Goal: Transaction & Acquisition: Register for event/course

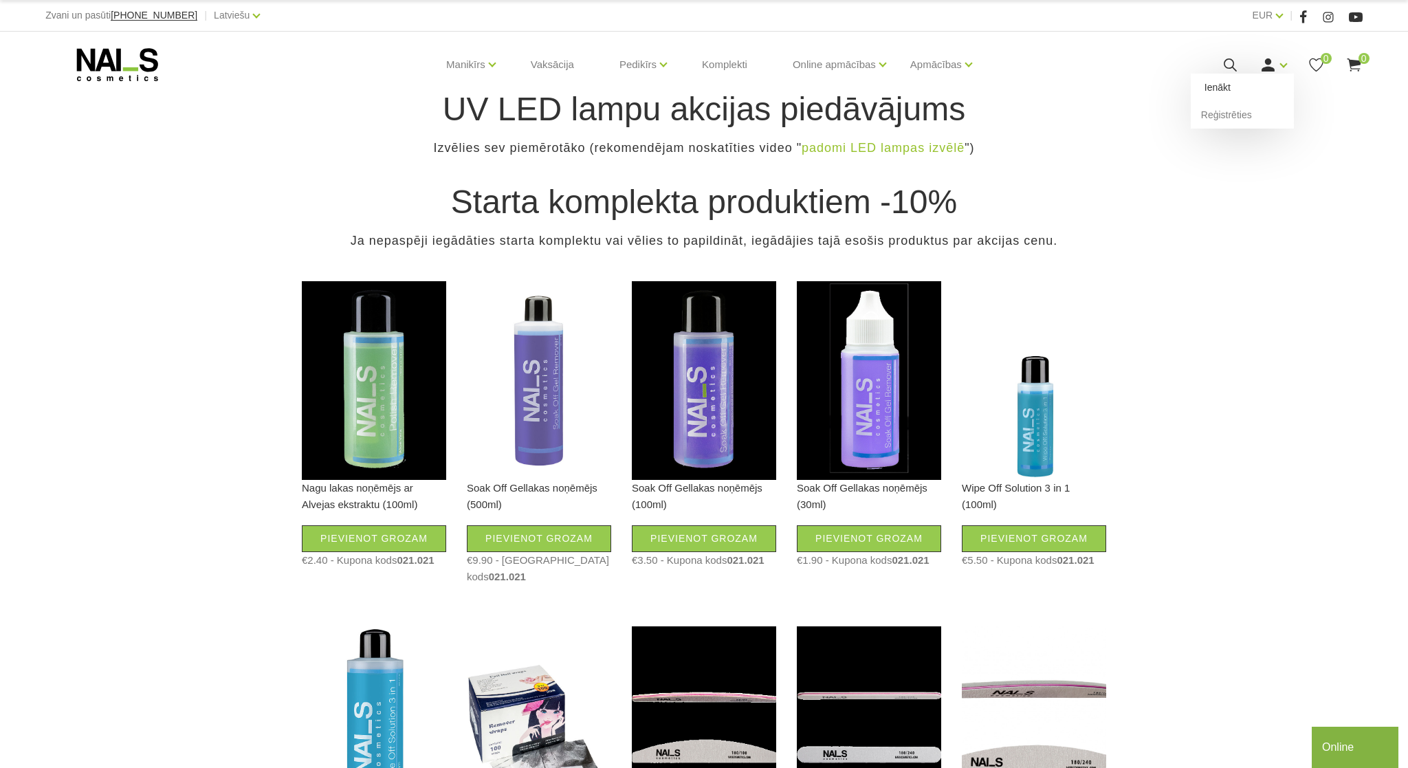
click at [1219, 92] on link "Ienākt" at bounding box center [1241, 87] width 103 height 27
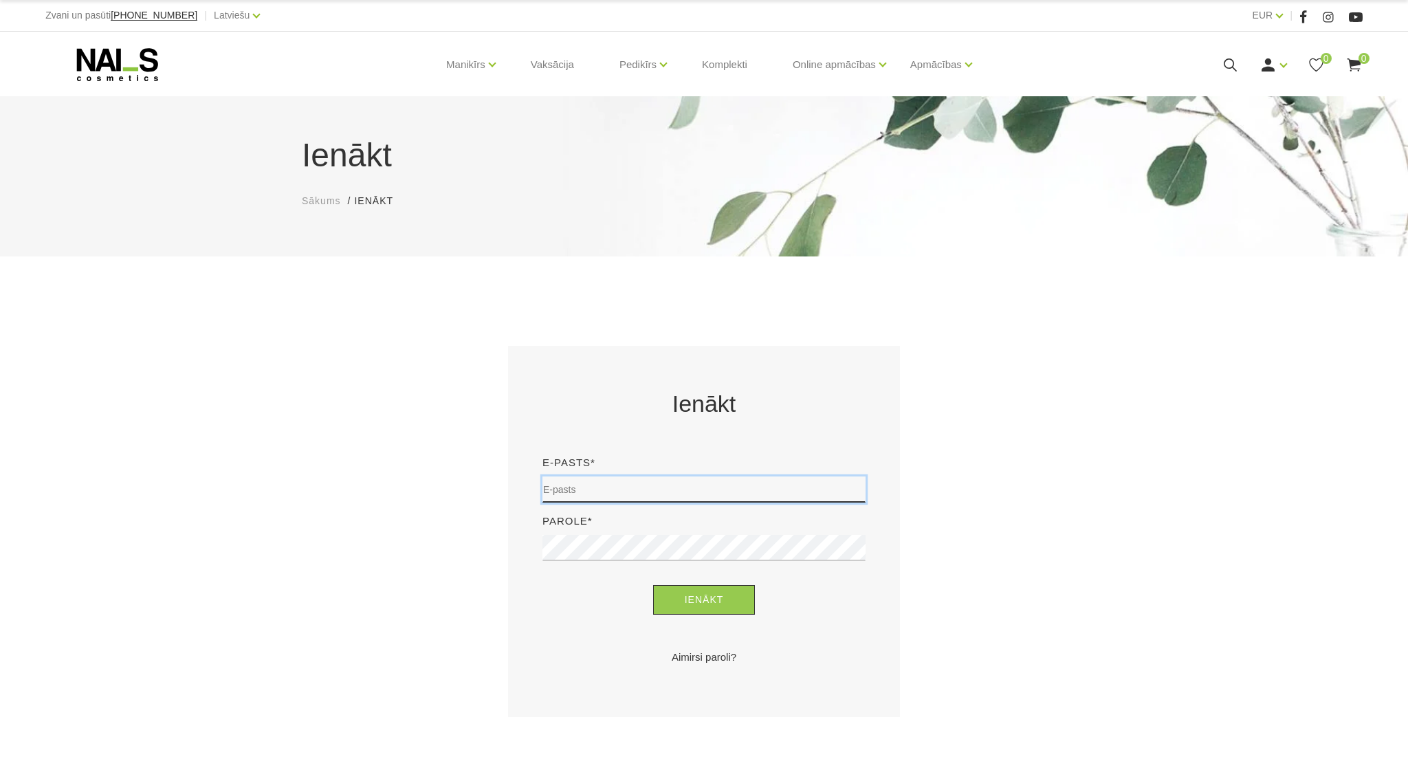
click at [632, 488] on input "email" at bounding box center [703, 489] width 323 height 26
type input "[EMAIL_ADDRESS][DOMAIN_NAME]"
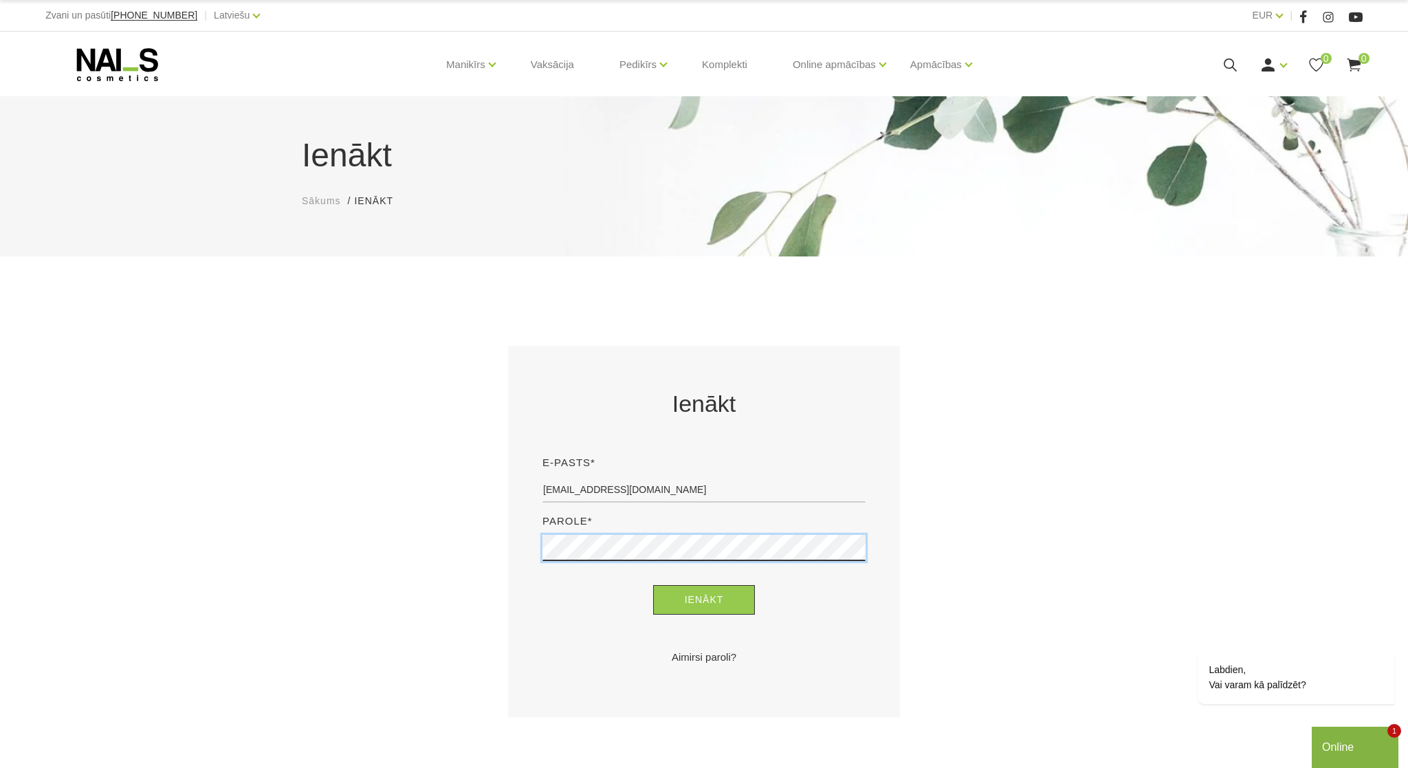
click at [653, 585] on button "Ienākt" at bounding box center [704, 600] width 102 height 30
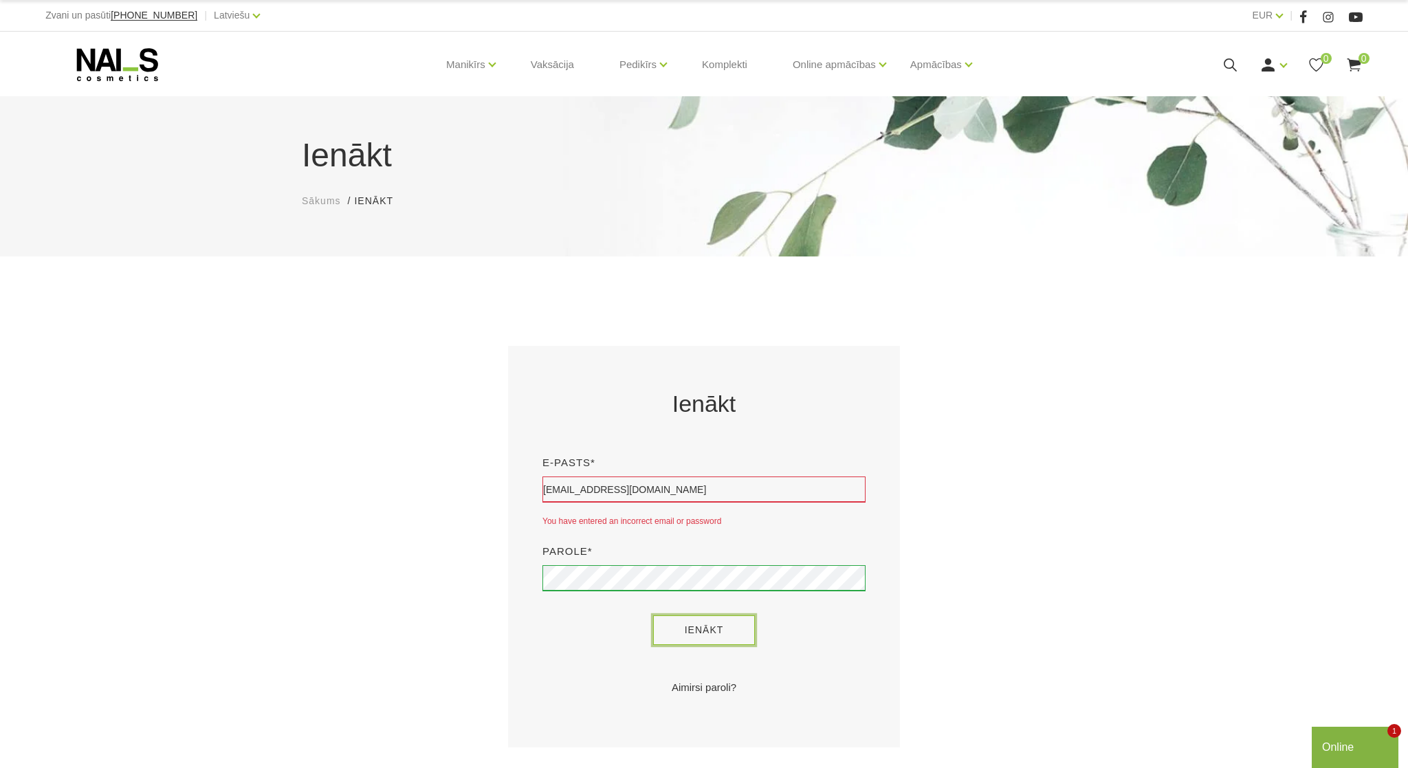
click at [702, 633] on button "Ienākt" at bounding box center [704, 630] width 102 height 30
click at [1344, 750] on div "Online" at bounding box center [1355, 747] width 66 height 16
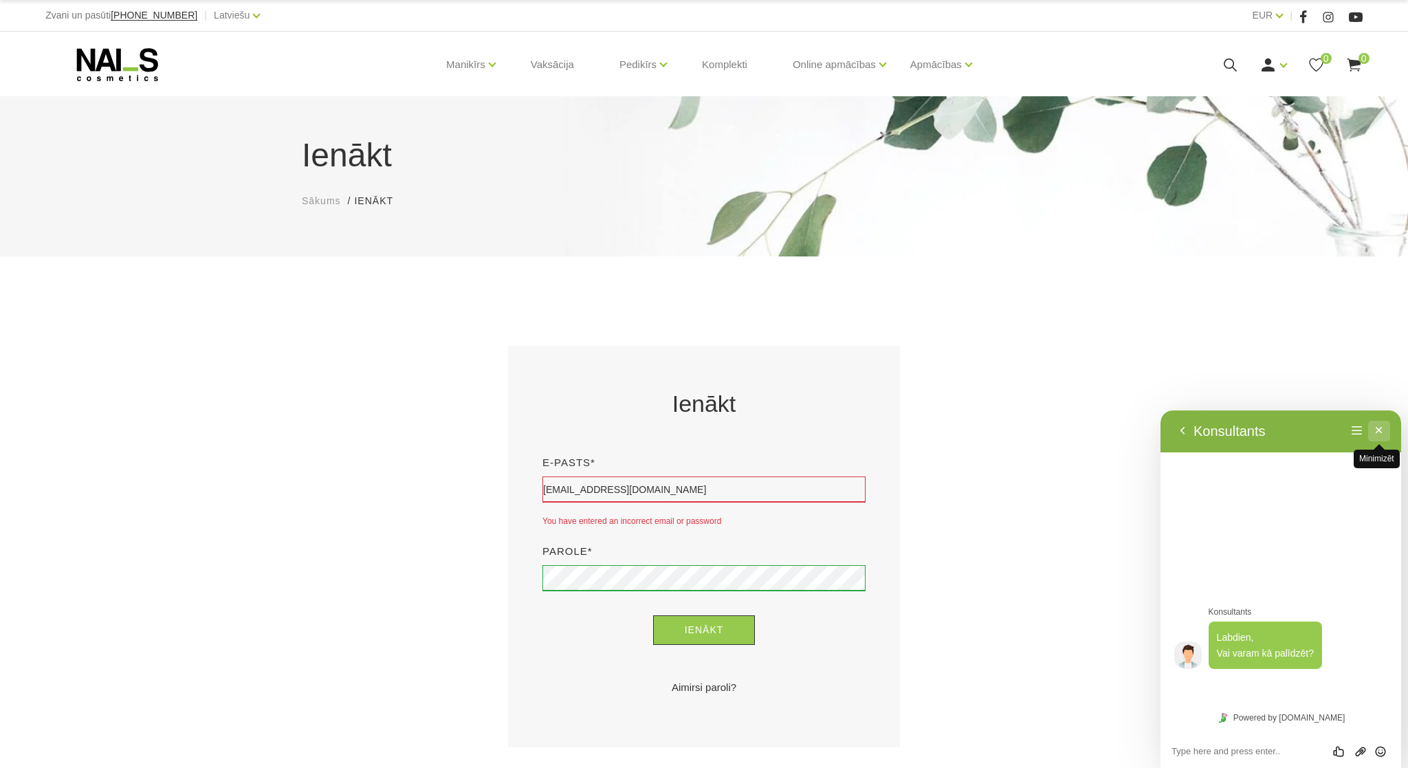
click at [1377, 429] on button "Minimizēt" at bounding box center [1379, 431] width 22 height 21
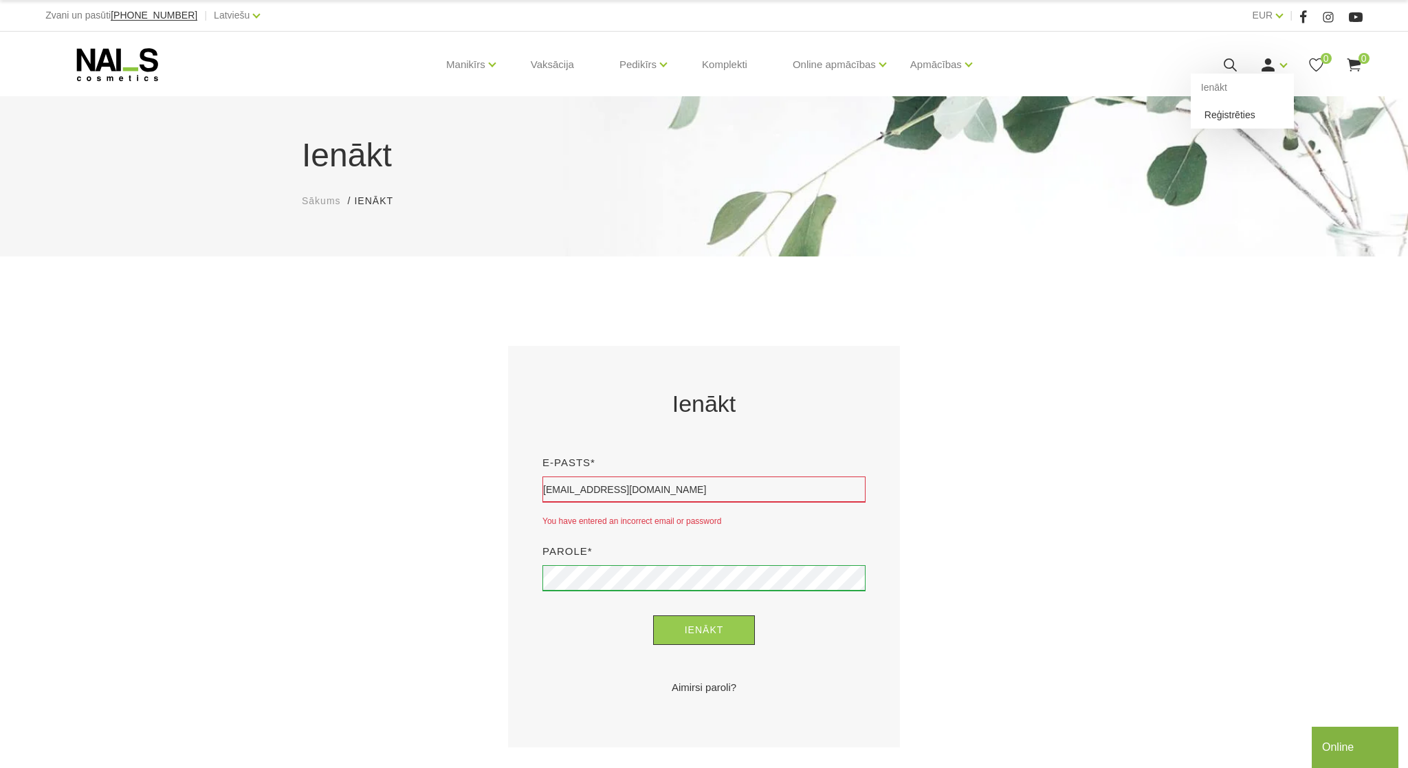
click at [1242, 119] on link "Reģistrēties" at bounding box center [1241, 114] width 103 height 27
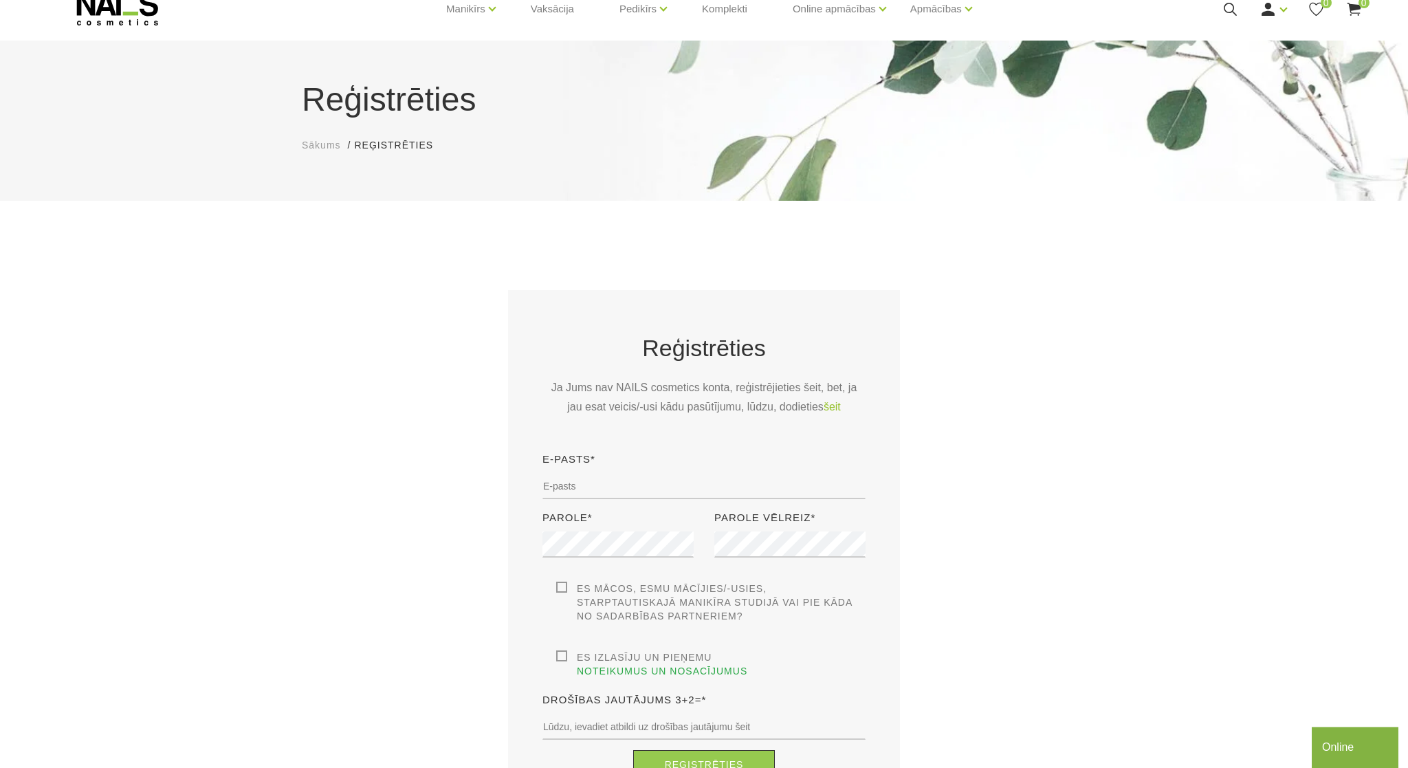
scroll to position [79, 0]
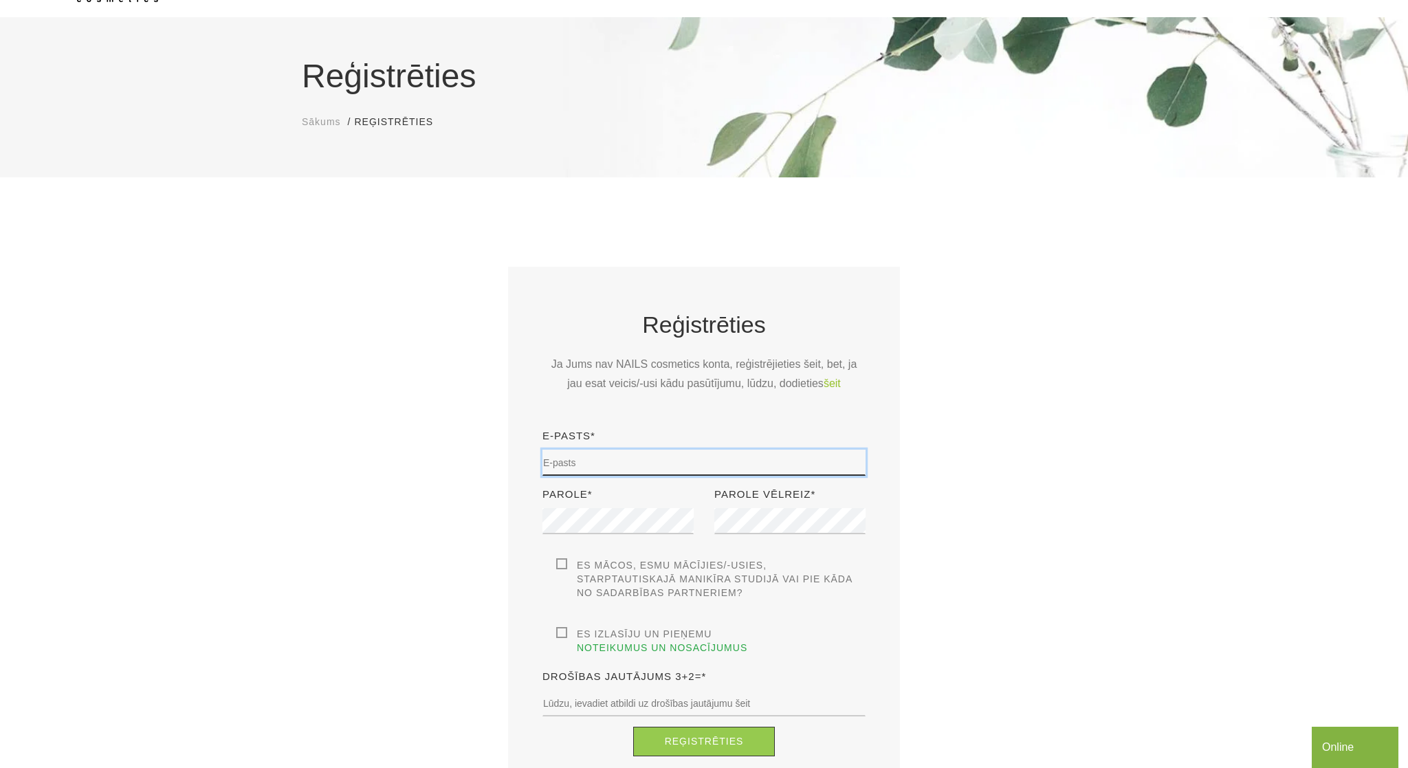
click at [579, 463] on input "email" at bounding box center [703, 463] width 323 height 26
type input "kalinkamunise@gmail.com"
click at [565, 564] on label "Es mācos, esmu mācījies/-usies, Starptautiskajā Manikīra studijā vai pie kāda n…" at bounding box center [710, 578] width 309 height 41
click at [0, 0] on input "Es mācos, esmu mācījies/-usies, Starptautiskajā Manikīra studijā vai pie kāda n…" at bounding box center [0, 0] width 0 height 0
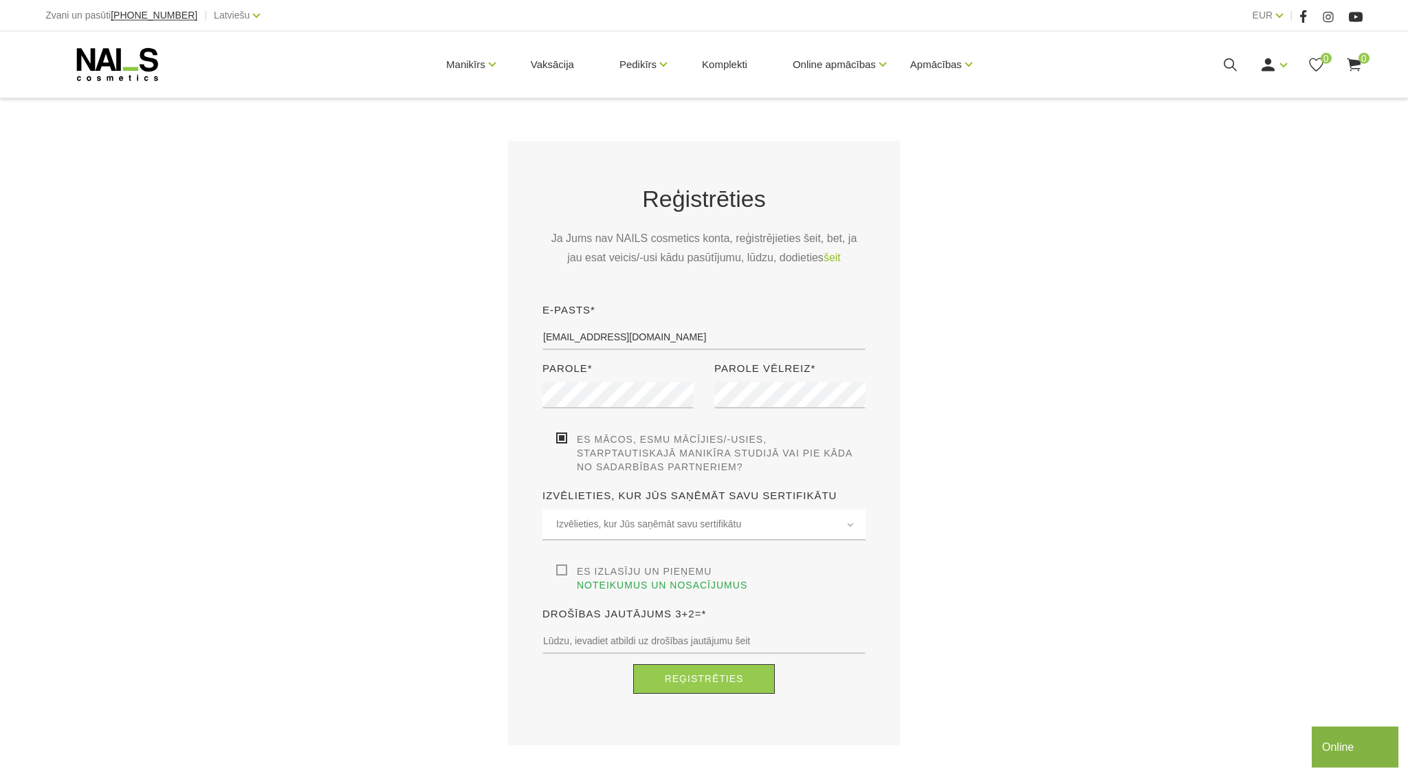
scroll to position [237, 0]
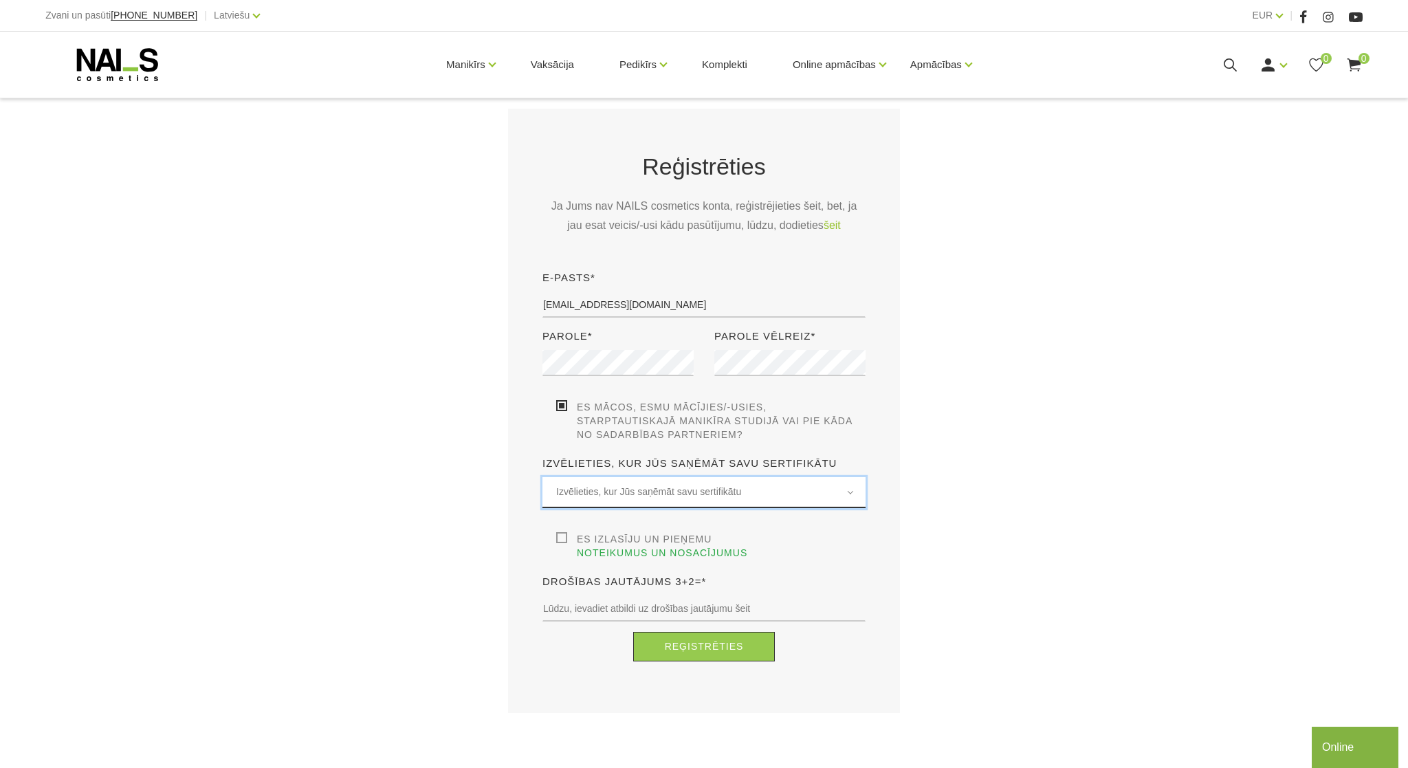
click at [679, 498] on span "Izvēlieties, kur Jūs saņēmāt savu sertifikātu" at bounding box center [704, 492] width 296 height 16
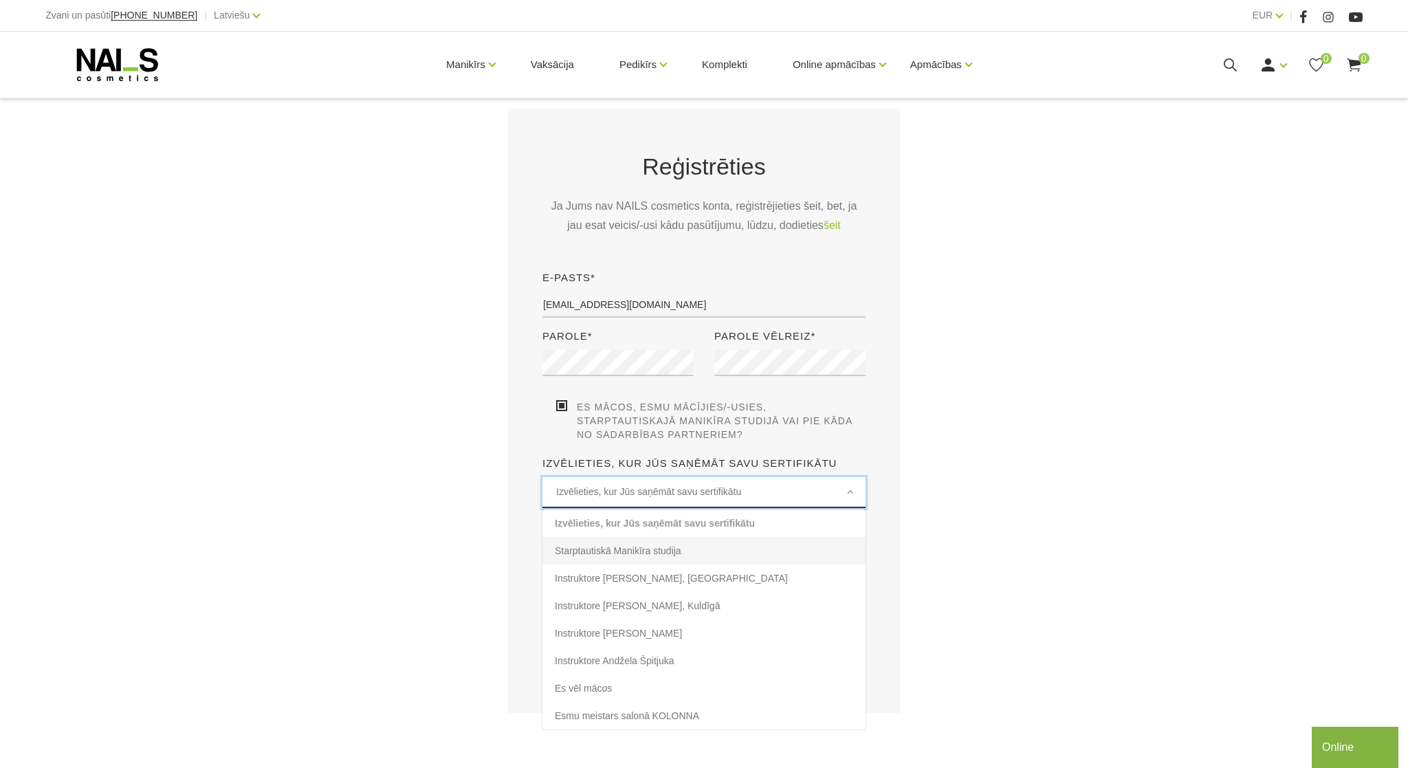
click at [597, 551] on li "Starptautiskā Manikīra studija" at bounding box center [703, 550] width 323 height 27
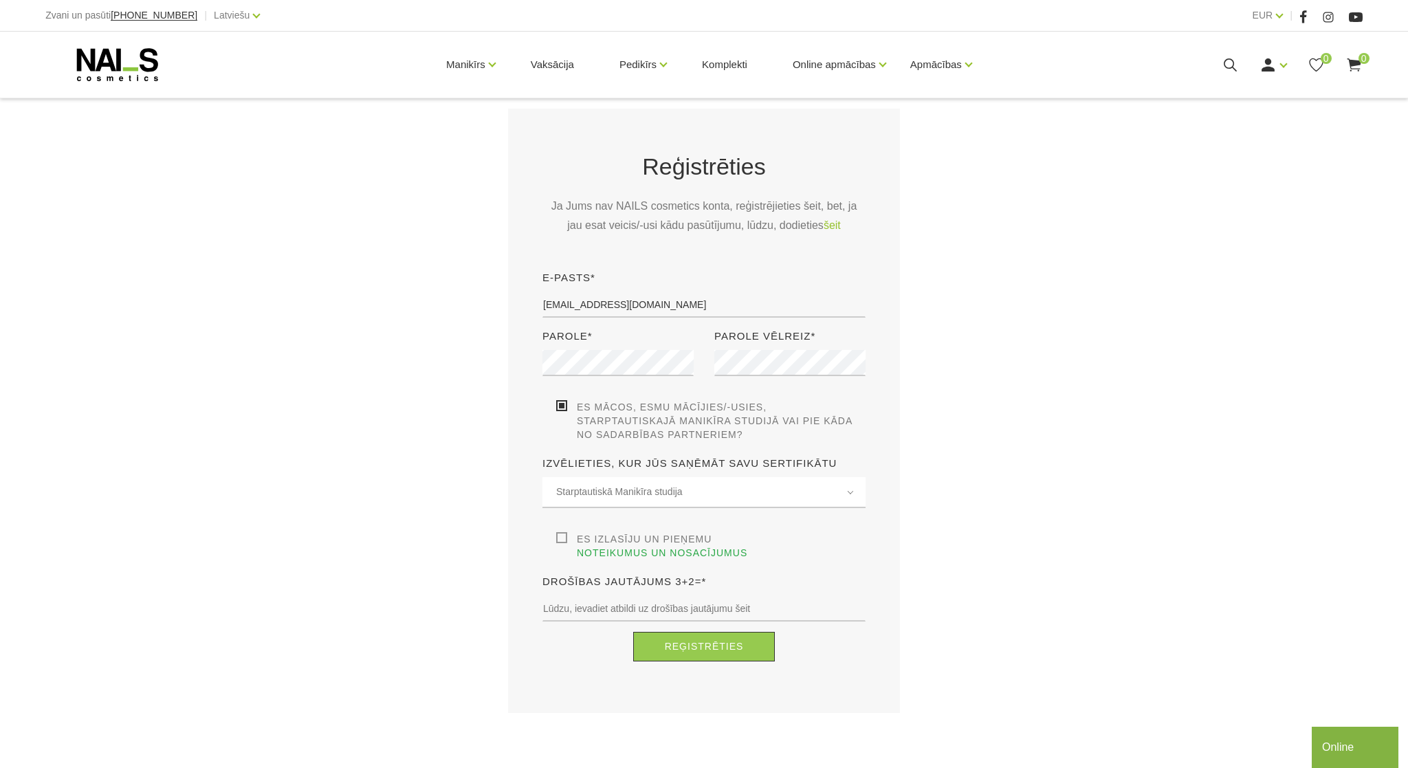
click at [558, 540] on label "Es izlasīju un pieņemu noteikumus un nosacījumus" at bounding box center [710, 545] width 309 height 27
click at [0, 0] on input "Es izlasīju un pieņemu noteikumus un nosacījumus" at bounding box center [0, 0] width 0 height 0
click at [578, 608] on input "text" at bounding box center [703, 608] width 323 height 26
type input "5"
click at [710, 649] on button "Reģistrēties" at bounding box center [704, 647] width 142 height 30
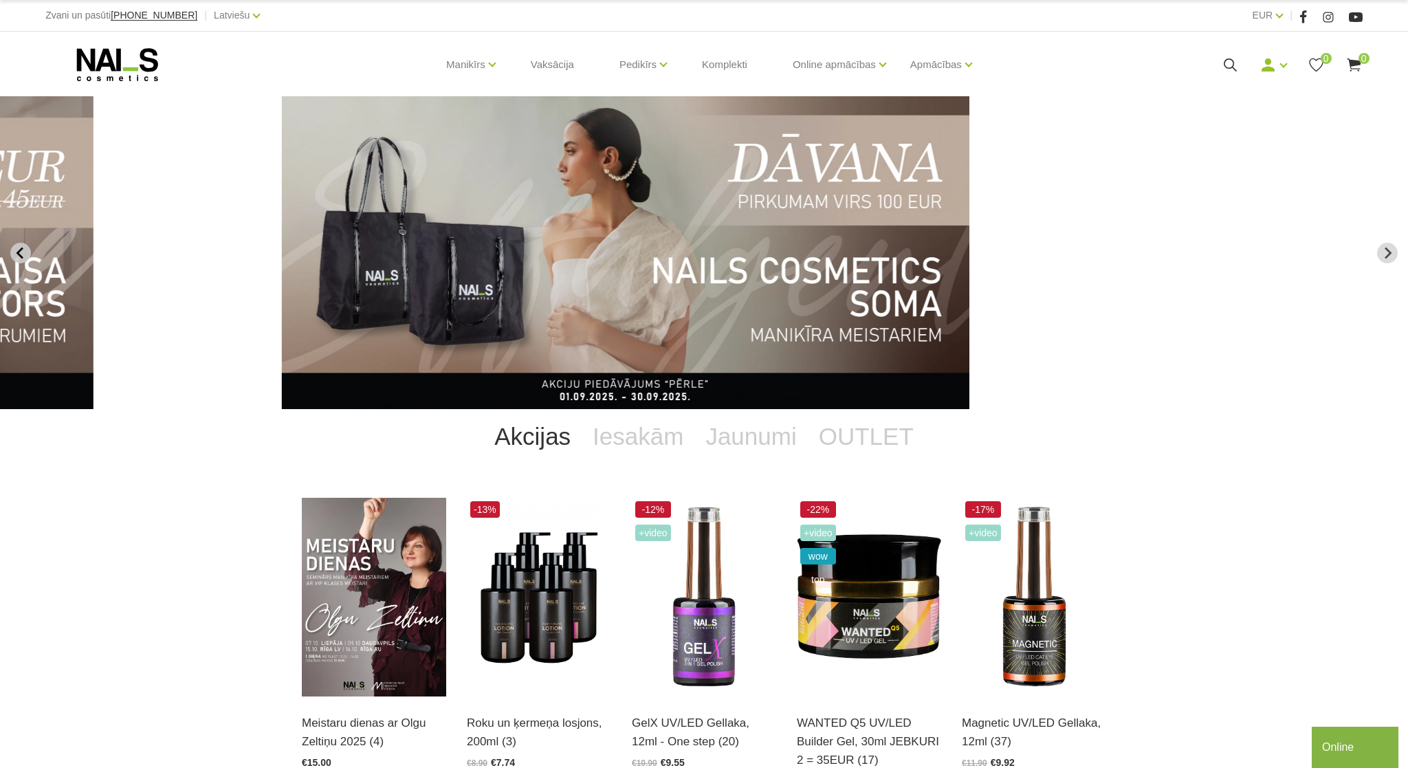
click at [19, 253] on icon "Previous slide" at bounding box center [19, 253] width 7 height 12
click at [16, 253] on icon "Previous slide" at bounding box center [20, 253] width 12 height 12
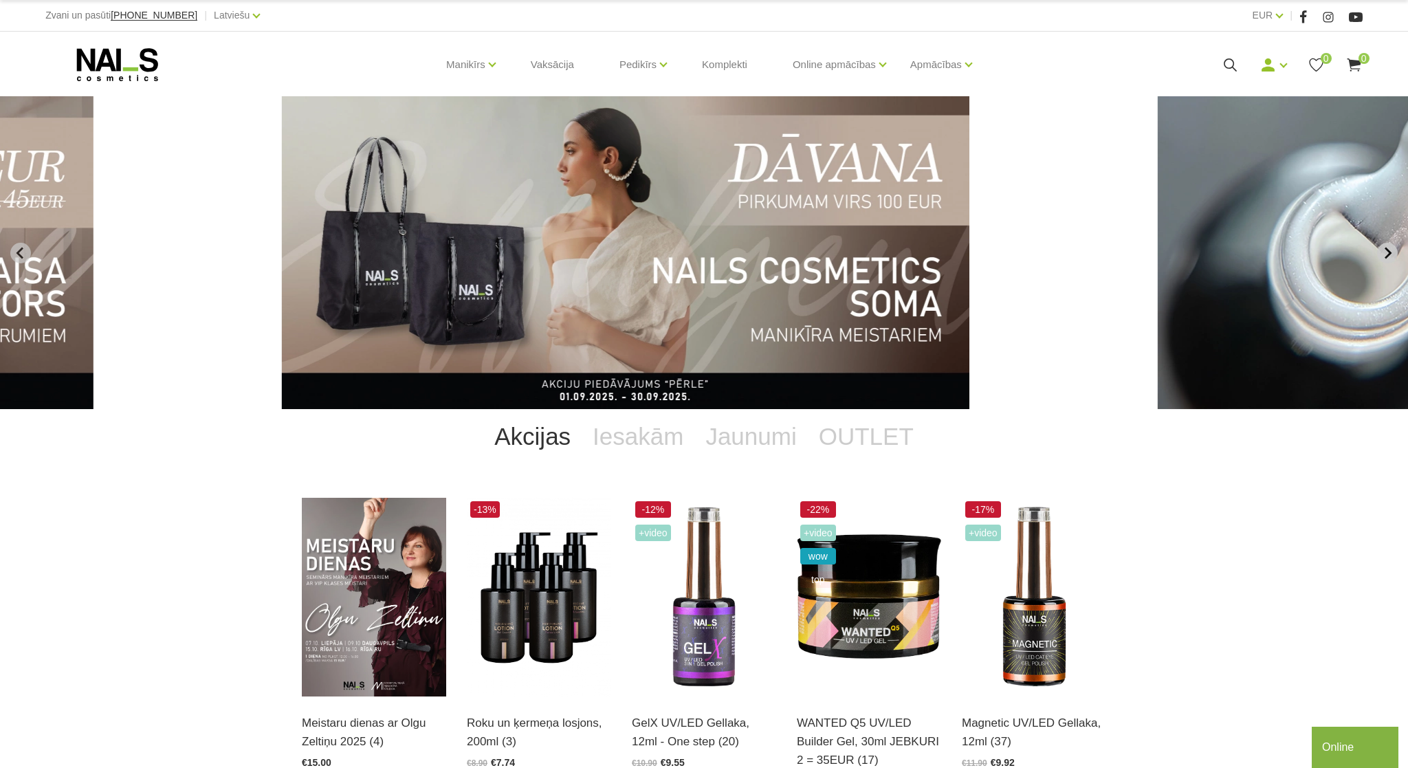
click at [1389, 256] on icon "Next slide" at bounding box center [1387, 253] width 12 height 12
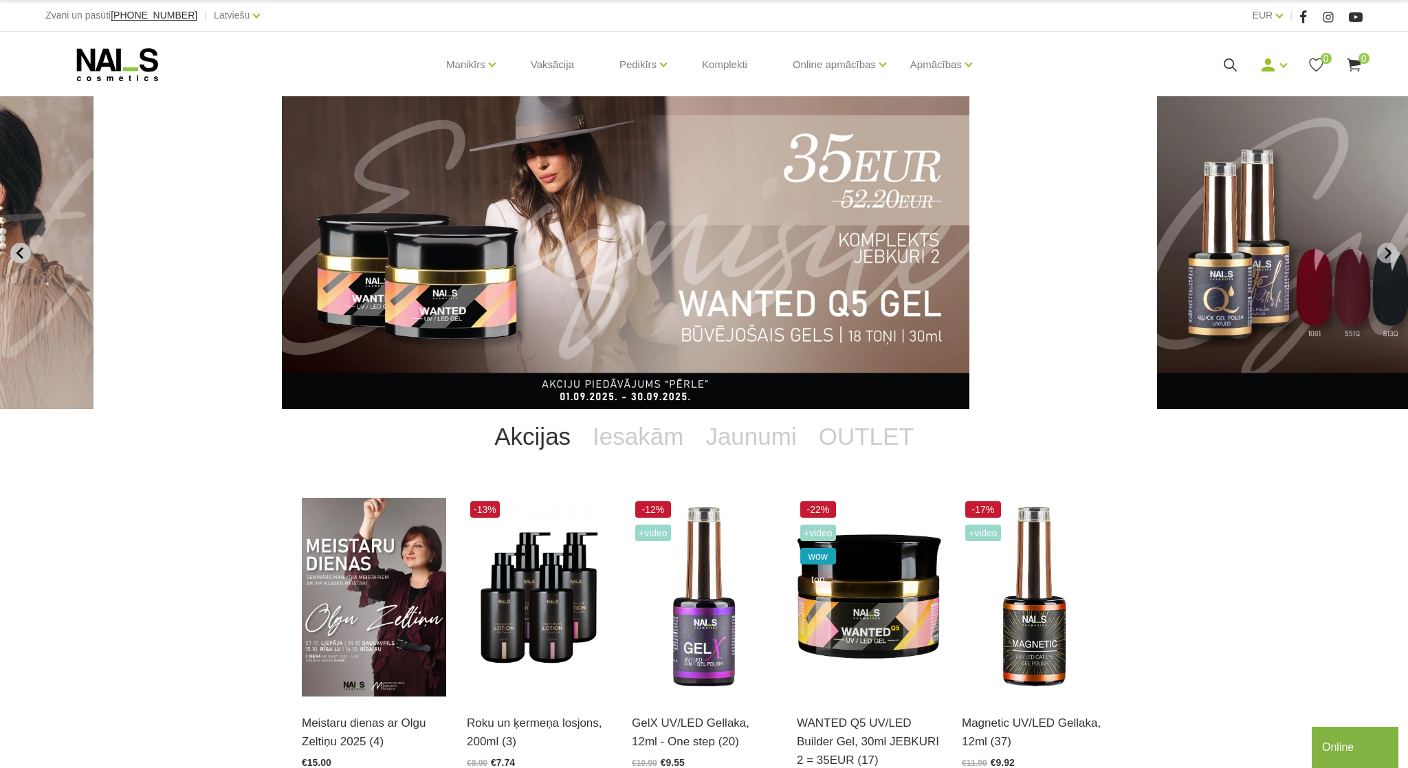
click at [14, 249] on button "Previous slide" at bounding box center [20, 253] width 21 height 21
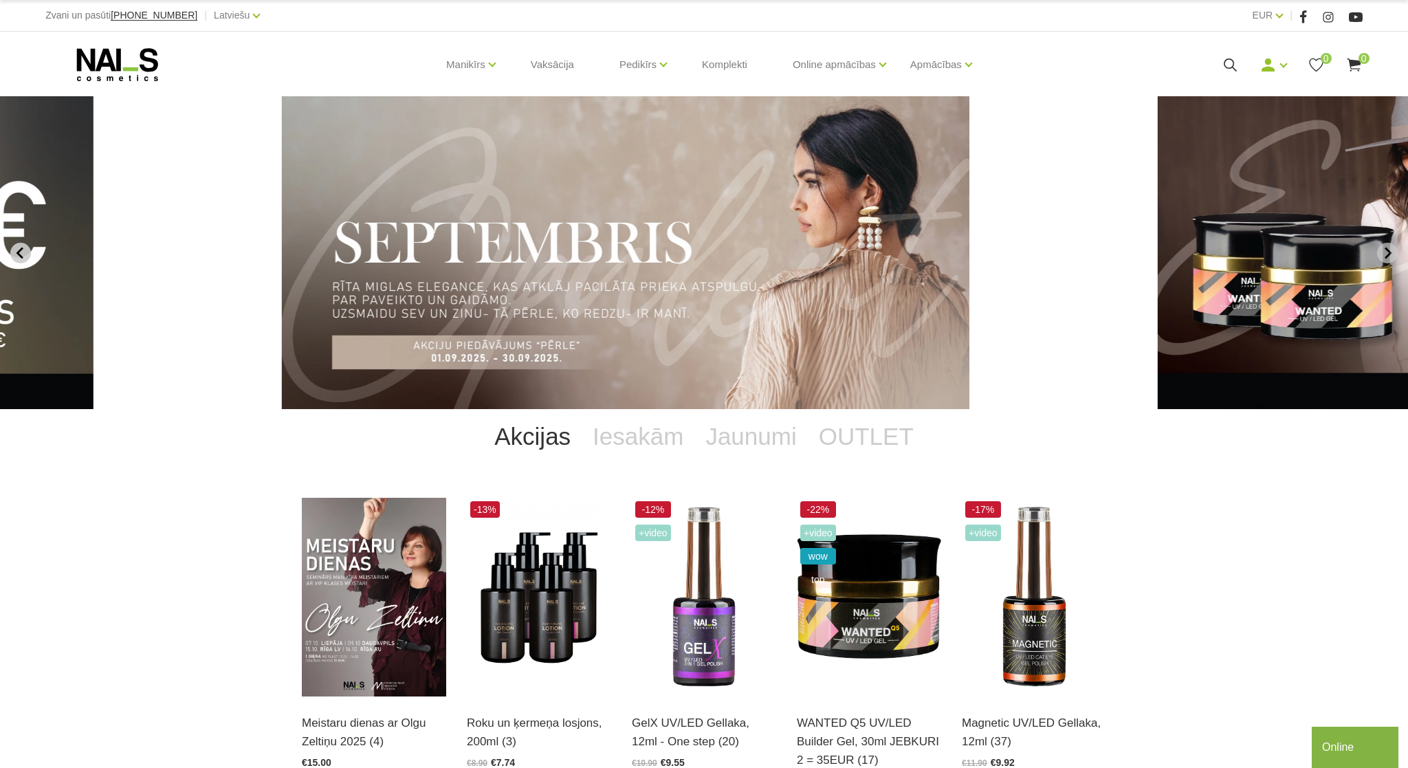
click at [14, 249] on button "Previous slide" at bounding box center [20, 253] width 21 height 21
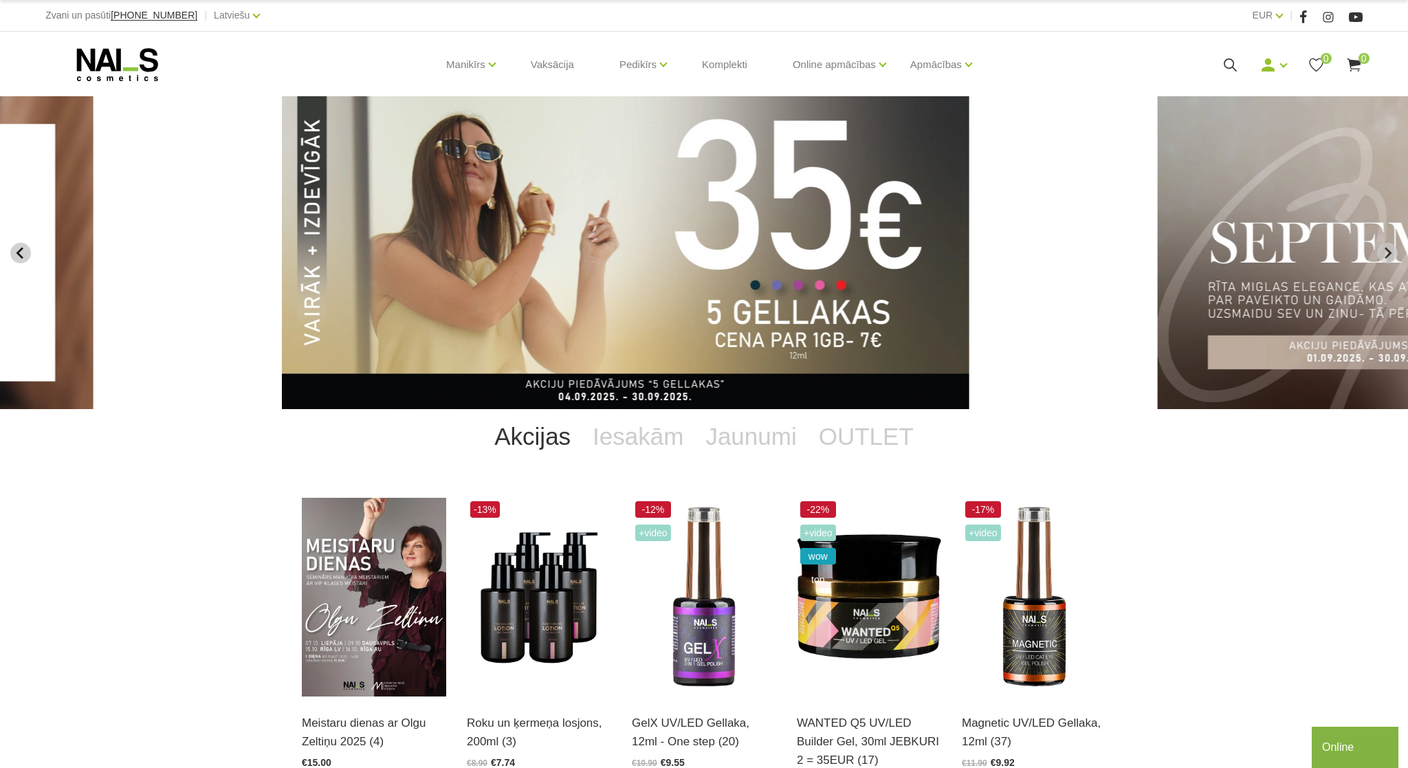
click at [21, 248] on icon "Previous slide" at bounding box center [20, 253] width 12 height 12
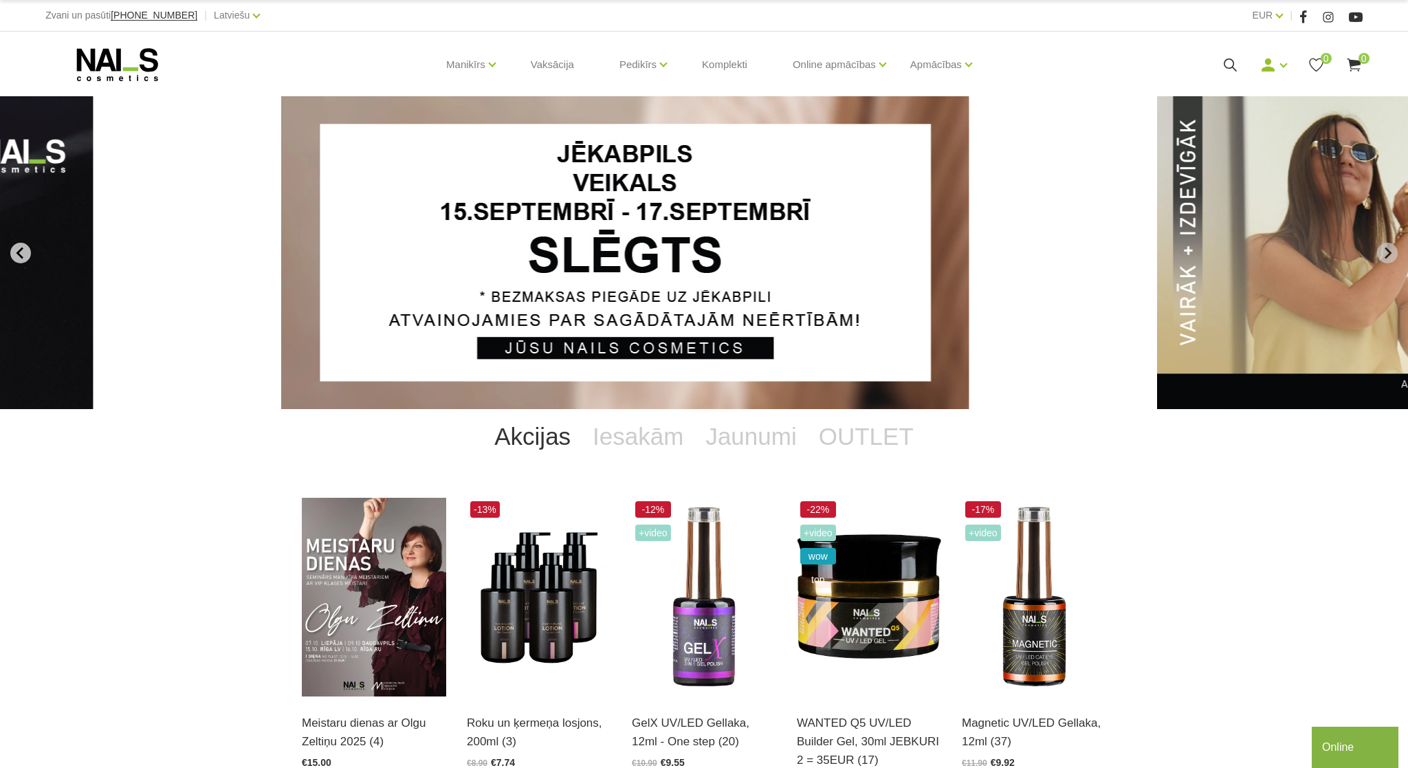
click at [21, 248] on icon "Previous slide" at bounding box center [20, 253] width 12 height 12
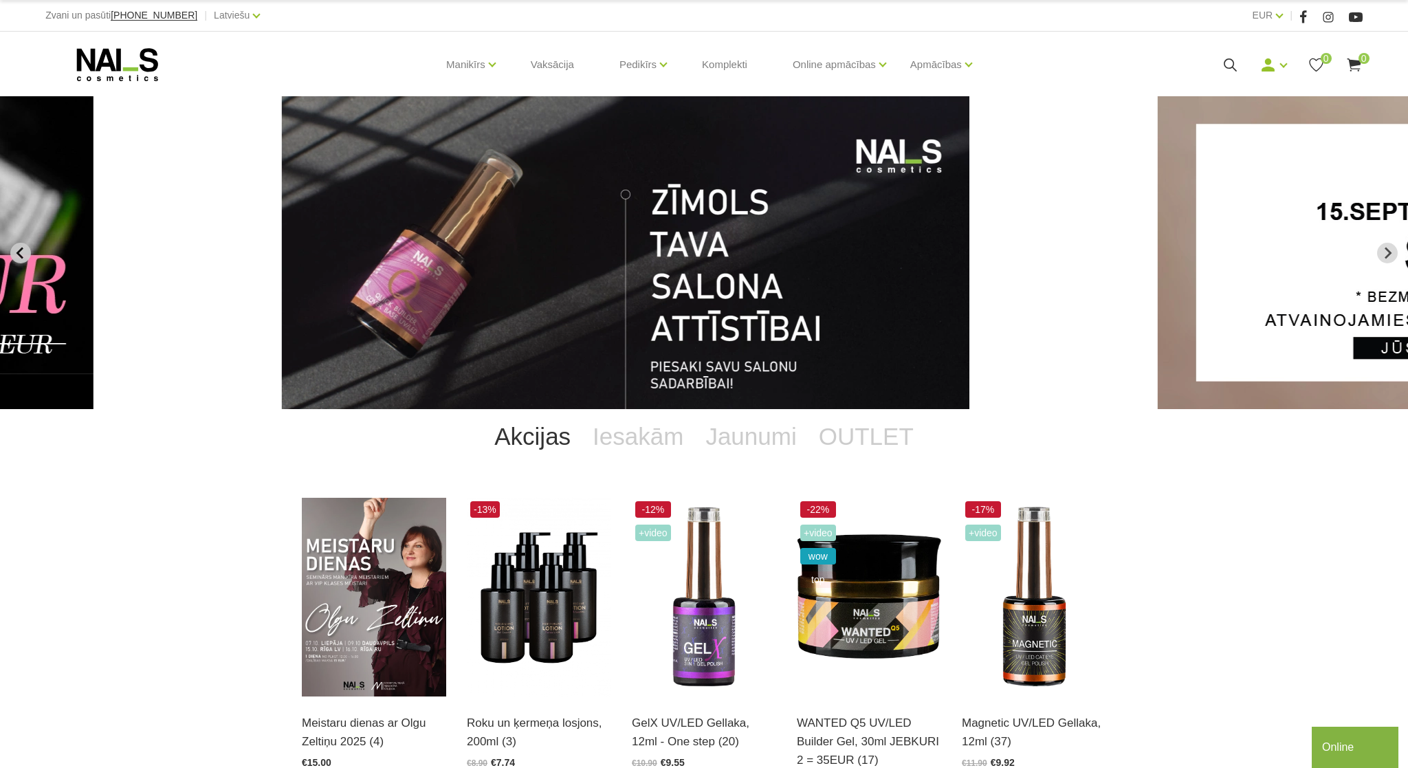
click at [21, 248] on icon "Previous slide" at bounding box center [20, 253] width 12 height 12
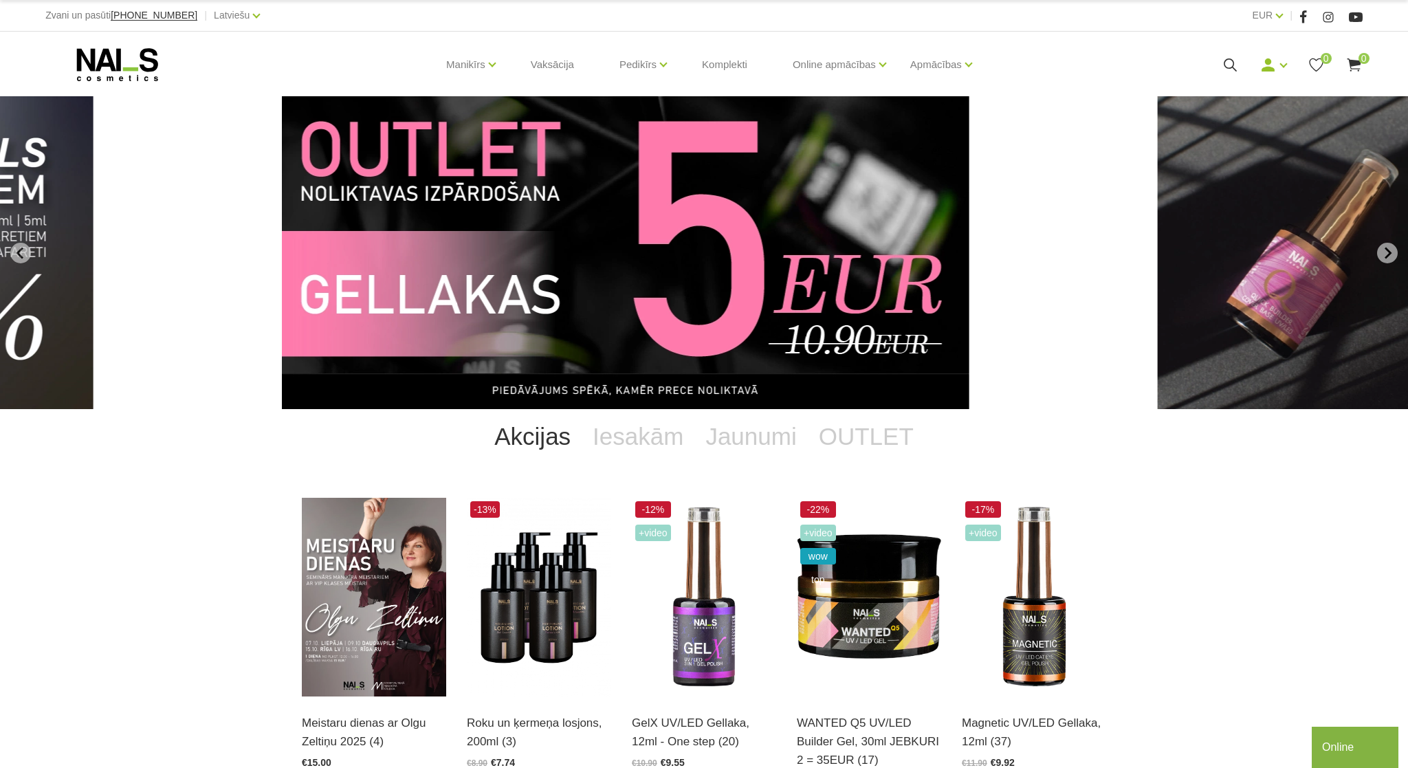
click at [535, 335] on img "12 of 13" at bounding box center [625, 252] width 687 height 313
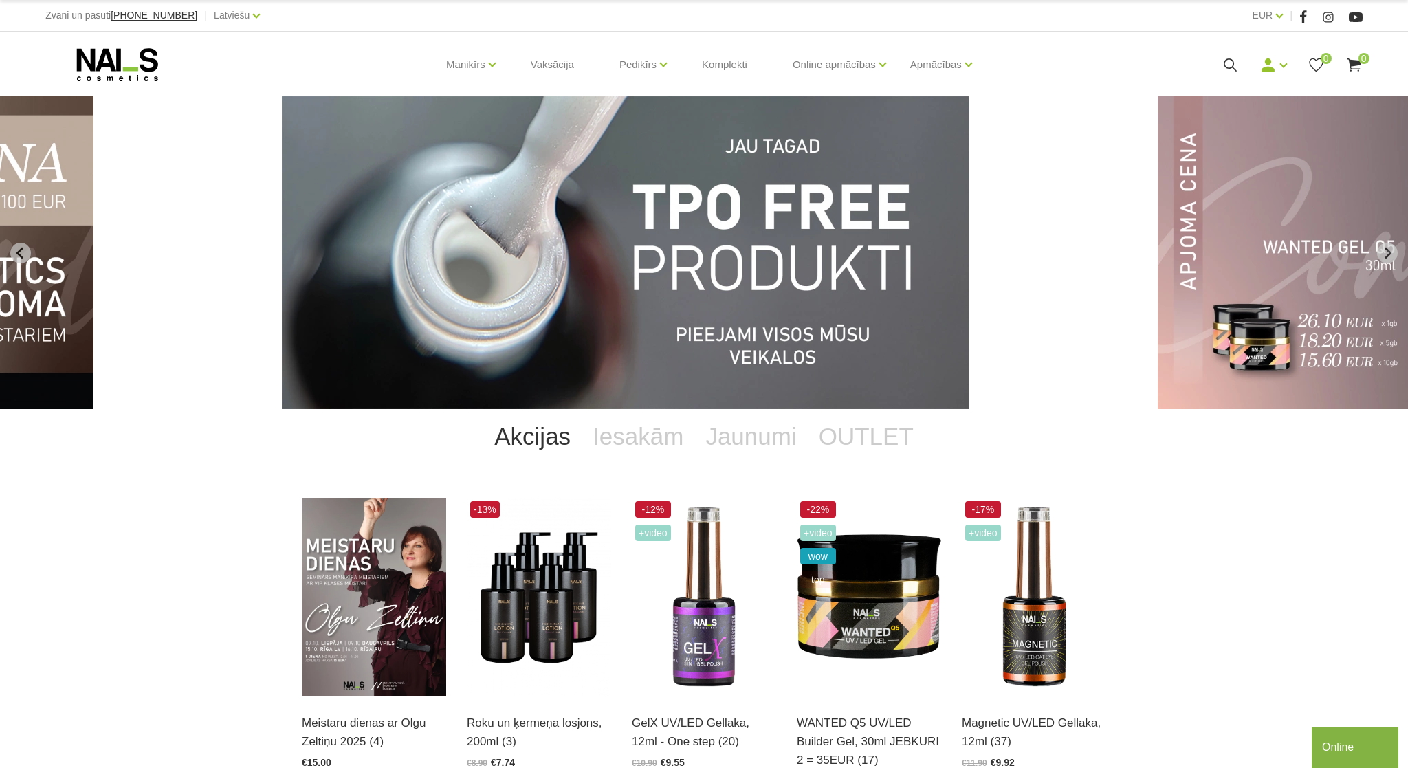
click at [653, 284] on img "9 of 13" at bounding box center [625, 252] width 687 height 313
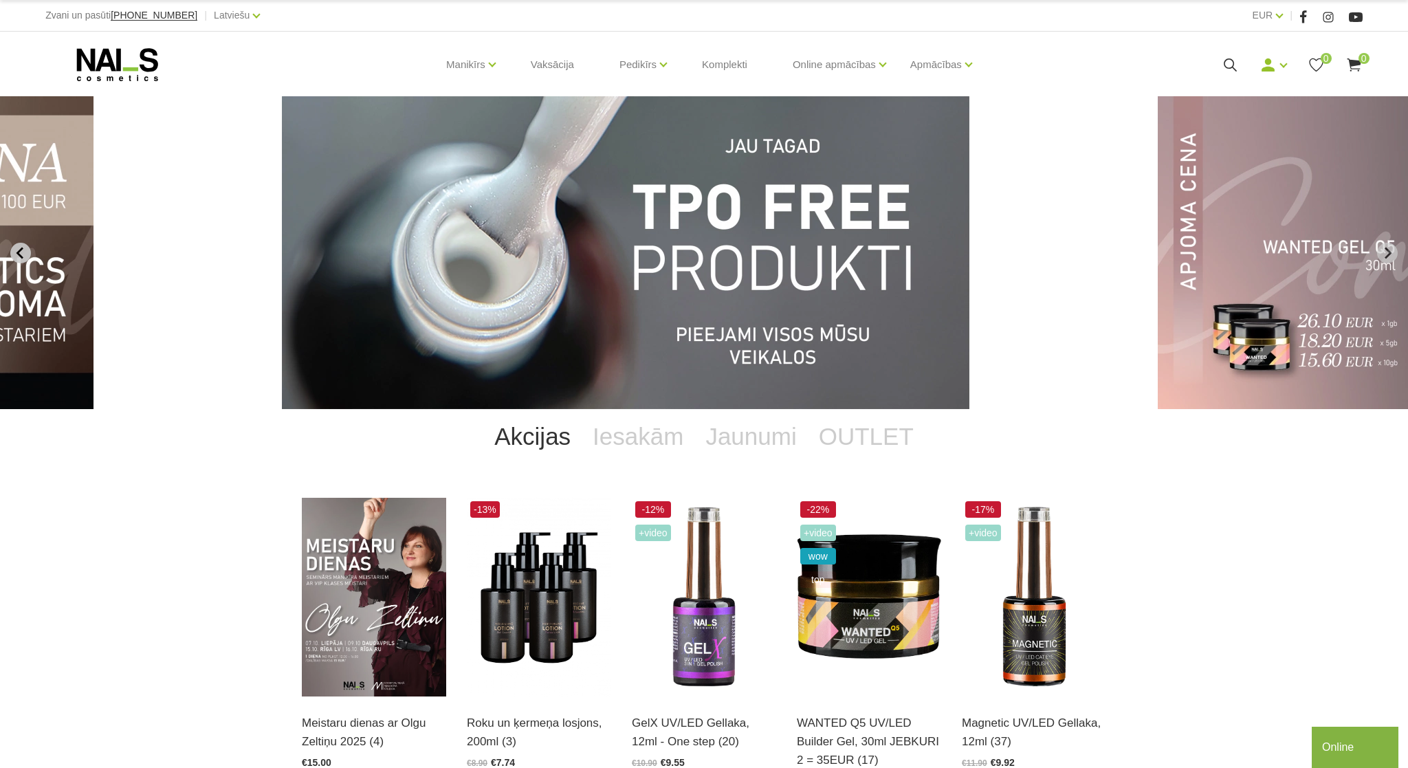
click at [21, 246] on button "Previous slide" at bounding box center [20, 253] width 21 height 21
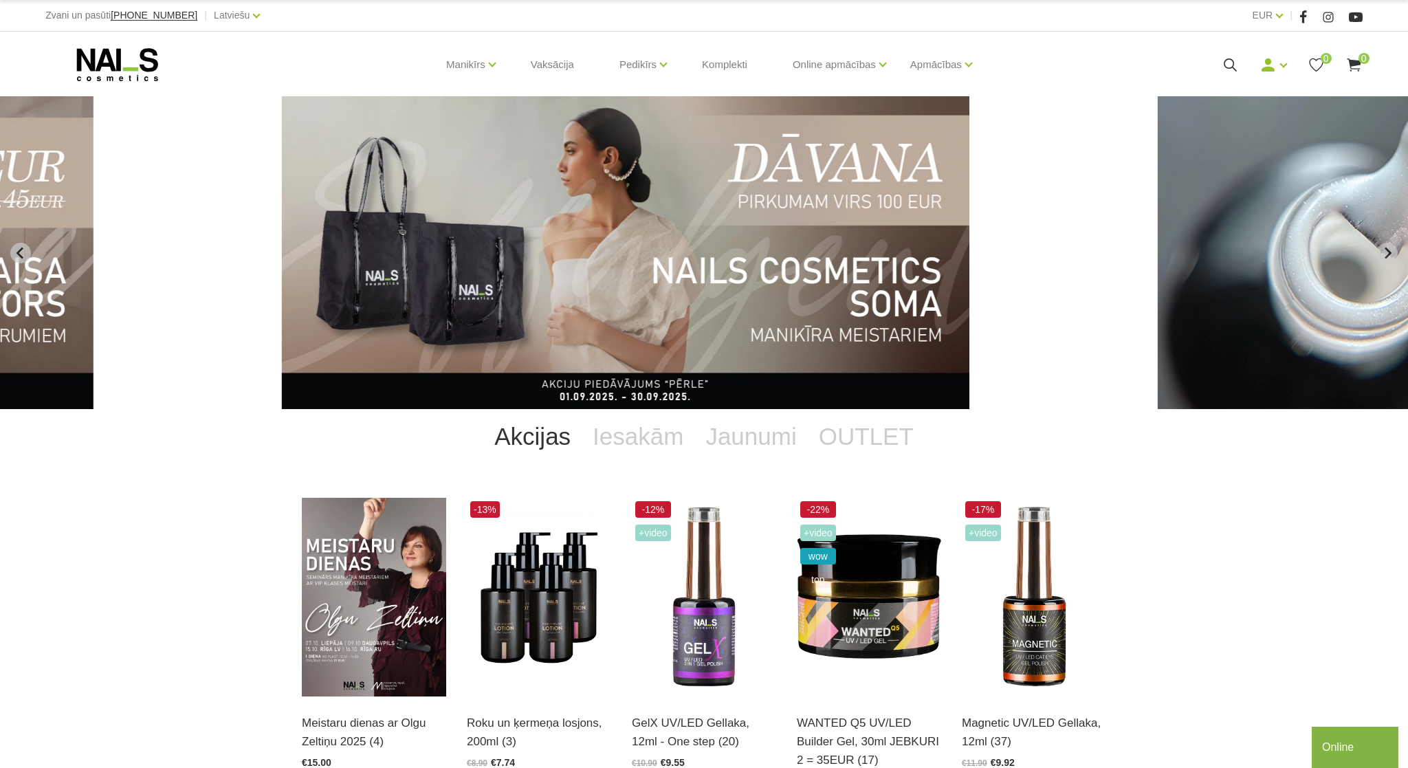
click at [693, 262] on img "8 of 13" at bounding box center [625, 252] width 687 height 313
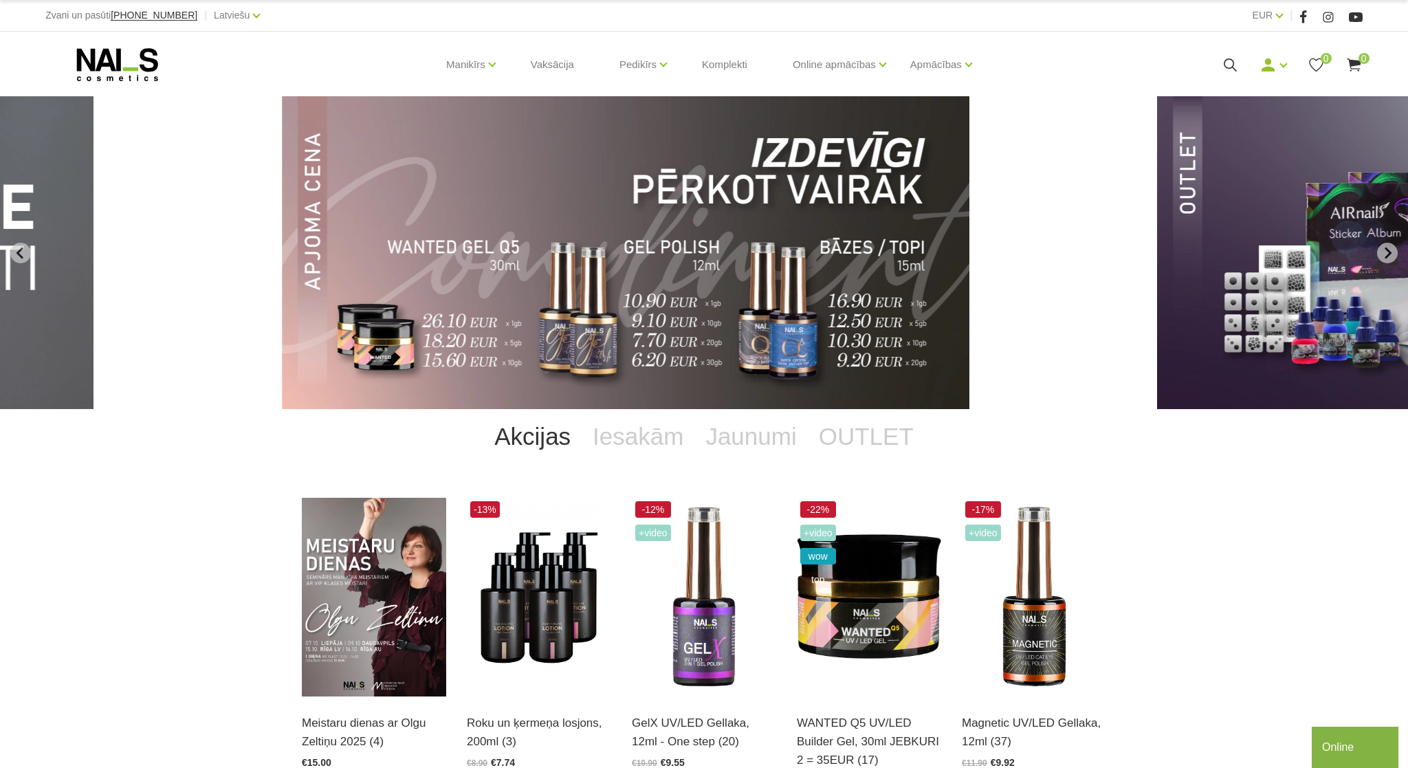
click at [748, 291] on img "10 of 13" at bounding box center [625, 252] width 687 height 313
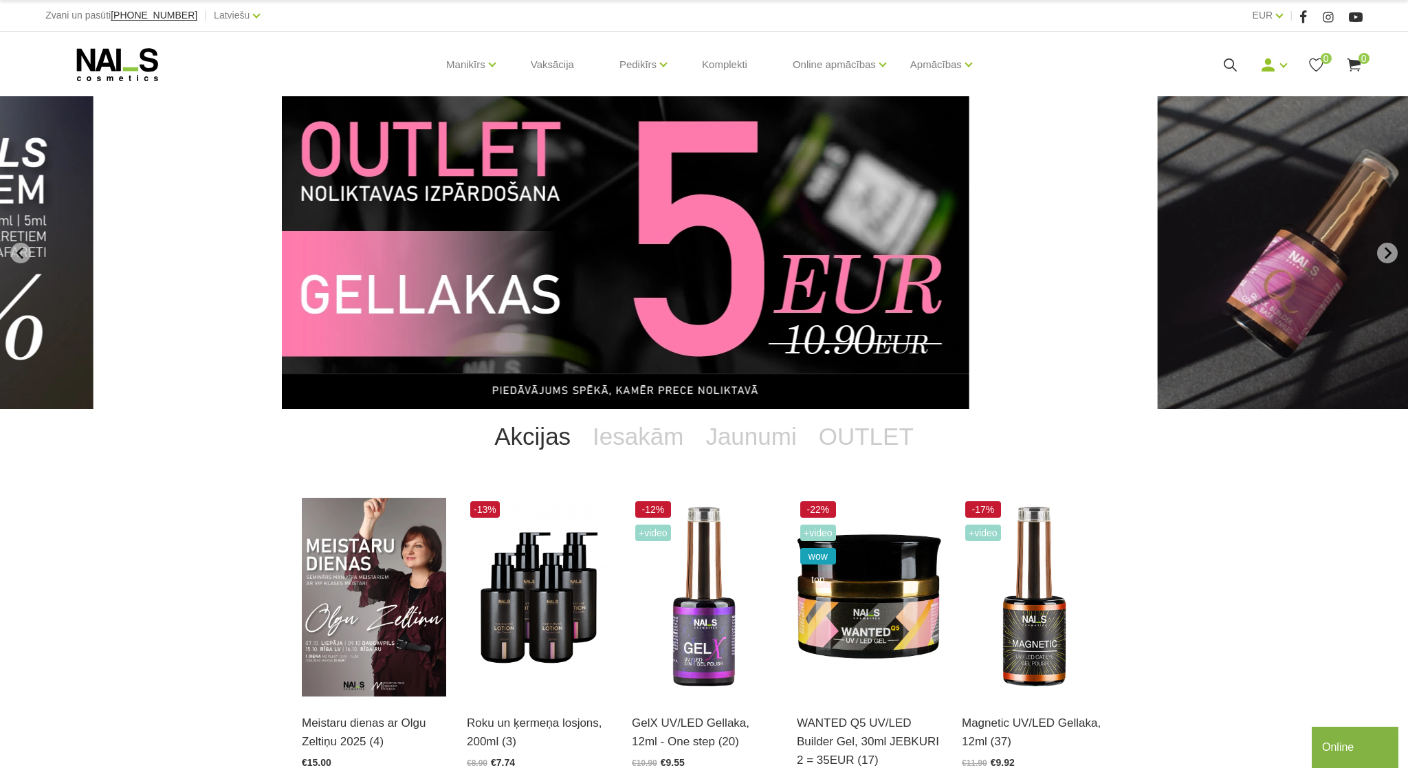
click at [725, 302] on img "12 of 13" at bounding box center [625, 252] width 687 height 313
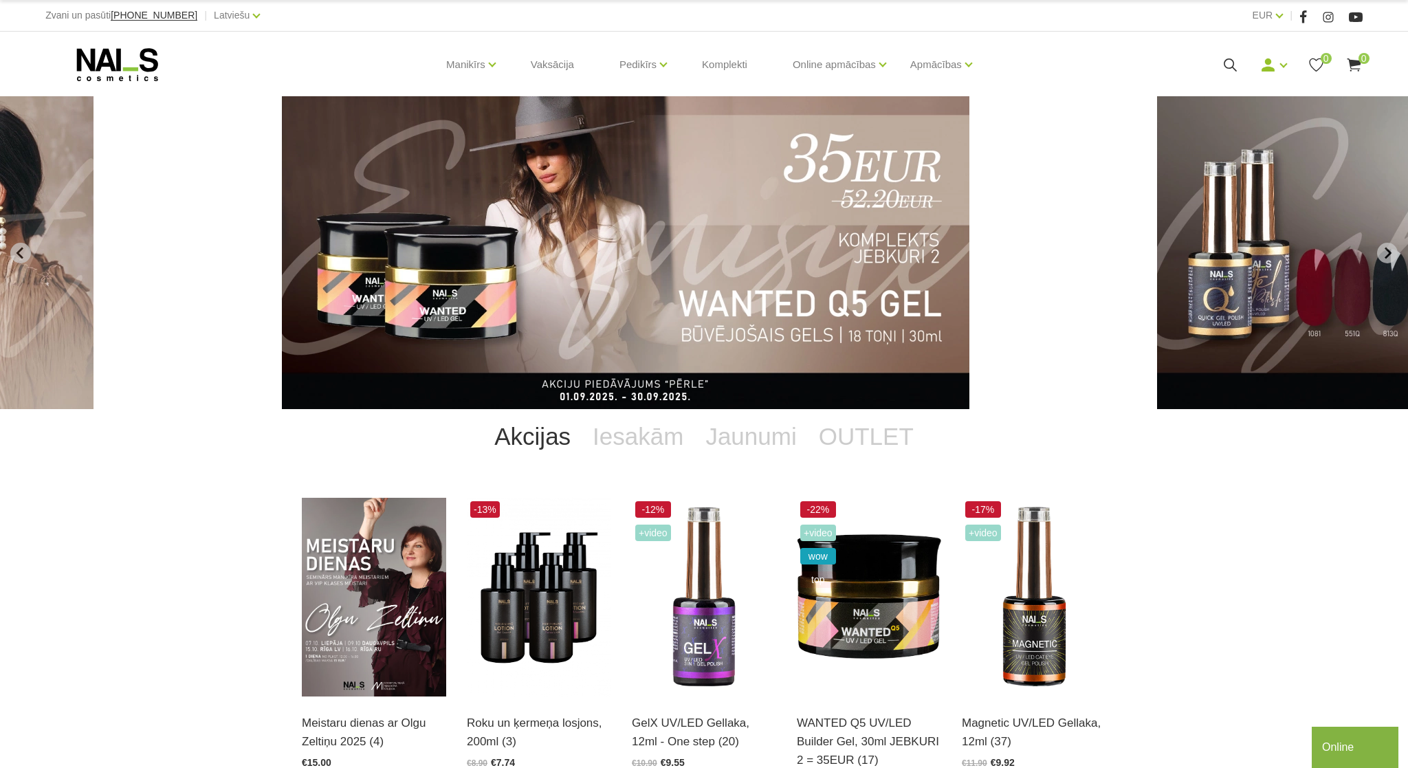
click at [752, 279] on img "4 of 13" at bounding box center [625, 252] width 687 height 313
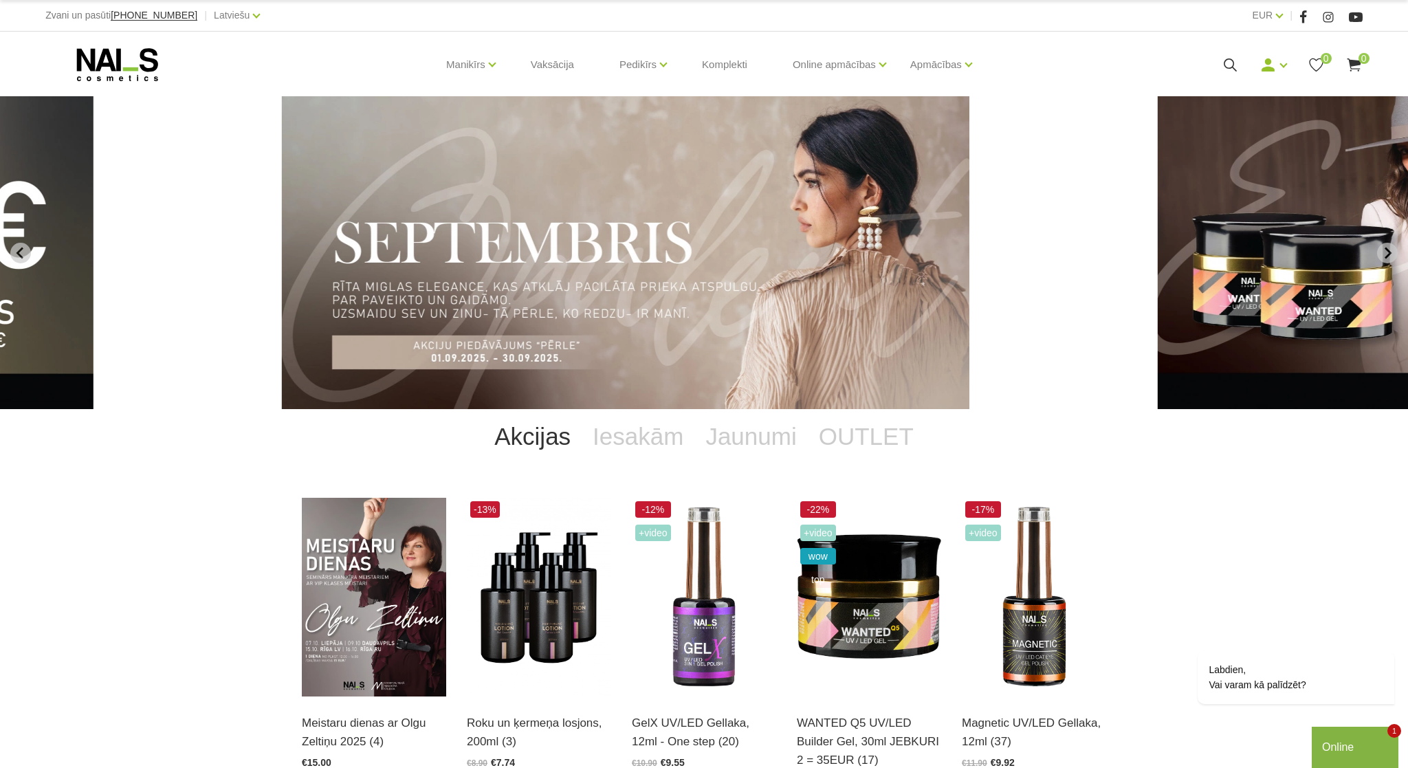
click at [1342, 741] on div "Online" at bounding box center [1355, 747] width 66 height 16
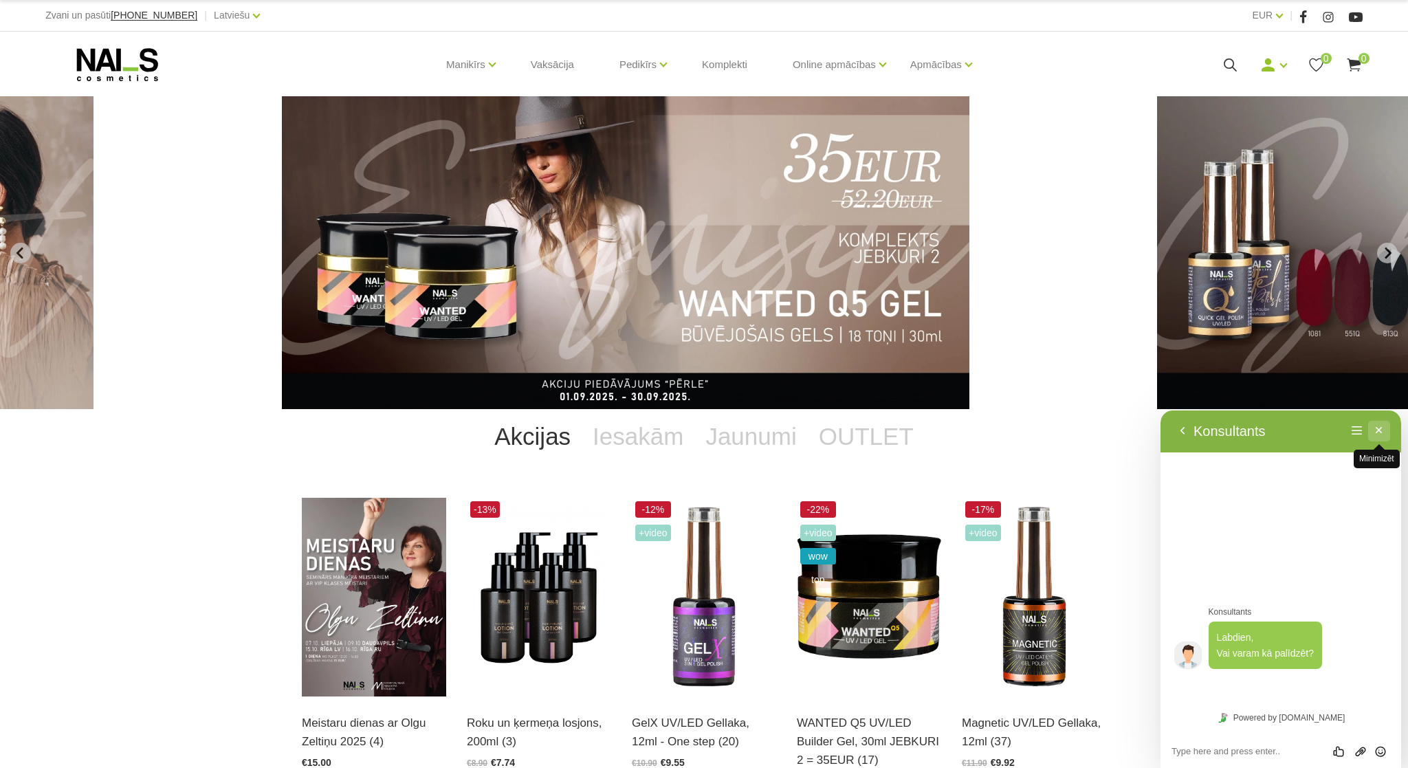
click at [1382, 436] on button "Minimizēt" at bounding box center [1379, 431] width 22 height 21
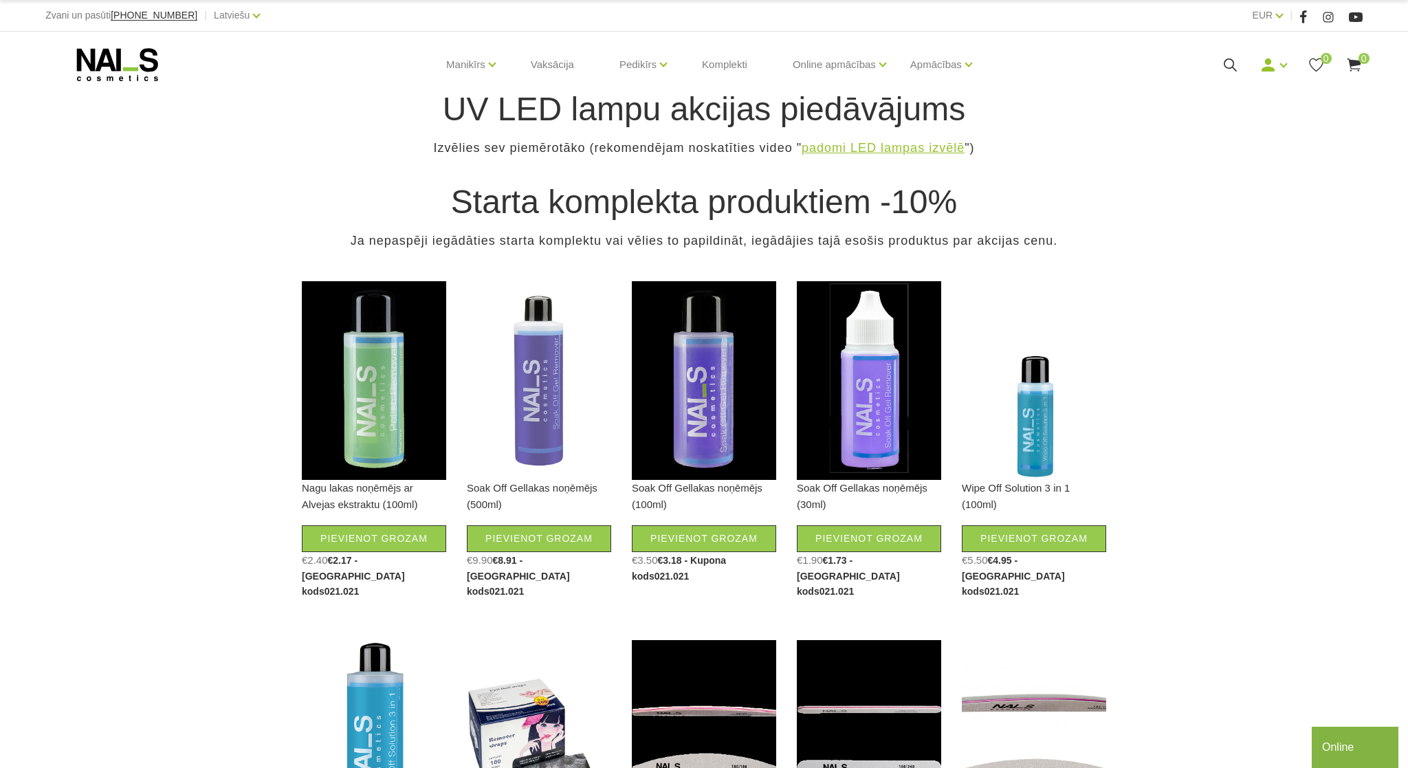
click at [830, 147] on link "padomi LED lampas izvēlē" at bounding box center [882, 147] width 163 height 19
click at [1228, 68] on icon at bounding box center [1229, 64] width 17 height 17
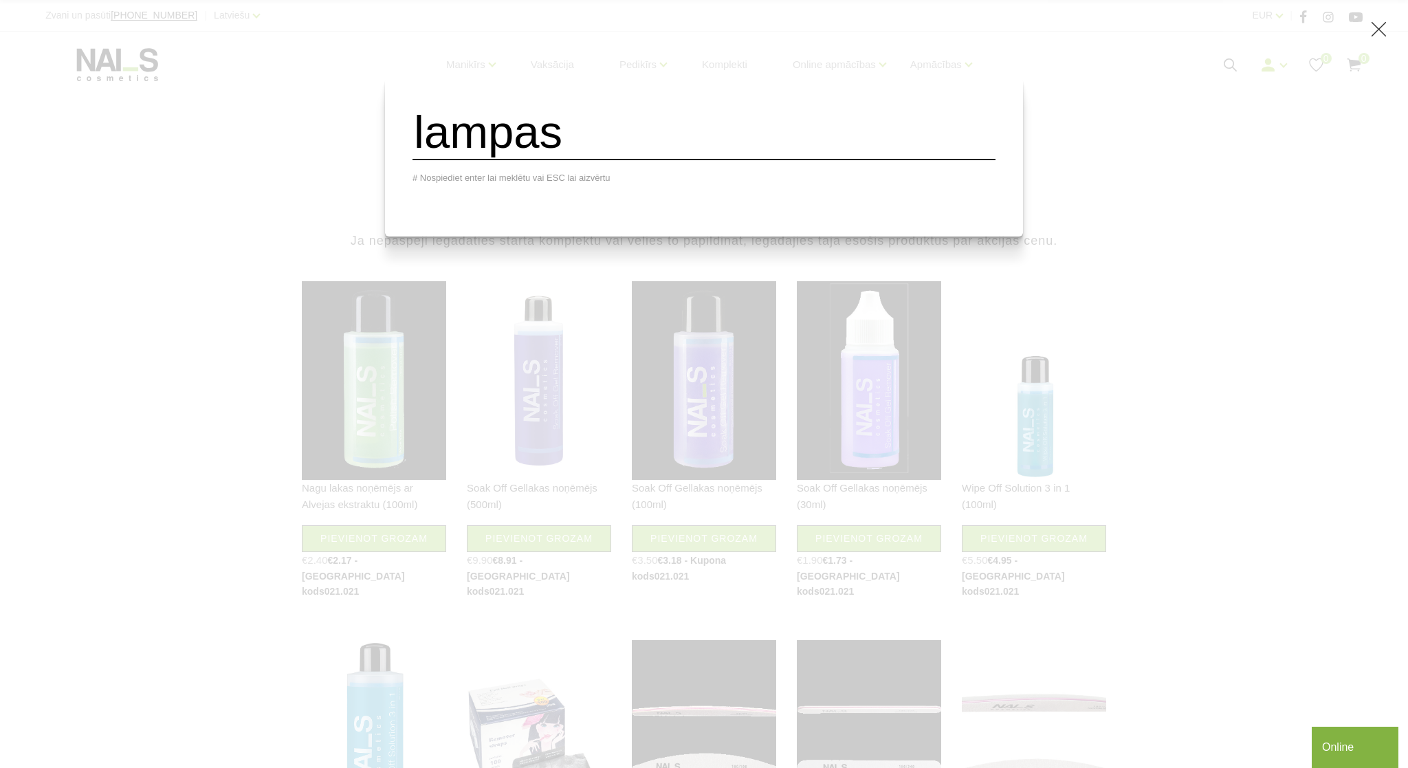
type input "lampas"
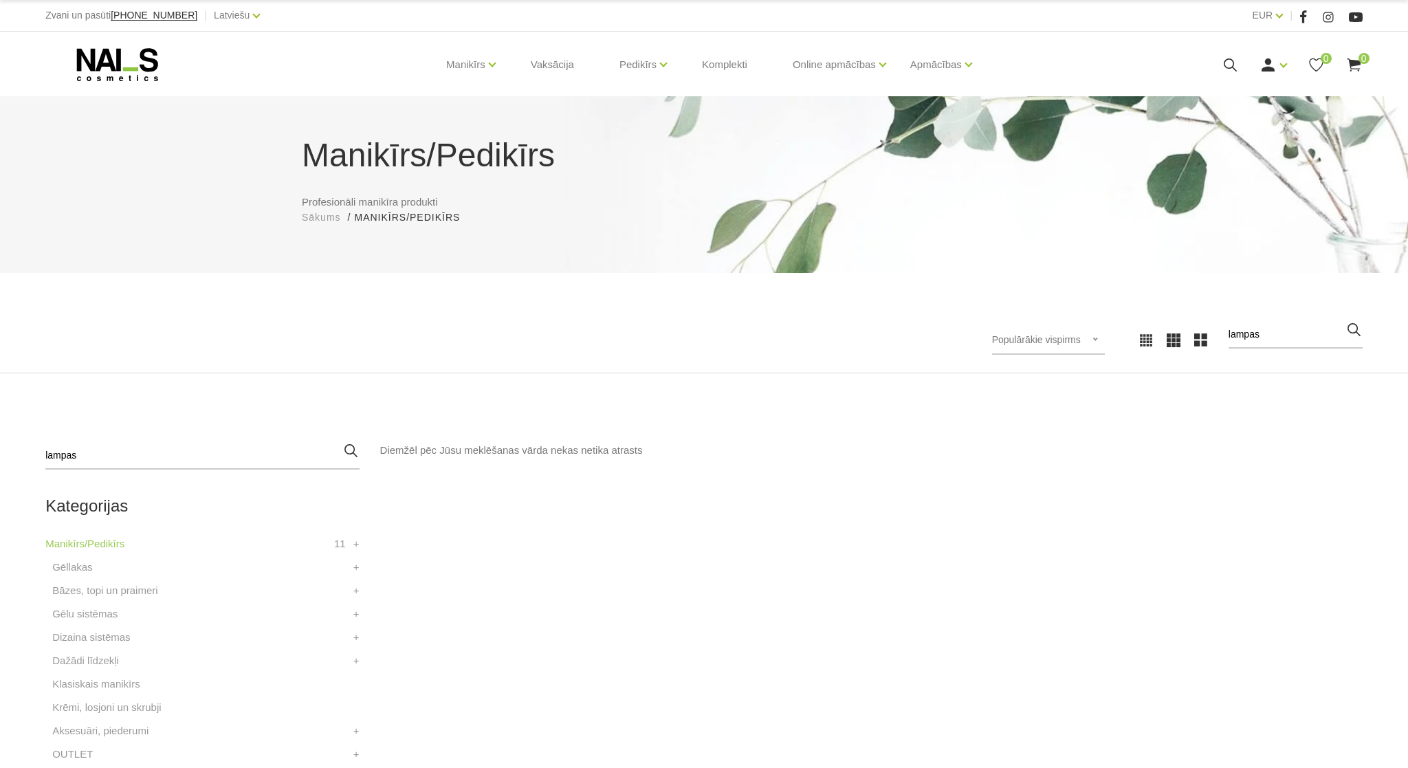
scroll to position [396, 0]
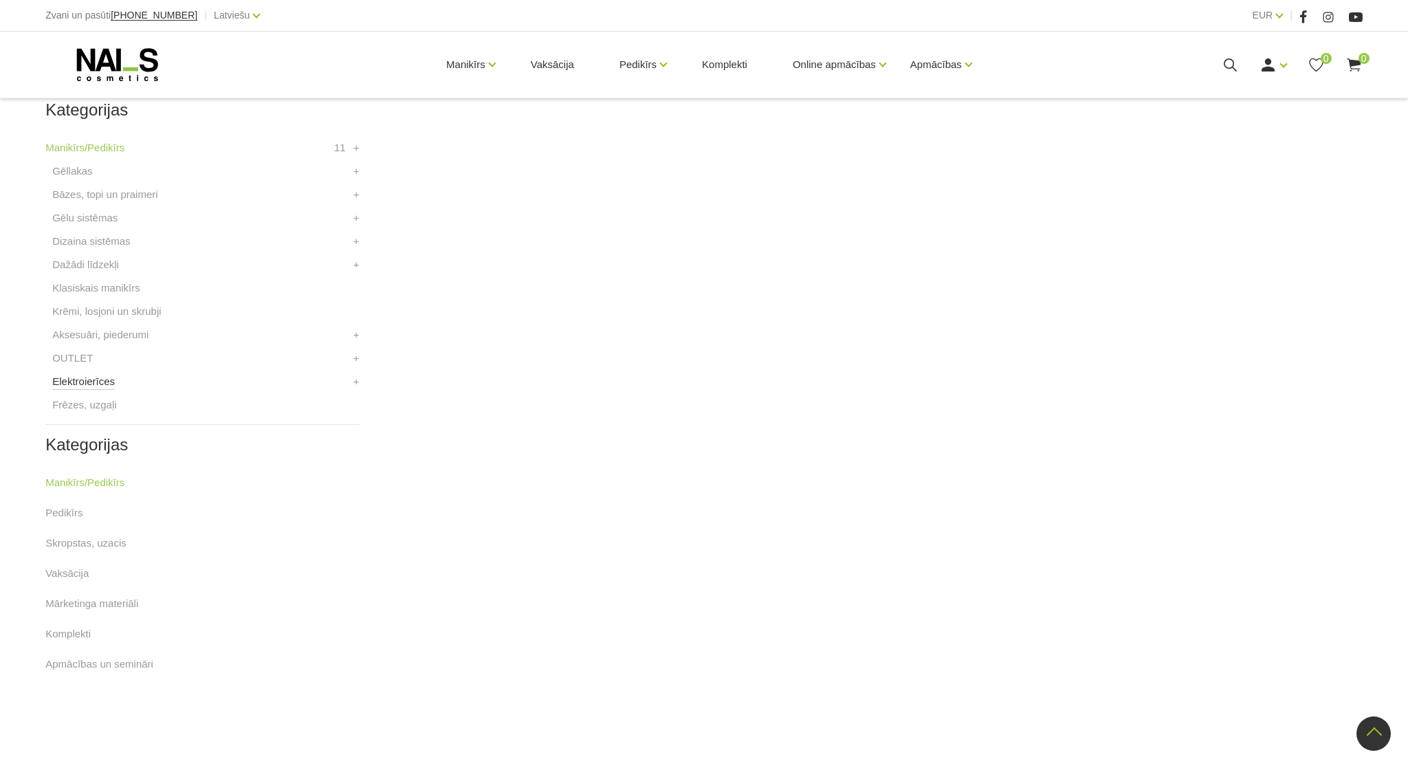
click at [89, 385] on link "Elektroierīces" at bounding box center [83, 381] width 63 height 16
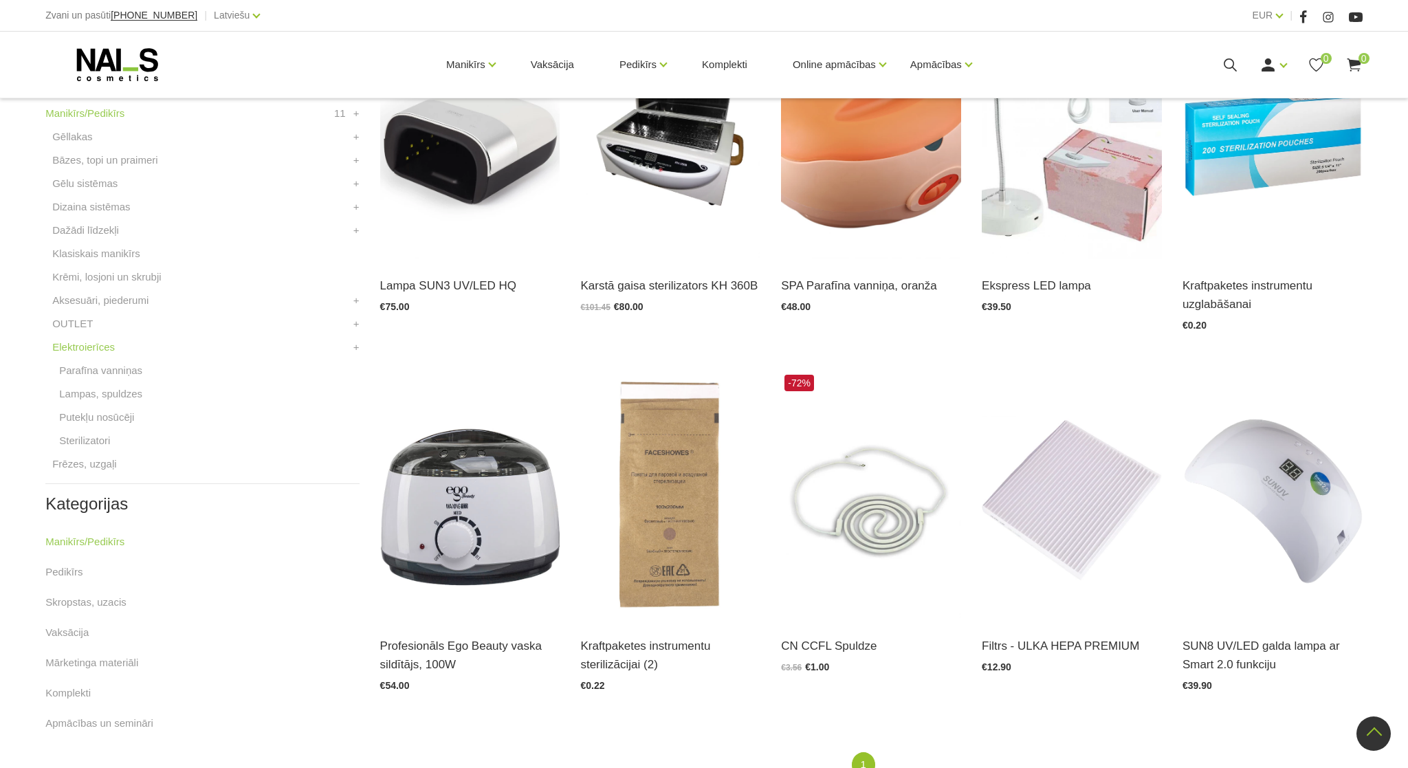
scroll to position [335, 0]
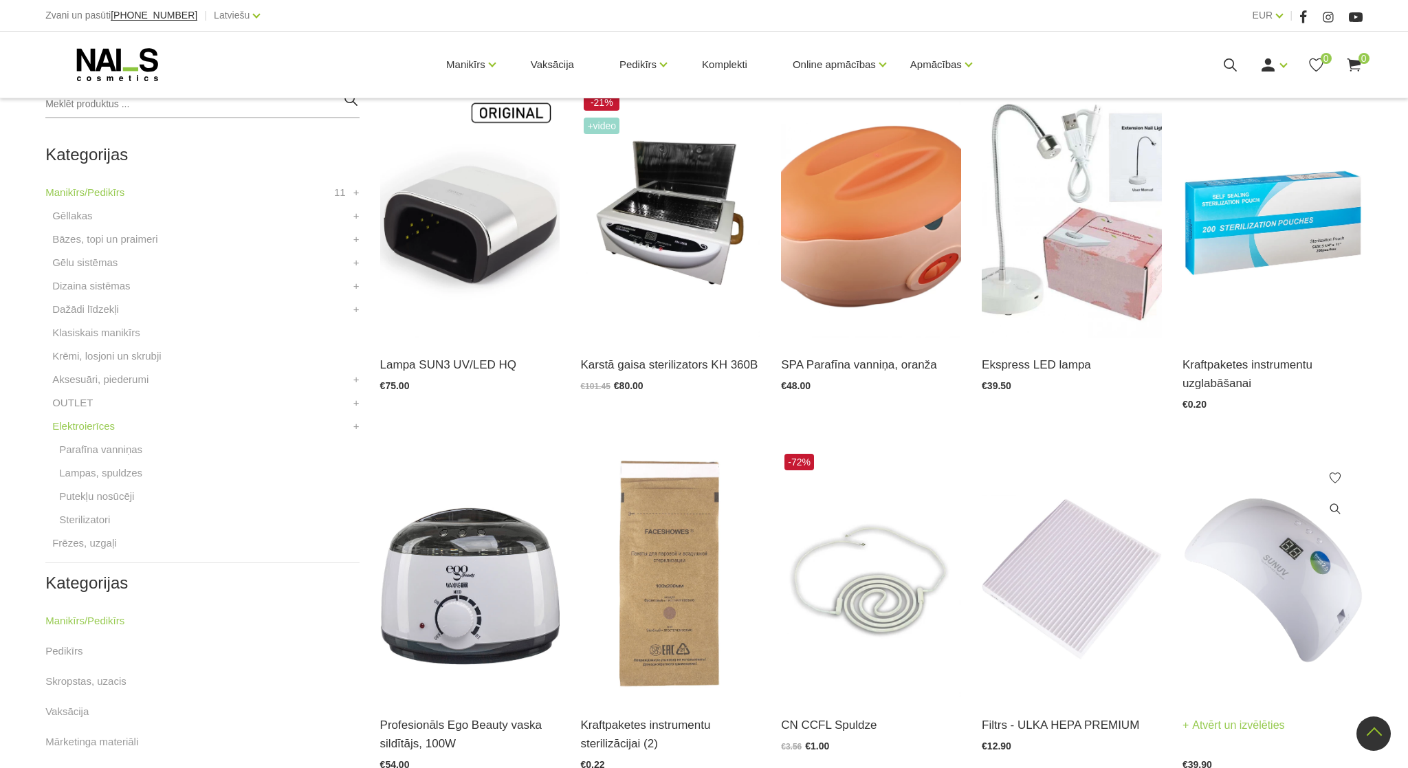
click at [1301, 597] on img at bounding box center [1272, 573] width 180 height 247
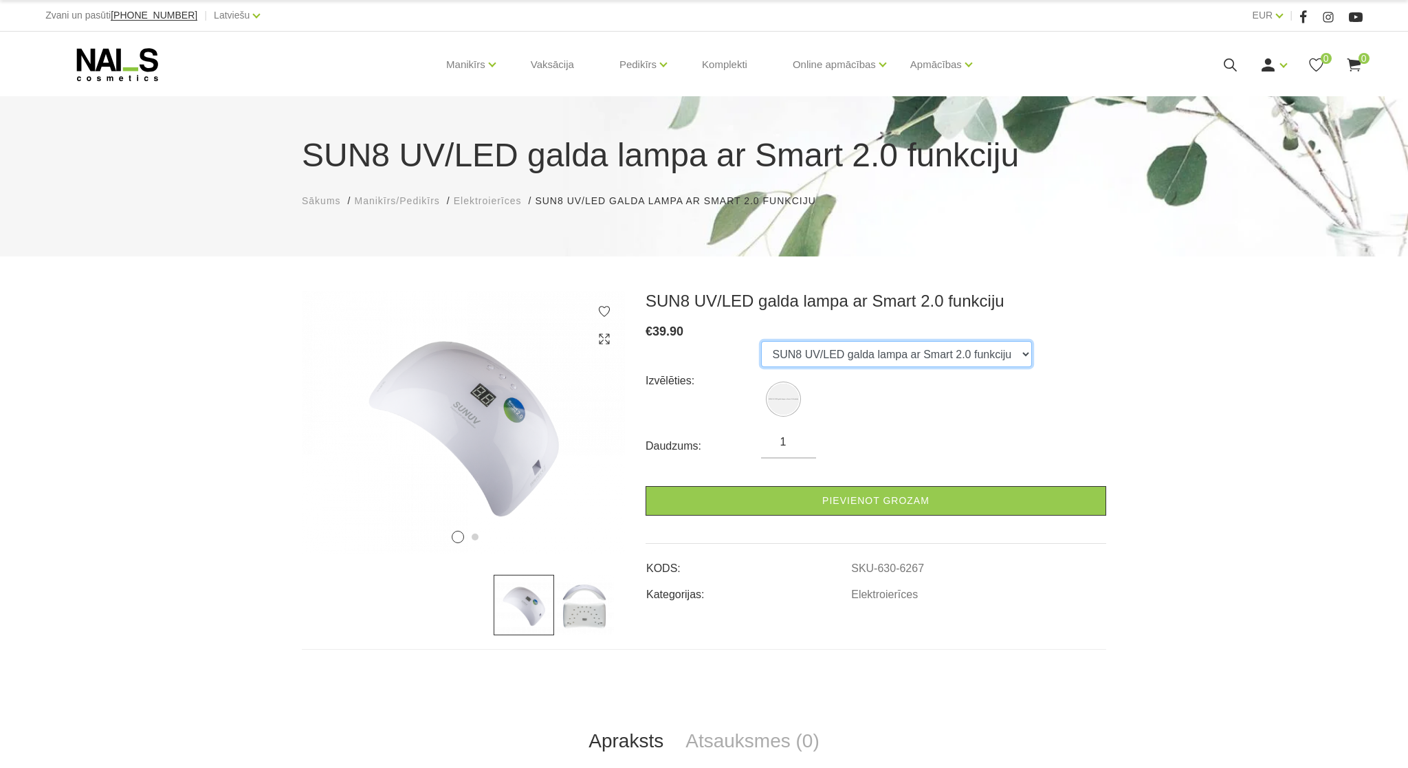
click at [761, 341] on select "SUN8 UV/LED galda lampa ar Smart 2.0 funkciju" at bounding box center [896, 354] width 271 height 26
click at [1015, 355] on select "SUN8 UV/LED galda lampa ar Smart 2.0 funkciju" at bounding box center [896, 354] width 271 height 26
click at [761, 341] on select "SUN8 UV/LED galda lampa ar Smart 2.0 funkciju" at bounding box center [896, 354] width 271 height 26
click at [858, 356] on select "SUN8 UV/LED galda lampa ar Smart 2.0 funkciju" at bounding box center [896, 354] width 271 height 26
click at [590, 447] on icon at bounding box center [584, 436] width 41 height 41
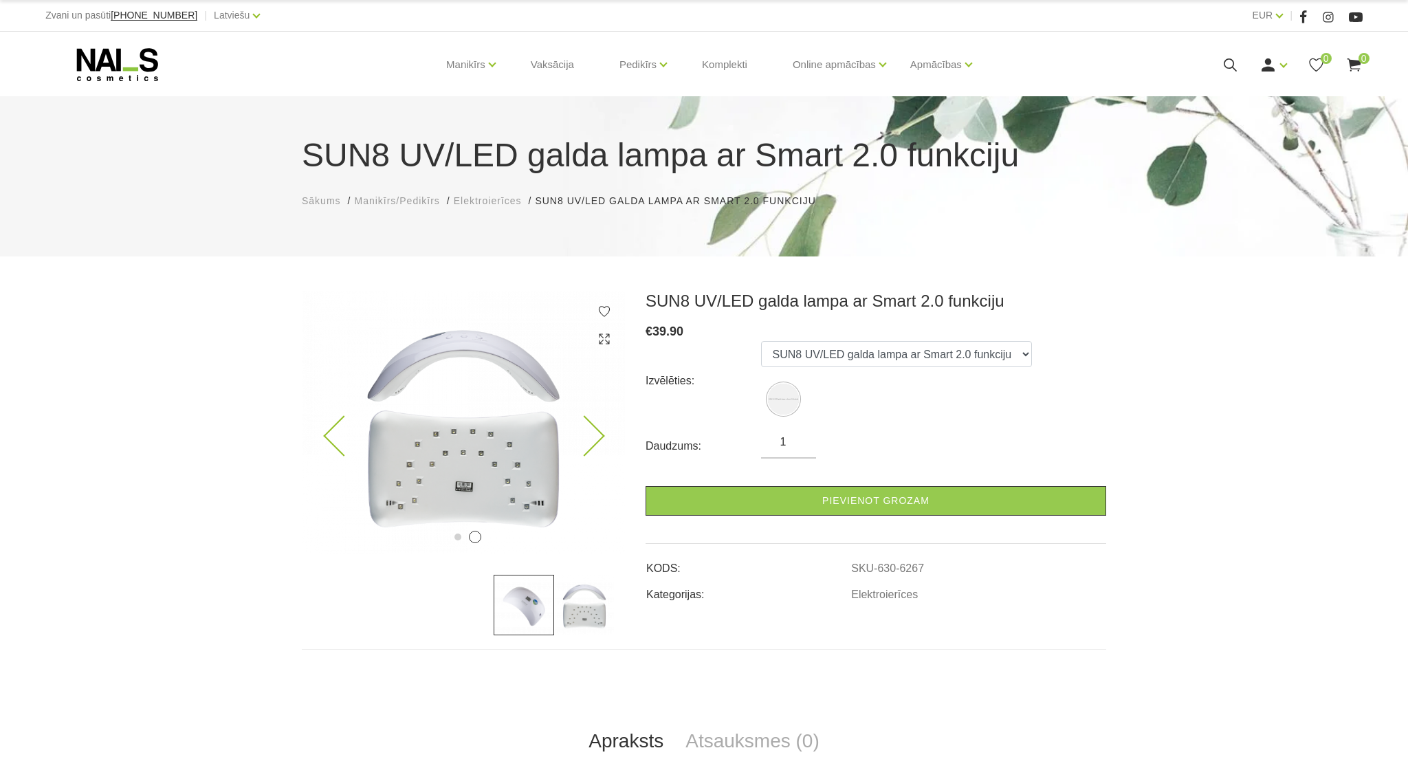
click at [590, 447] on icon at bounding box center [584, 436] width 41 height 41
click at [599, 438] on icon at bounding box center [584, 436] width 41 height 41
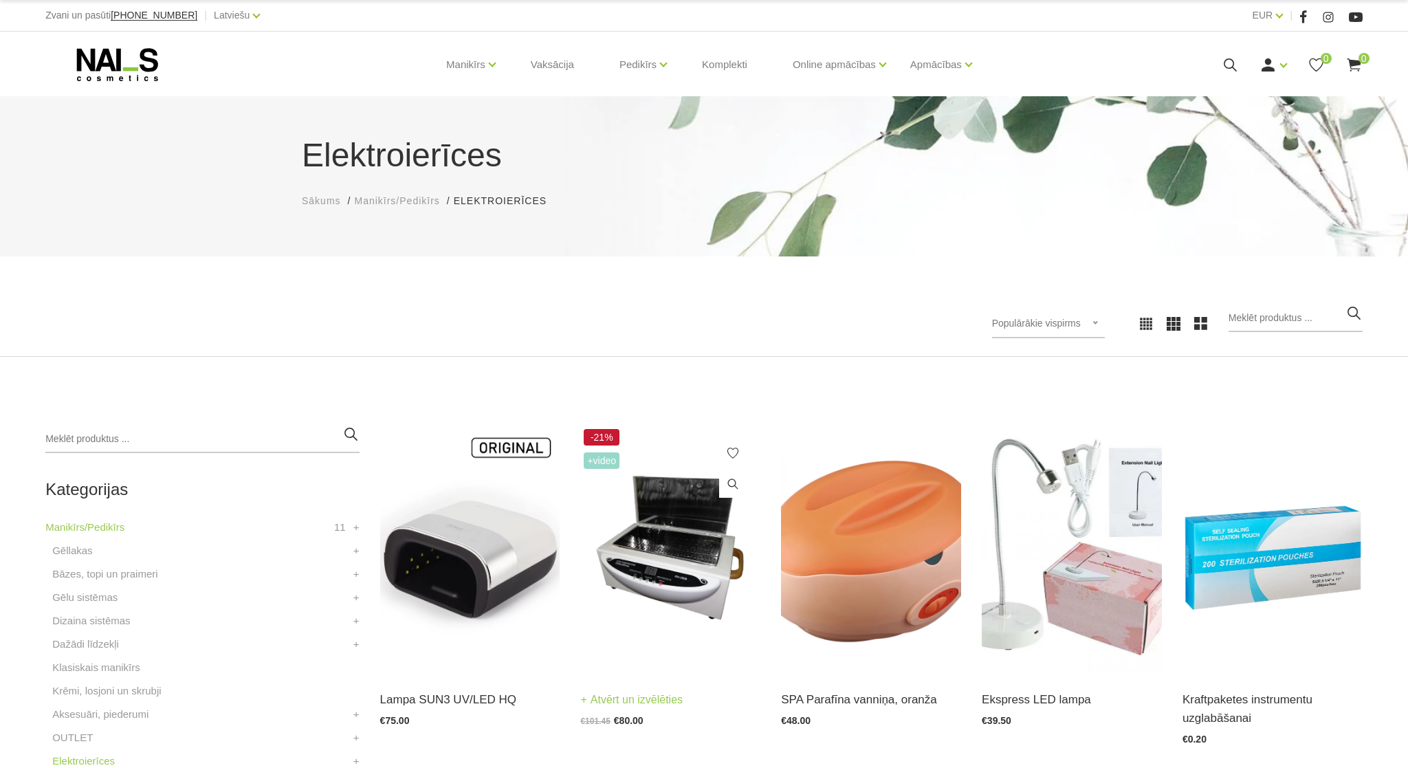
click at [686, 574] on img at bounding box center [670, 548] width 180 height 247
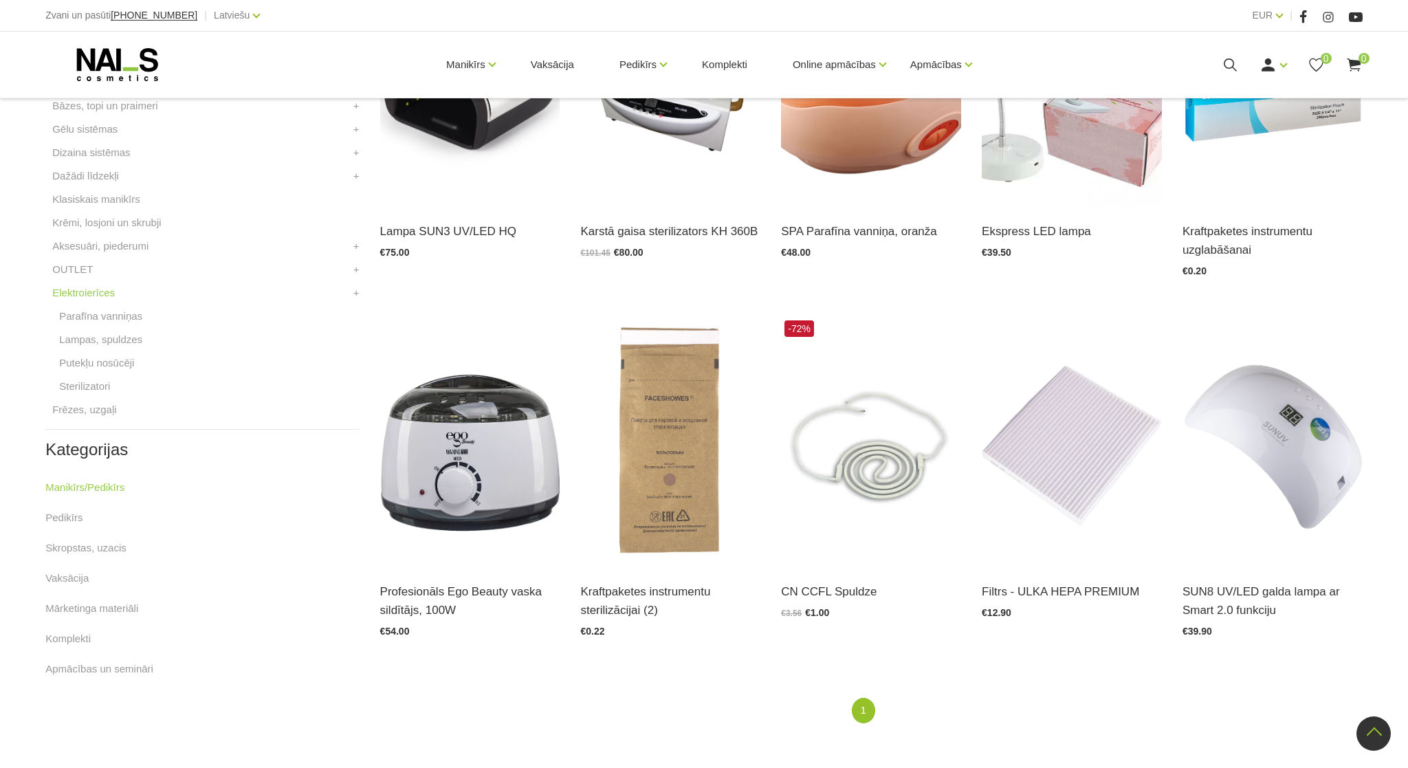
scroll to position [335, 0]
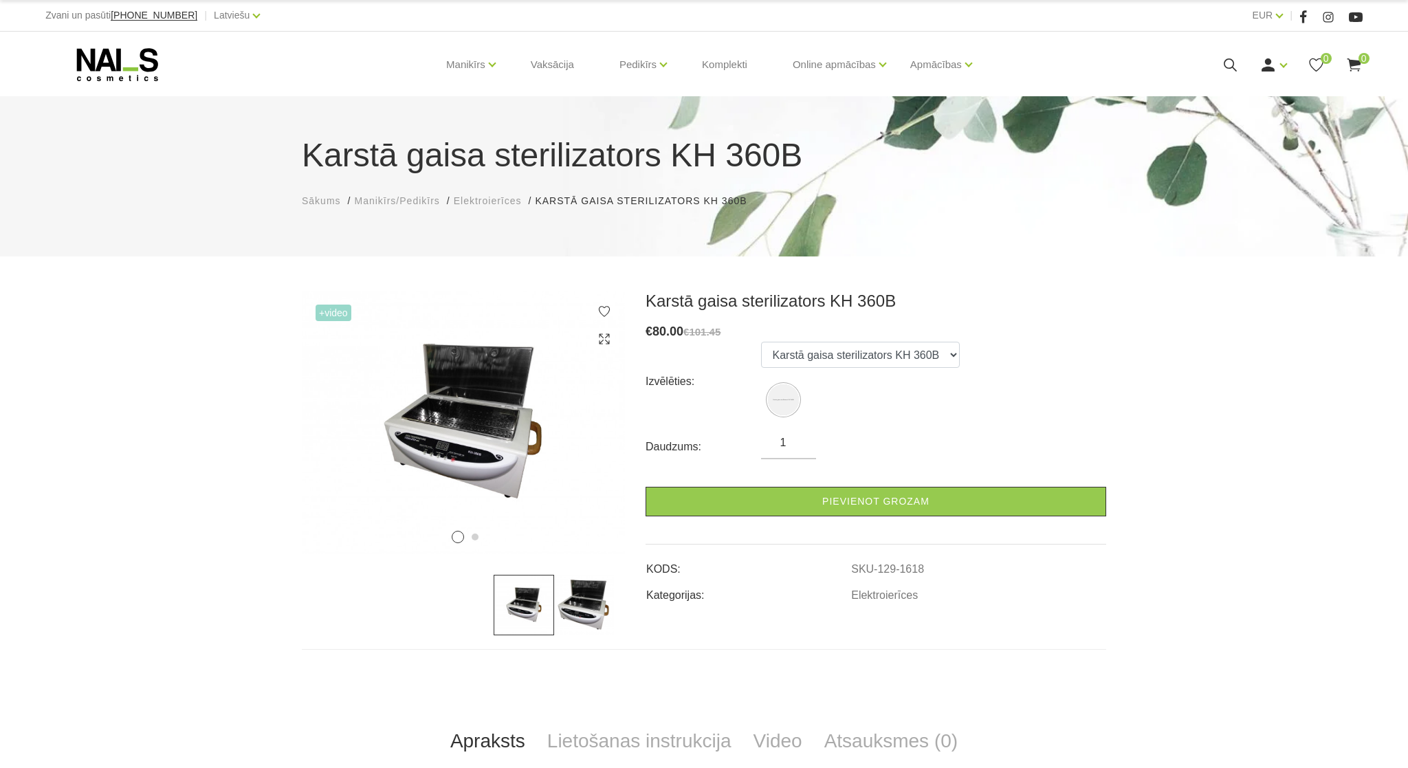
click at [576, 609] on img at bounding box center [584, 605] width 60 height 60
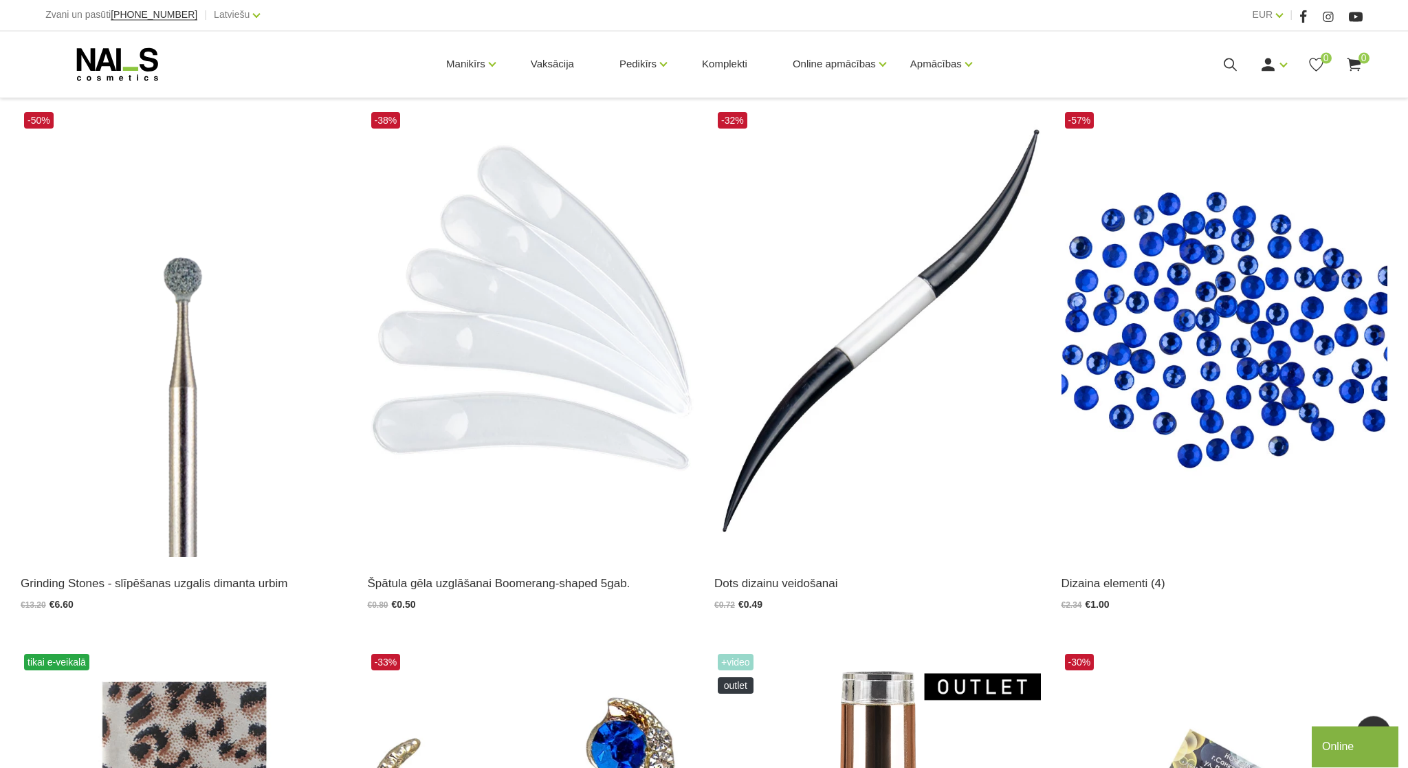
scroll to position [792, 0]
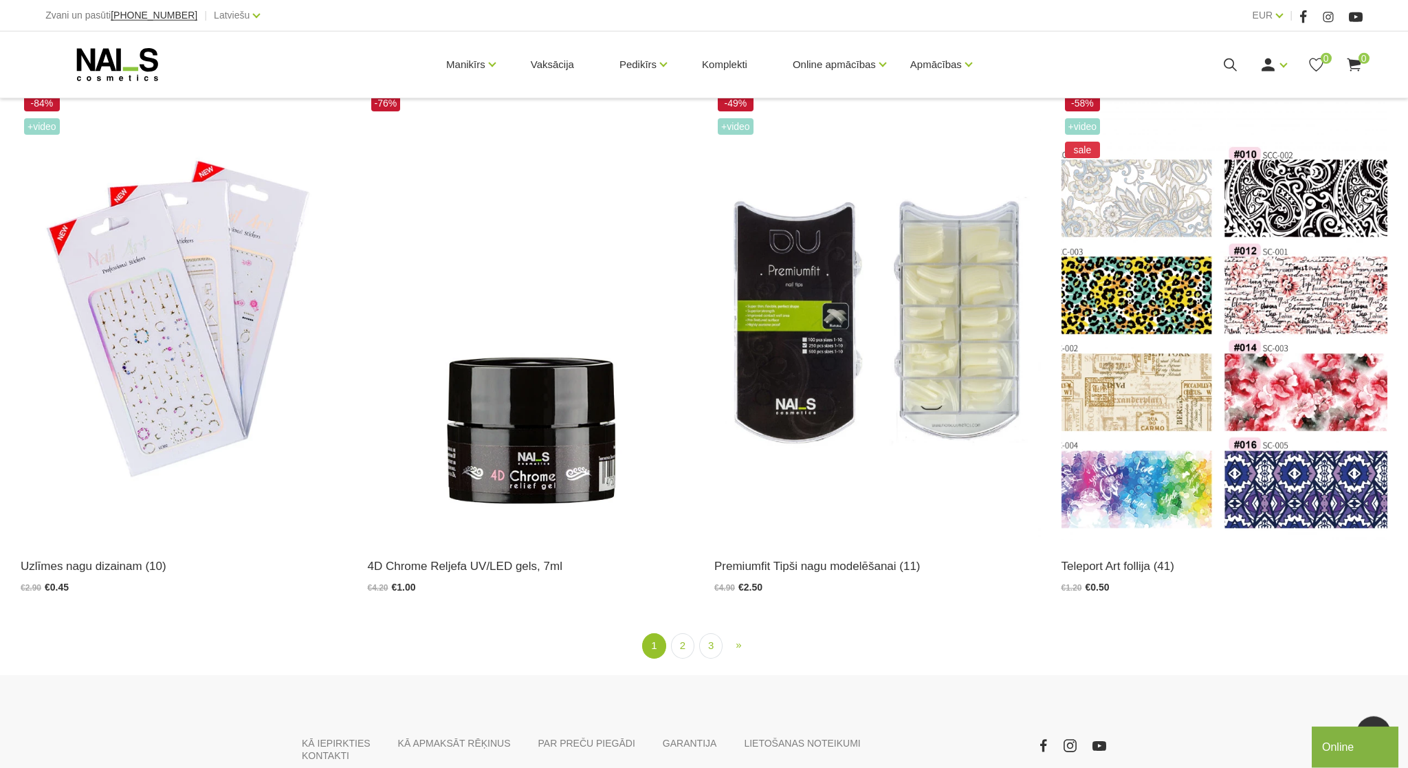
scroll to position [3008, 0]
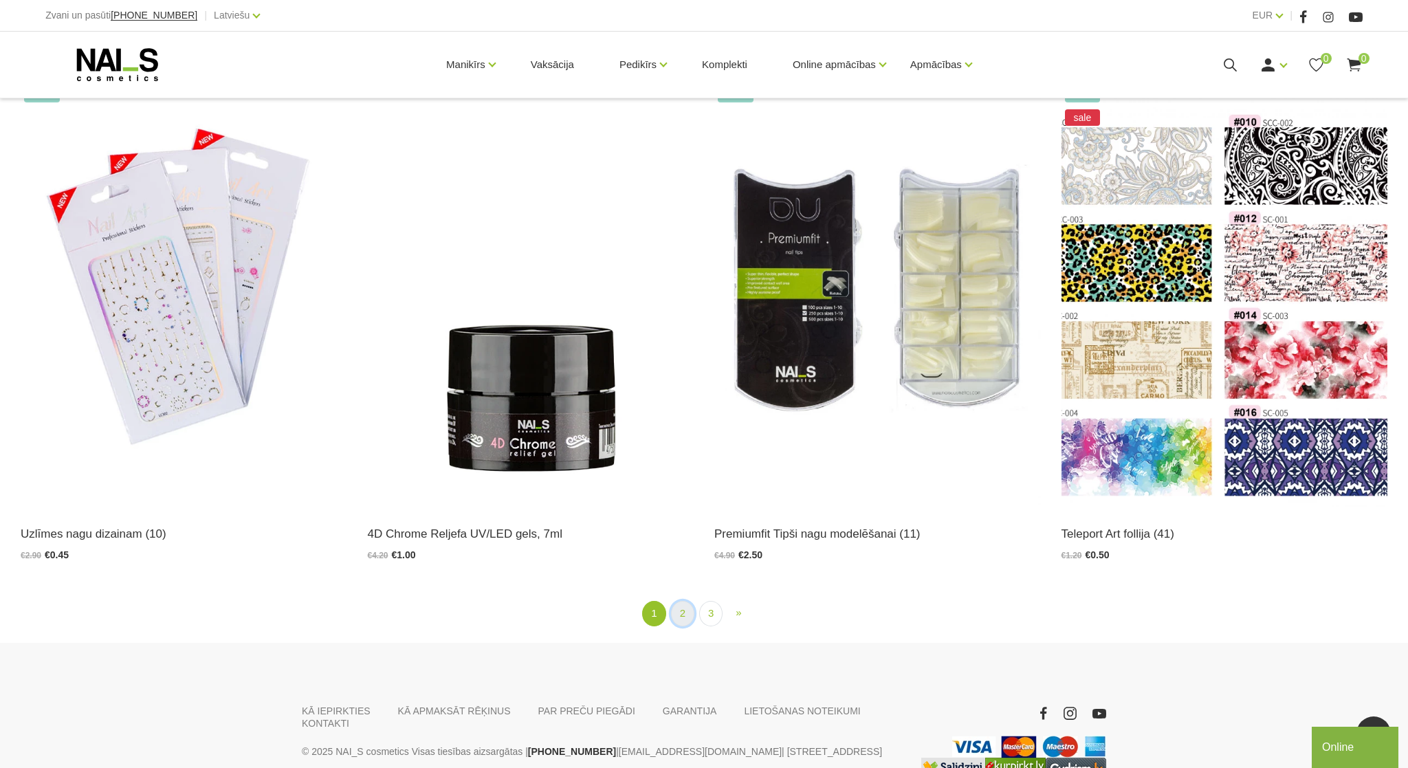
click at [681, 612] on link "2" at bounding box center [682, 613] width 23 height 25
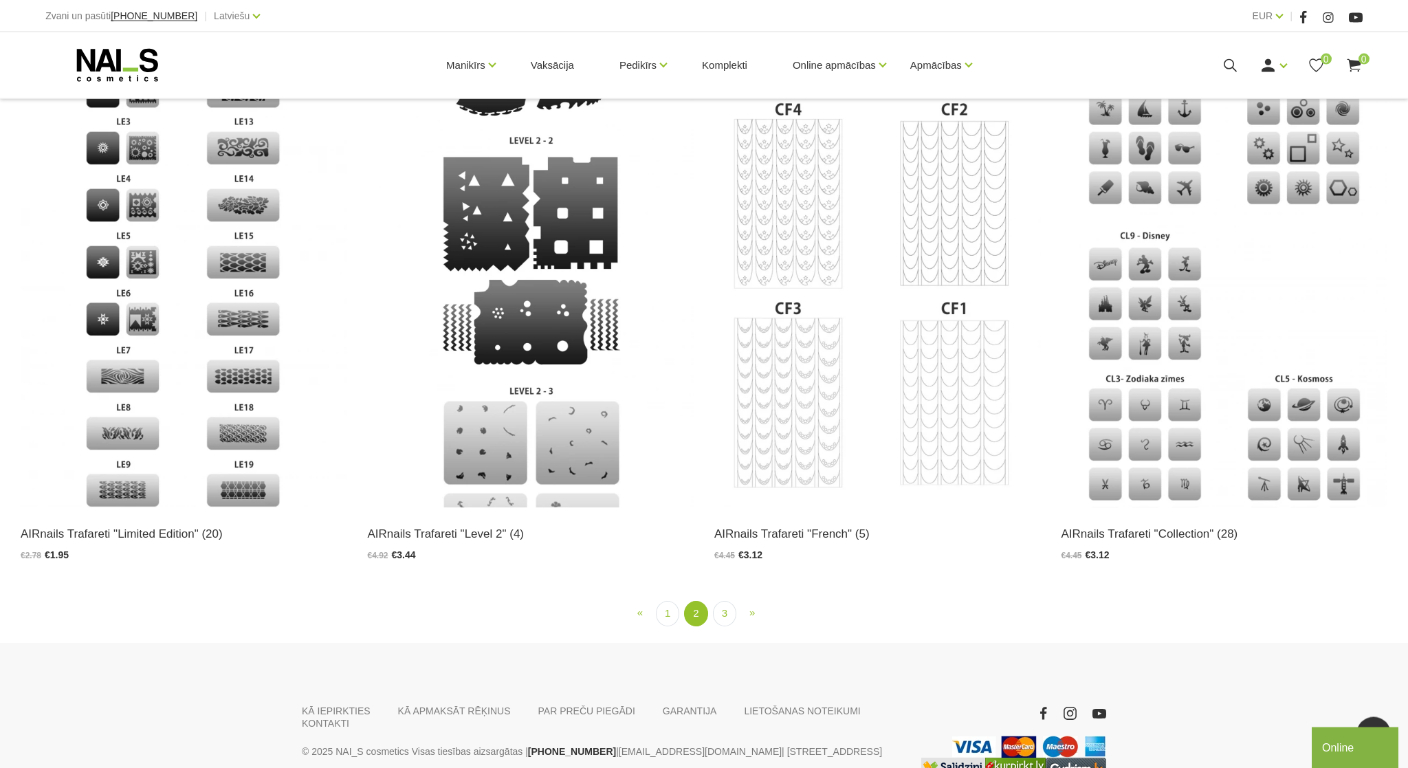
scroll to position [3028, 0]
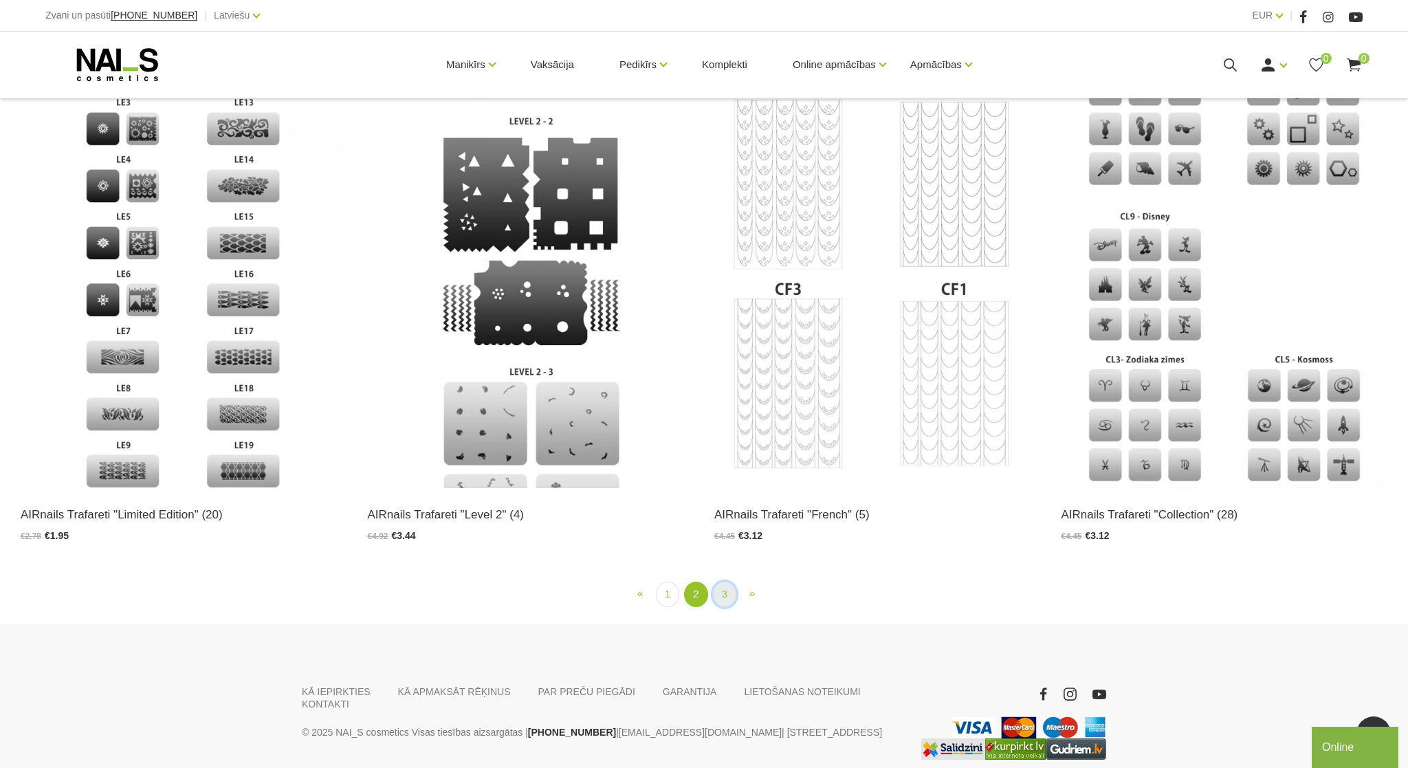
click at [726, 598] on link "3" at bounding box center [724, 593] width 23 height 25
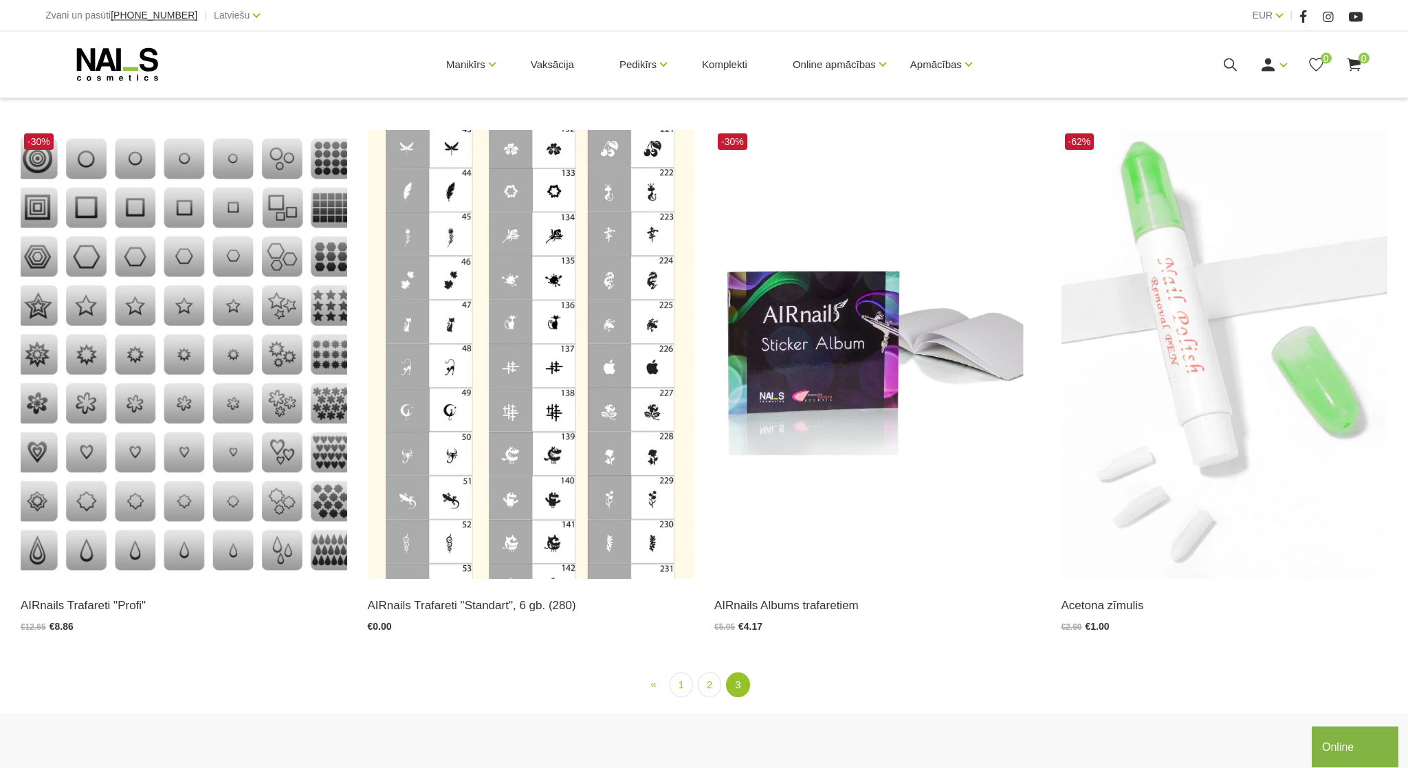
scroll to position [237, 0]
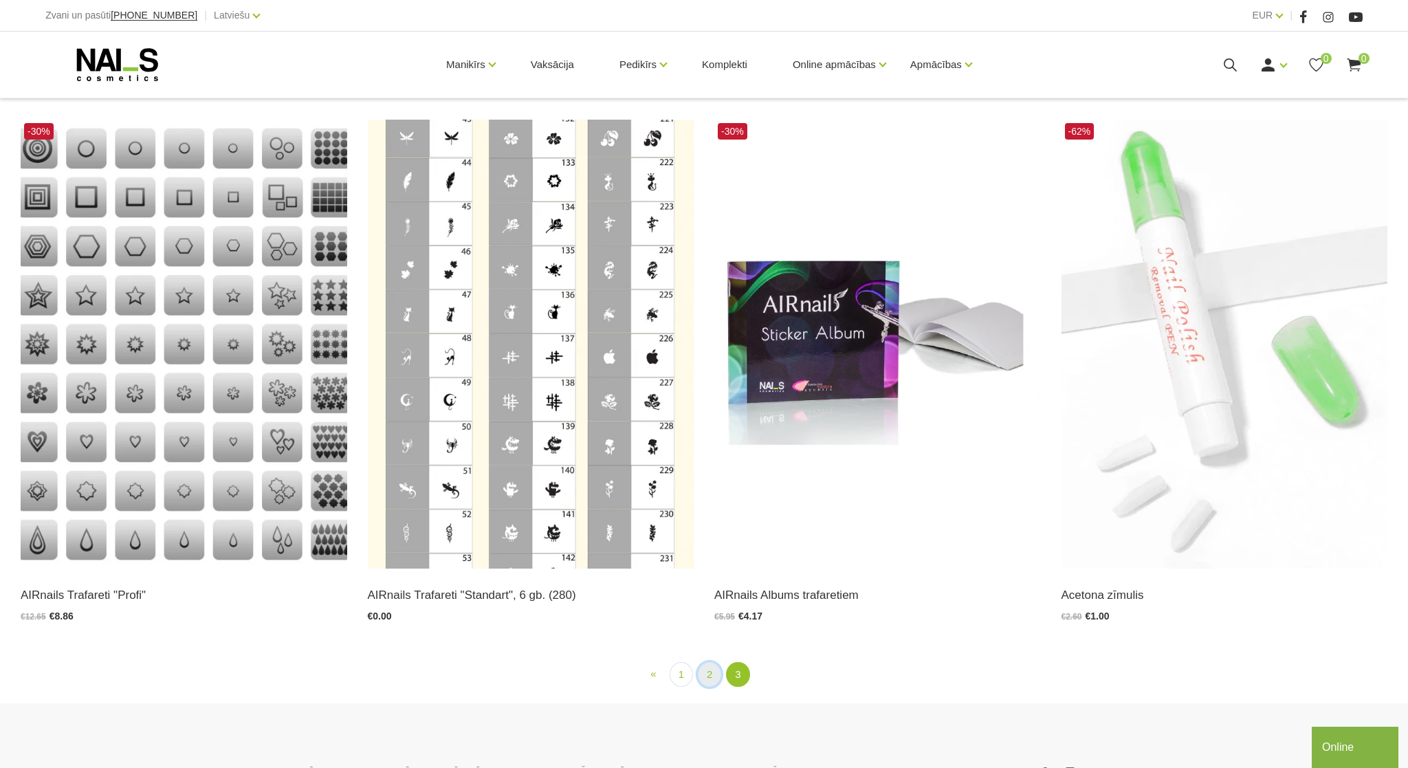
click at [705, 674] on link "2" at bounding box center [709, 674] width 23 height 25
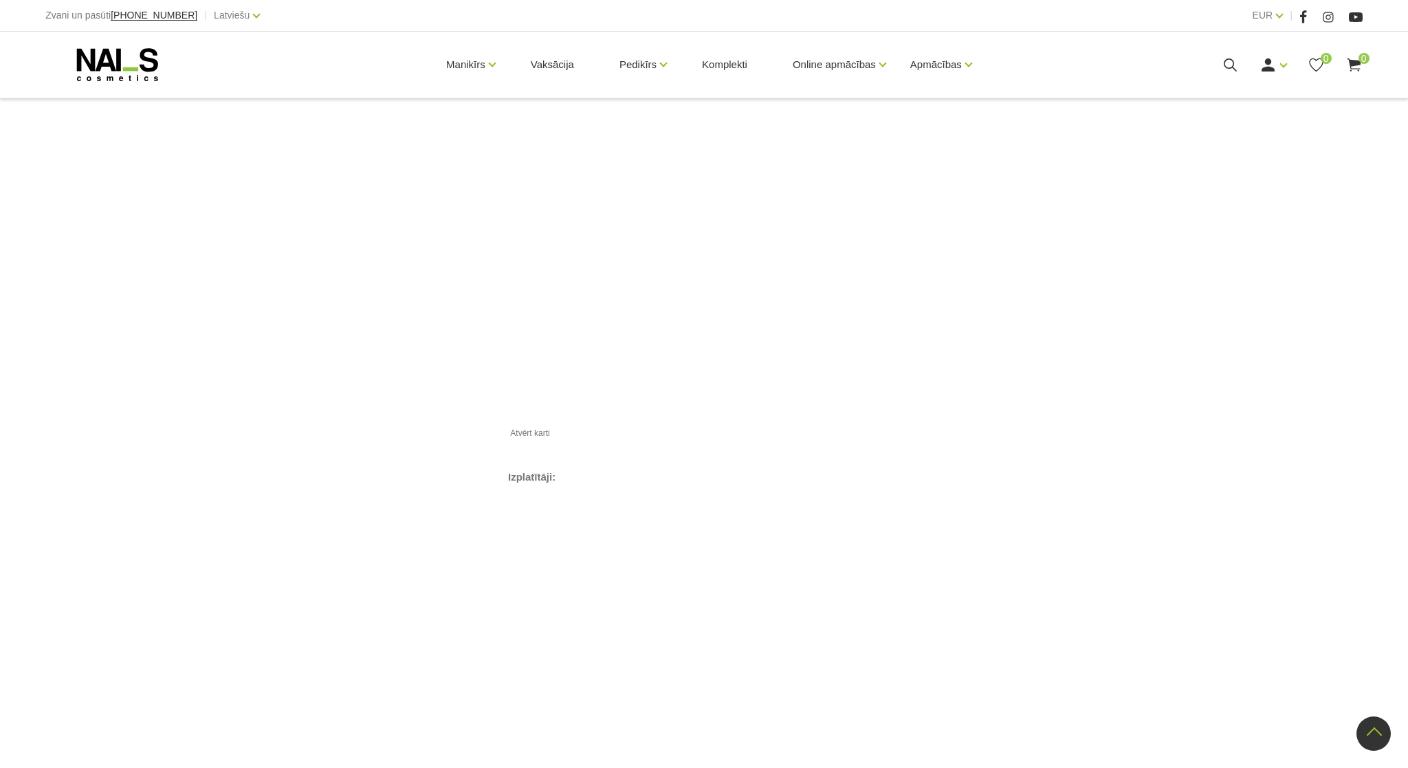
scroll to position [1354, 0]
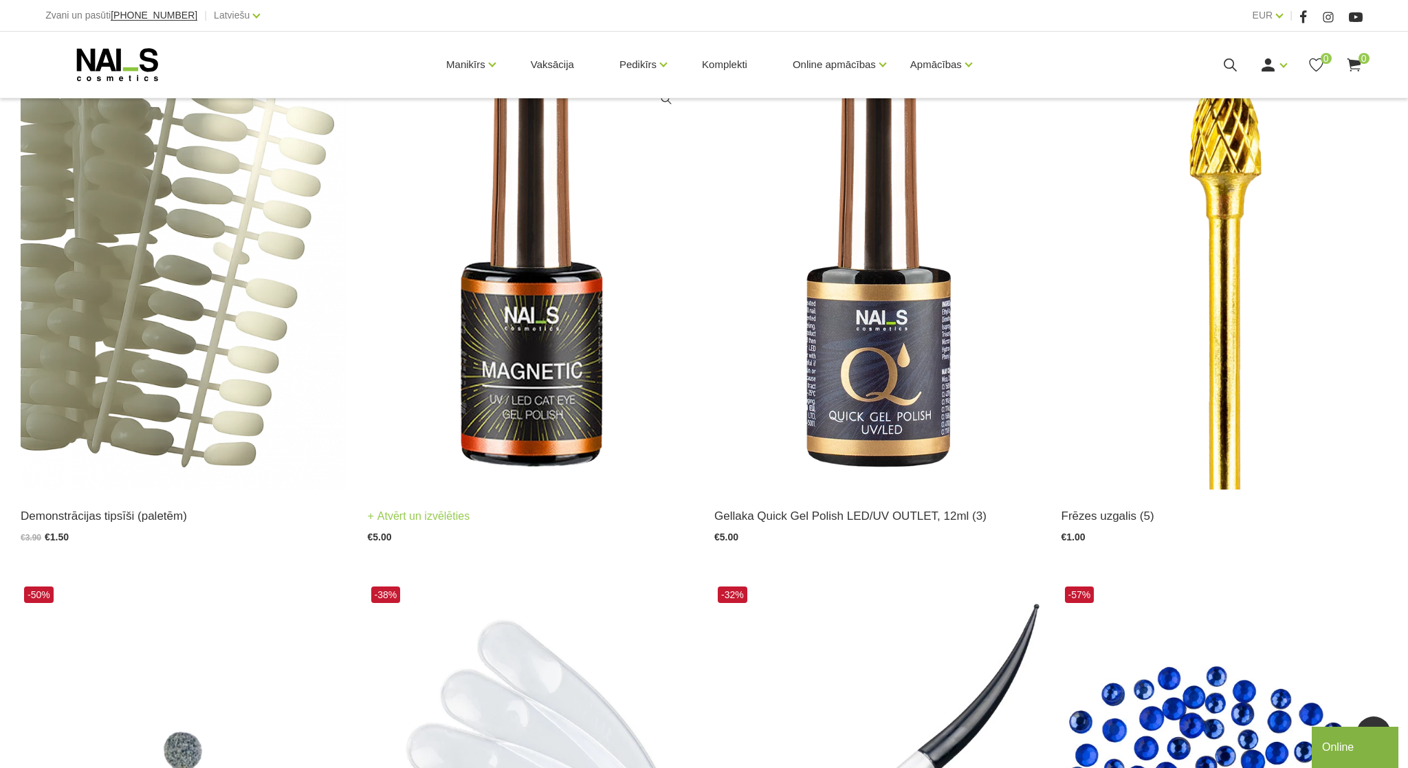
click at [564, 381] on img at bounding box center [531, 265] width 326 height 449
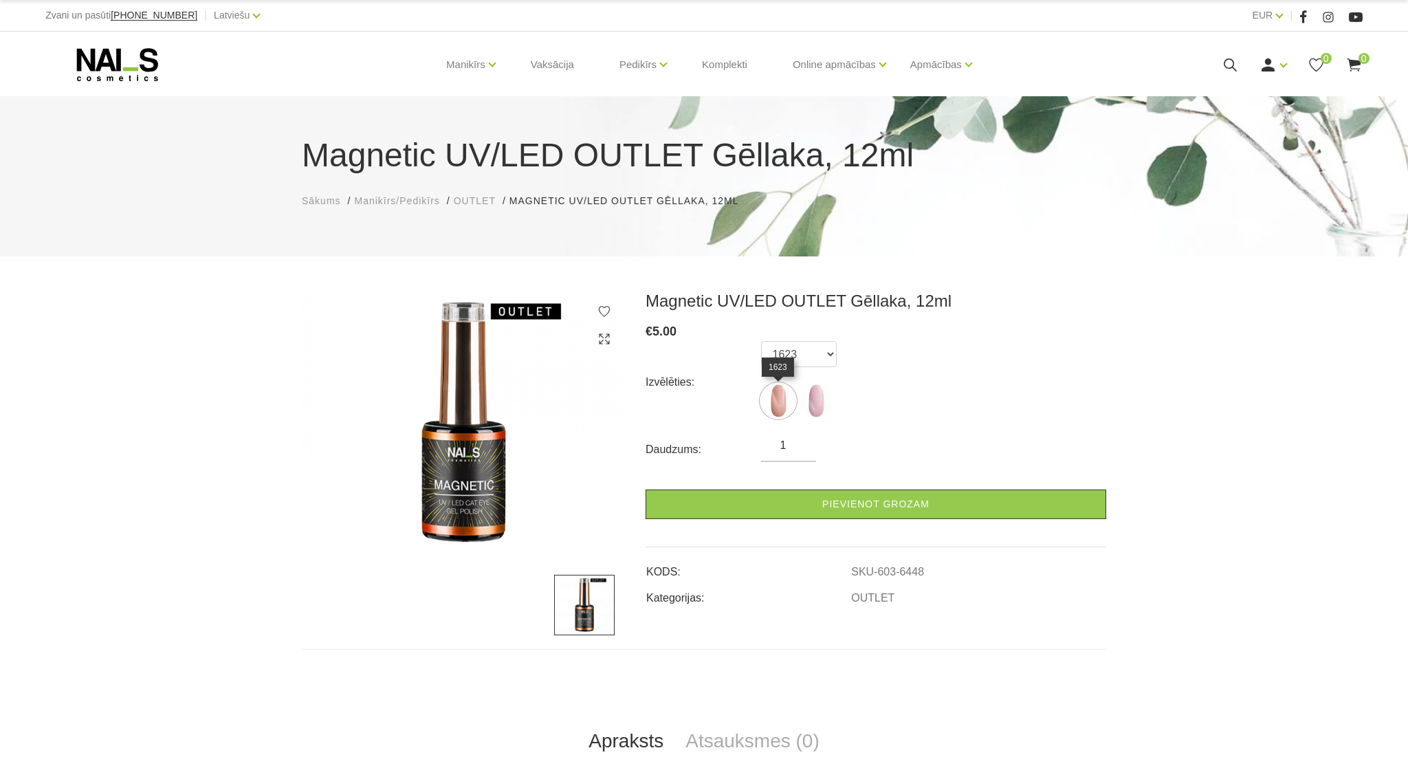
click at [777, 403] on img at bounding box center [778, 401] width 34 height 34
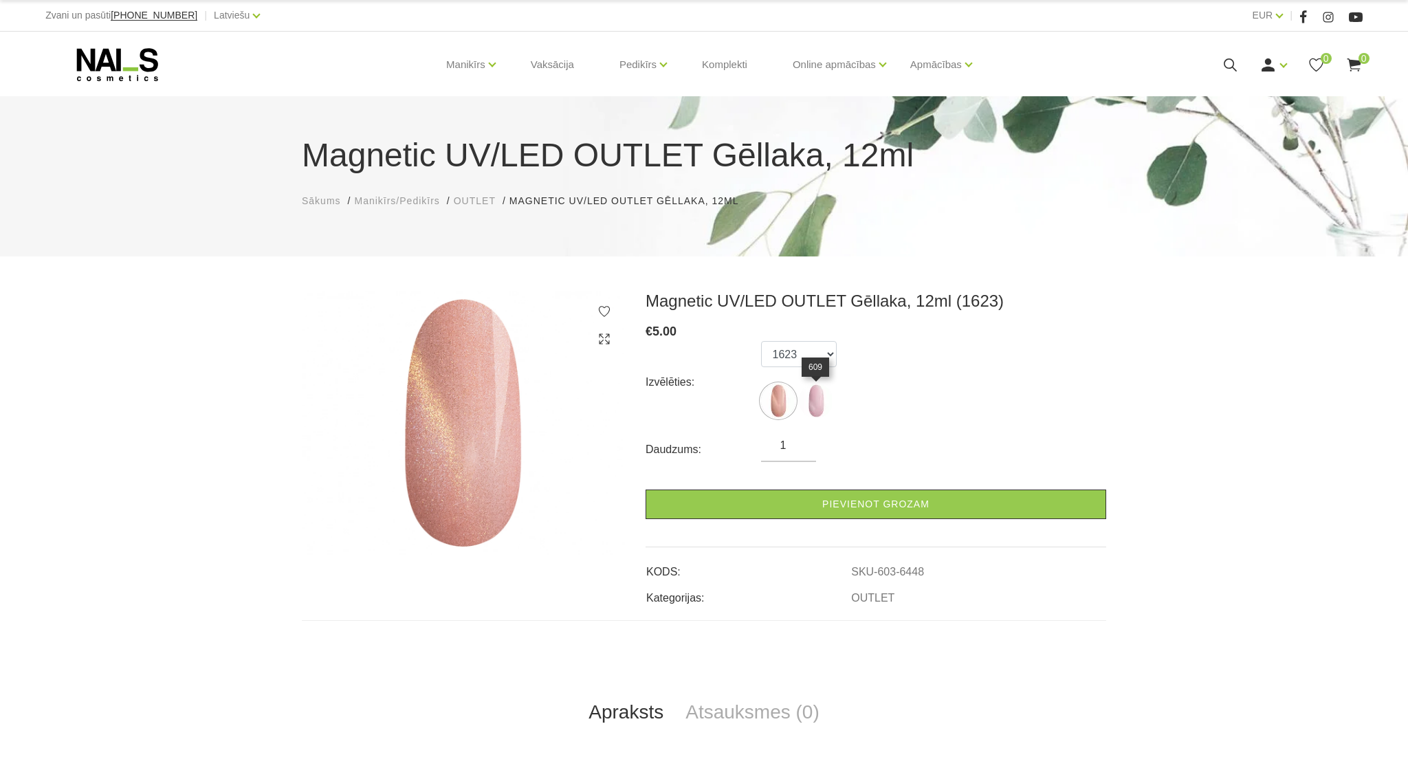
click at [815, 407] on img at bounding box center [816, 401] width 34 height 34
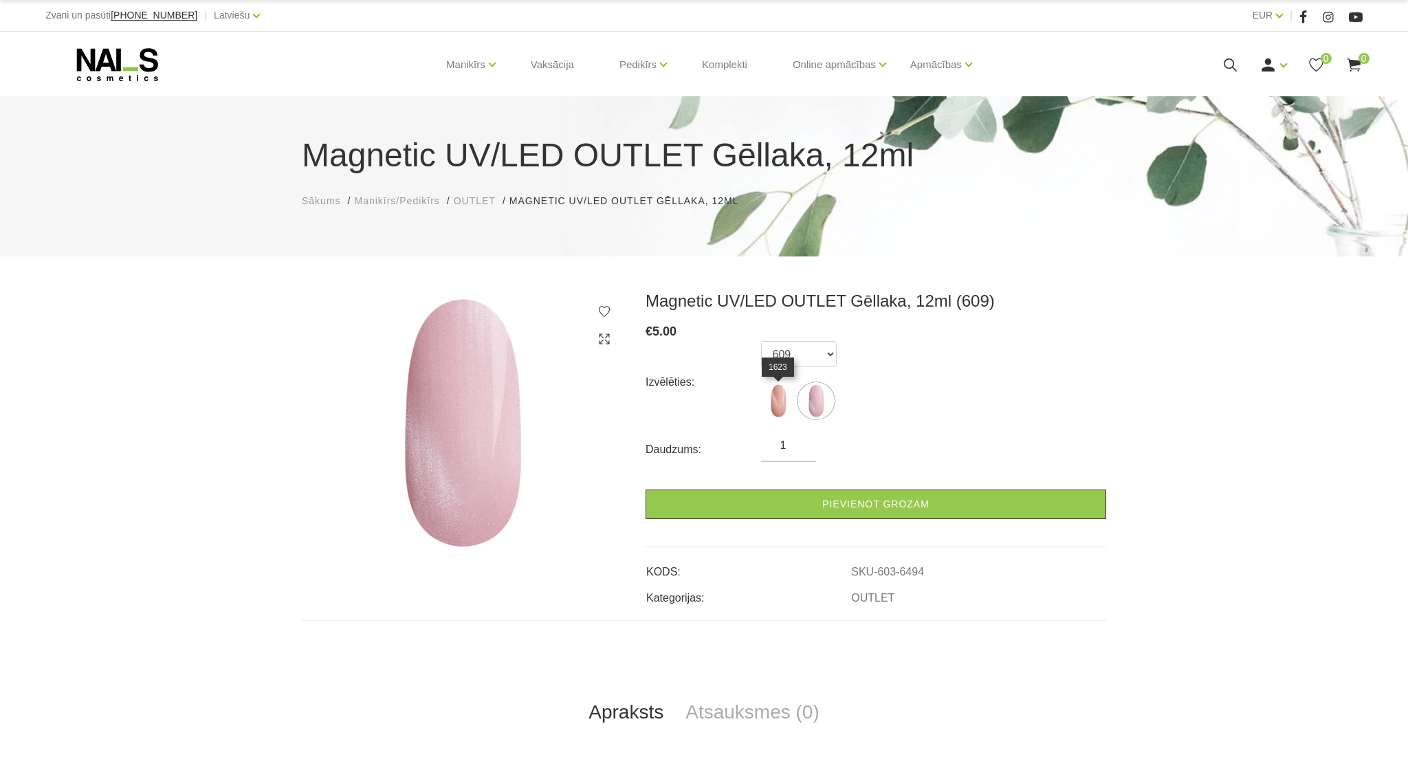
click at [779, 400] on img at bounding box center [778, 401] width 34 height 34
select select "6448"
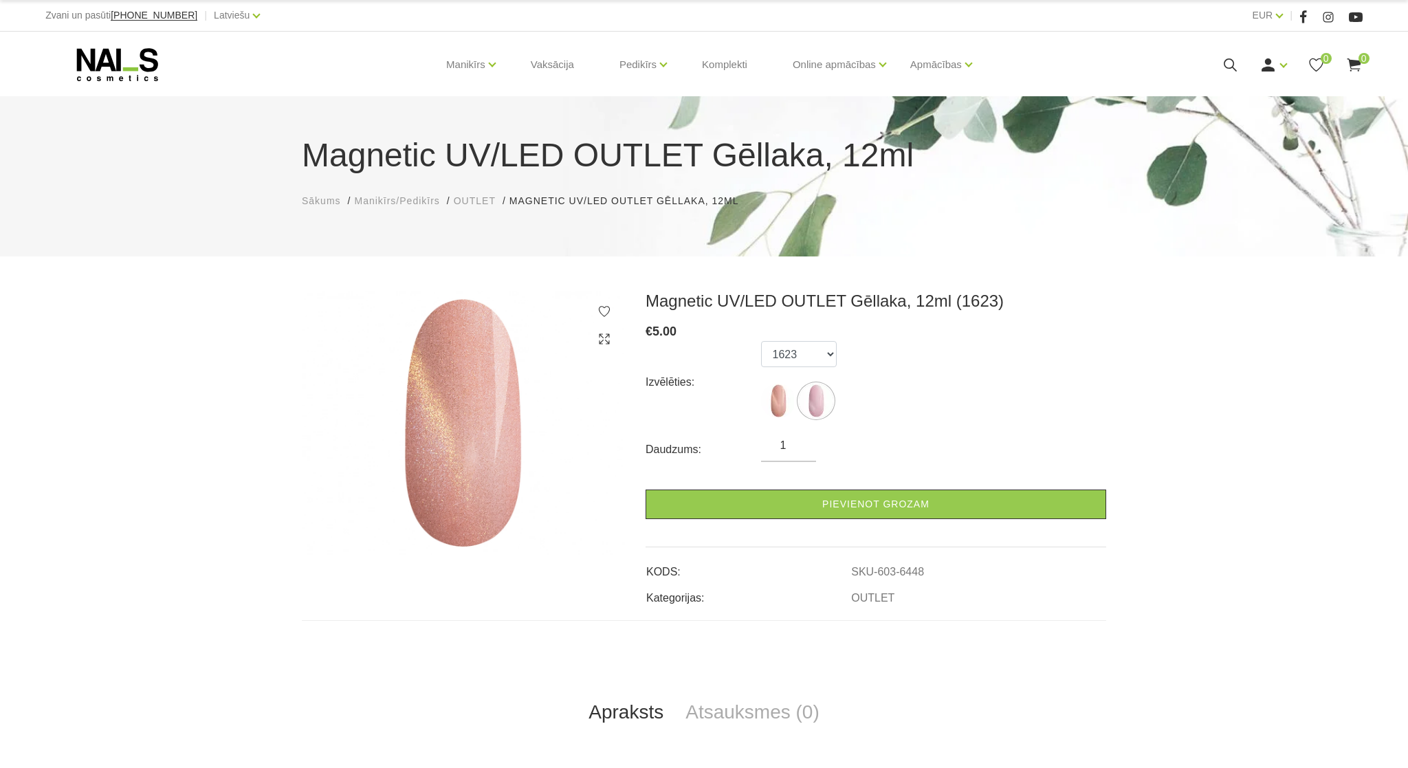
click at [779, 402] on img at bounding box center [778, 401] width 34 height 34
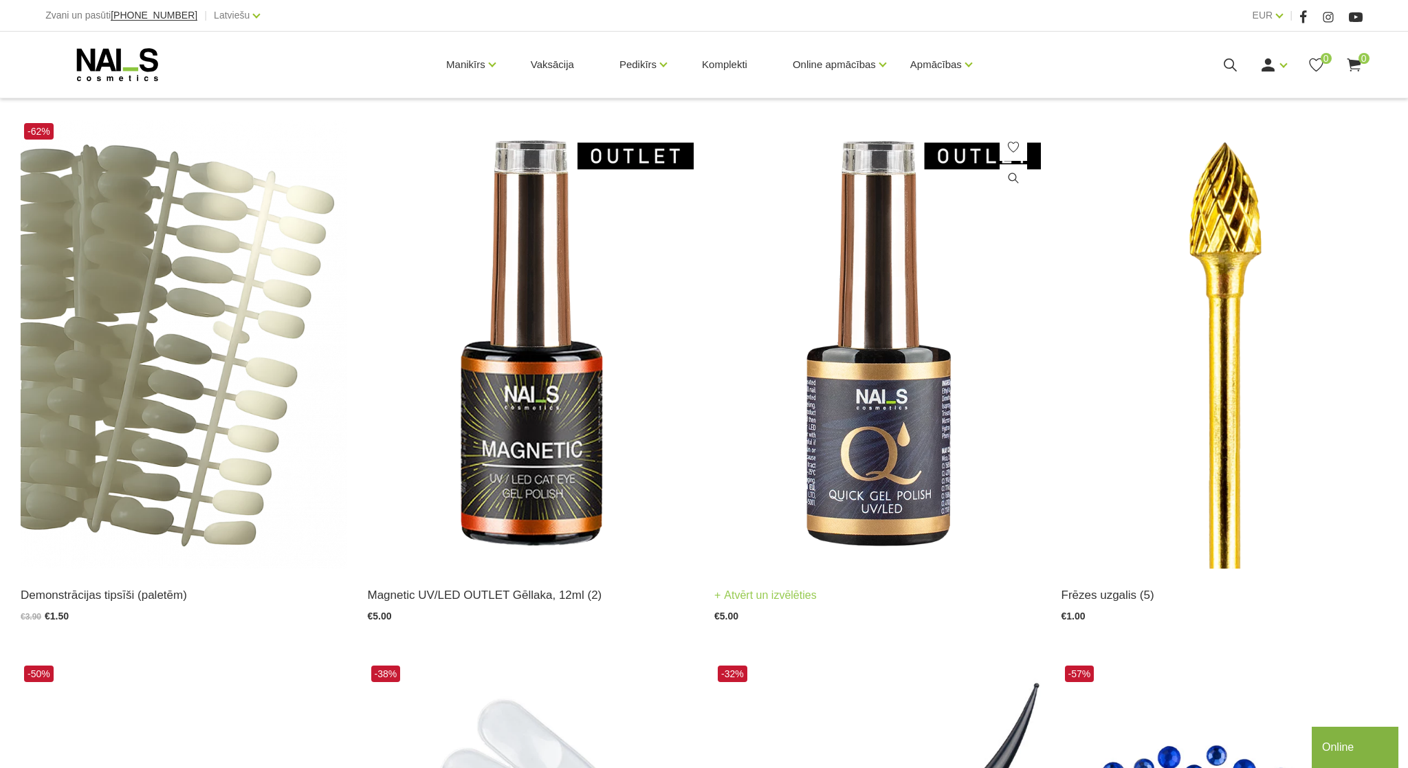
click at [884, 469] on img at bounding box center [877, 344] width 326 height 449
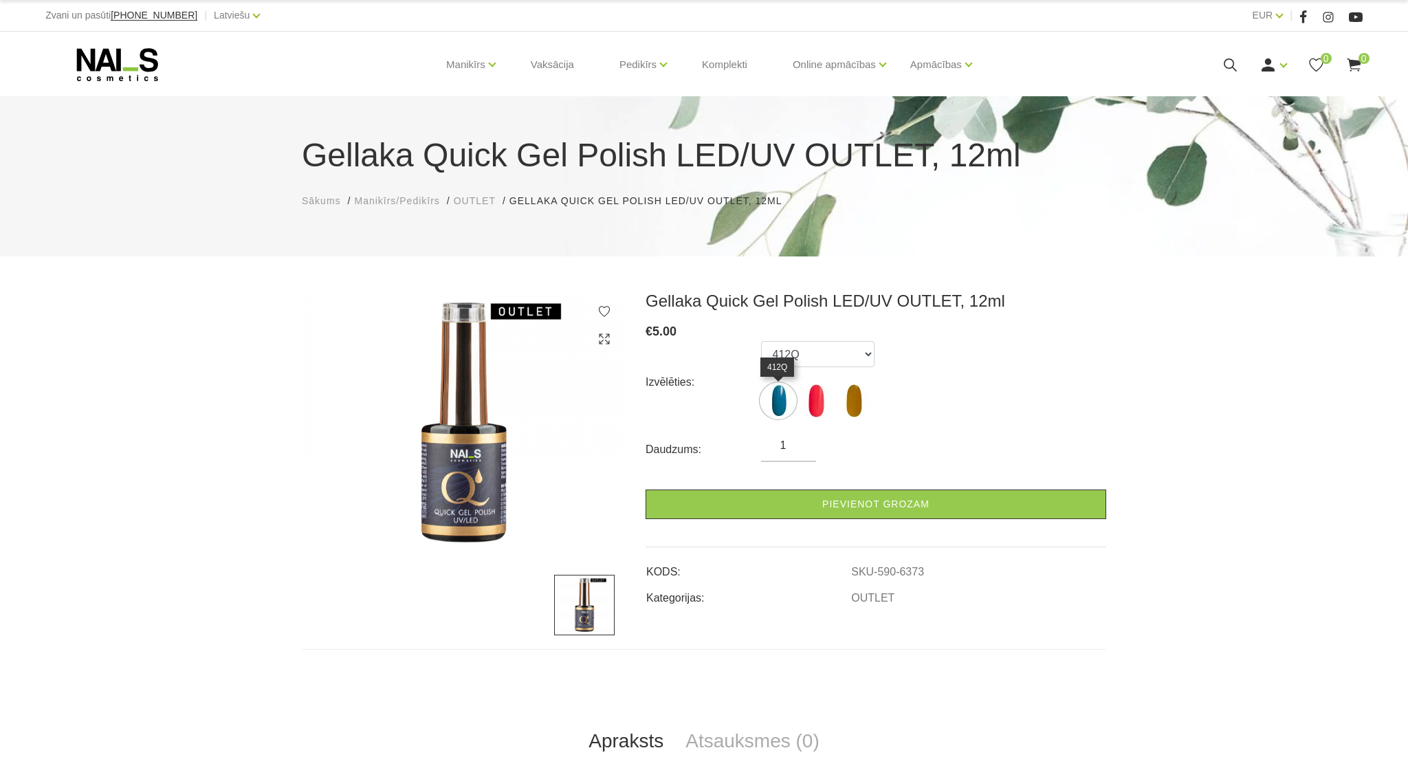
click at [784, 403] on img at bounding box center [778, 401] width 34 height 34
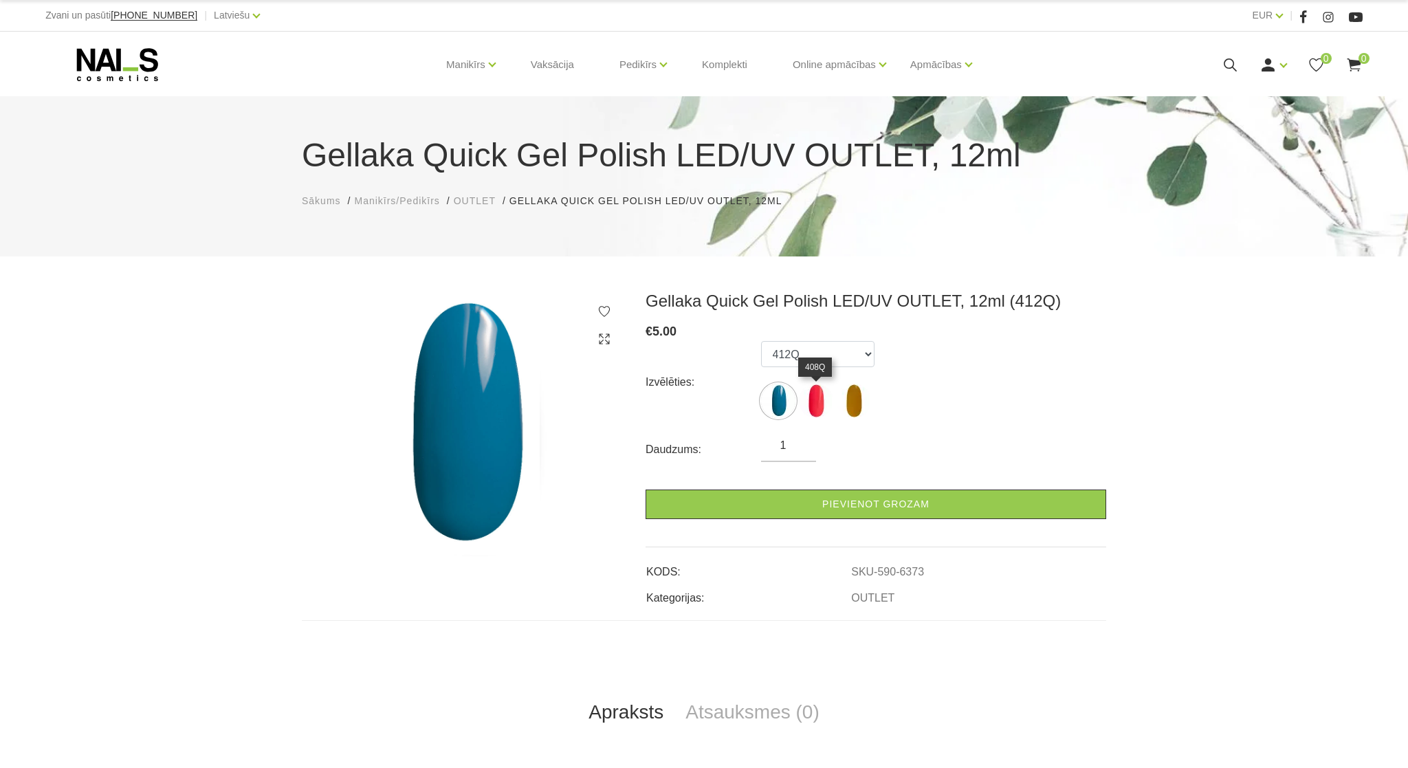
click at [813, 404] on img at bounding box center [816, 401] width 34 height 34
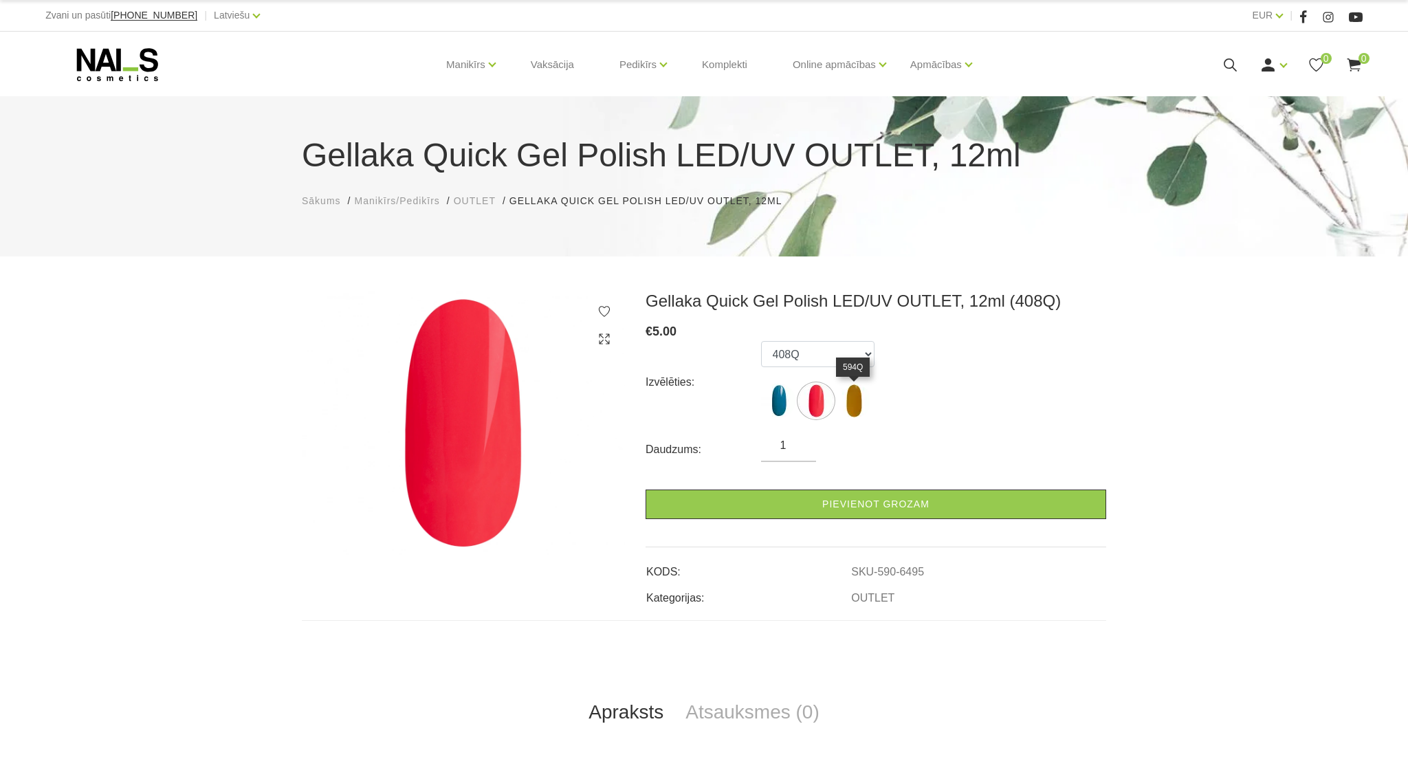
click at [853, 401] on img at bounding box center [853, 401] width 34 height 34
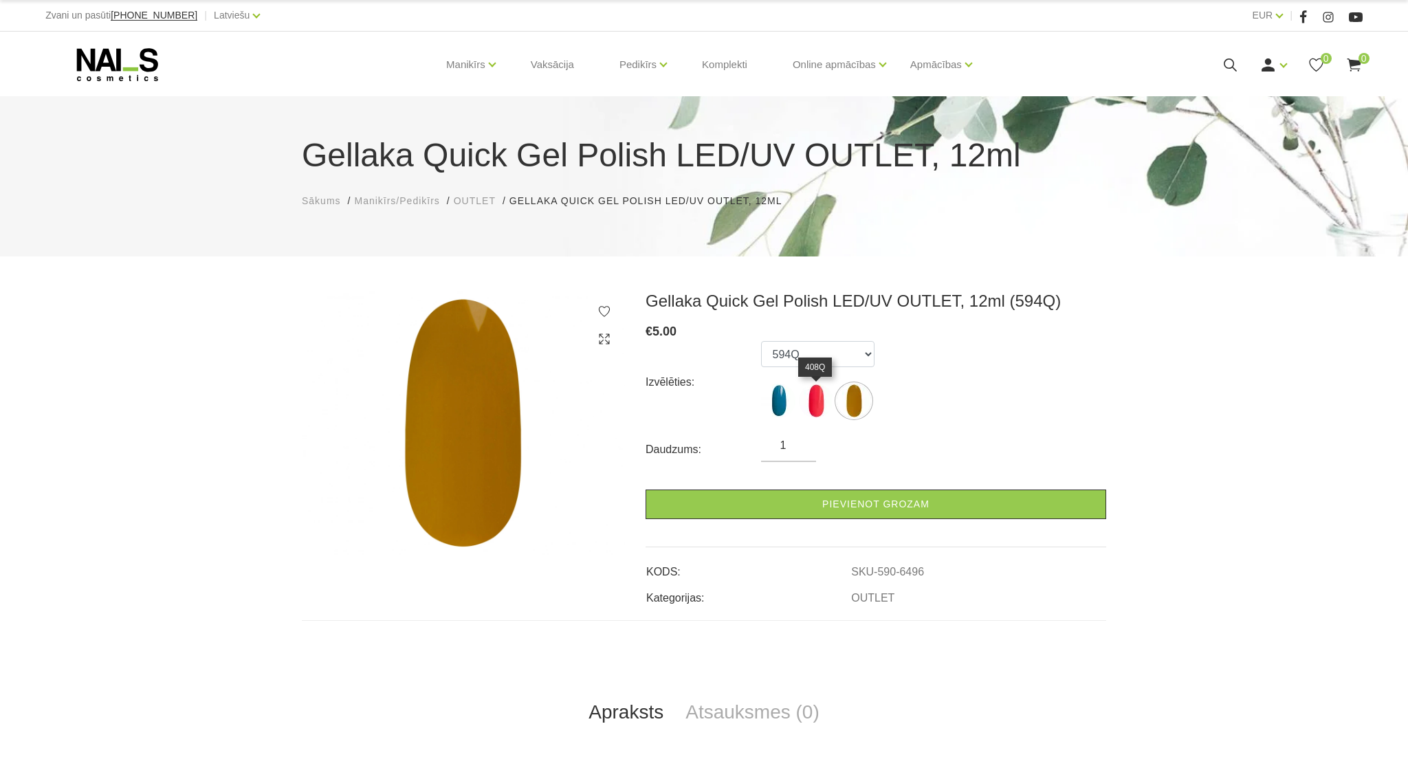
click at [819, 397] on img at bounding box center [816, 401] width 34 height 34
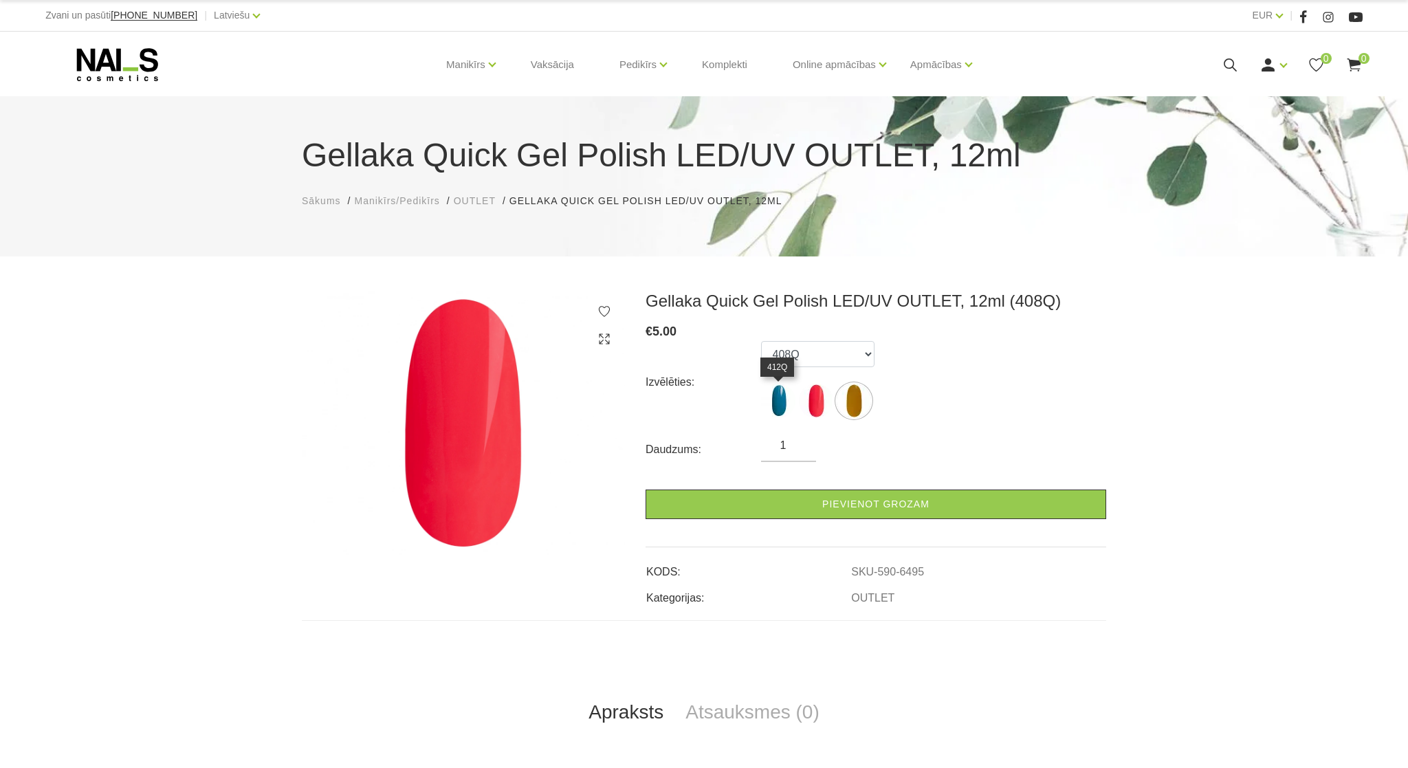
click at [774, 397] on img at bounding box center [778, 401] width 34 height 34
select select "6373"
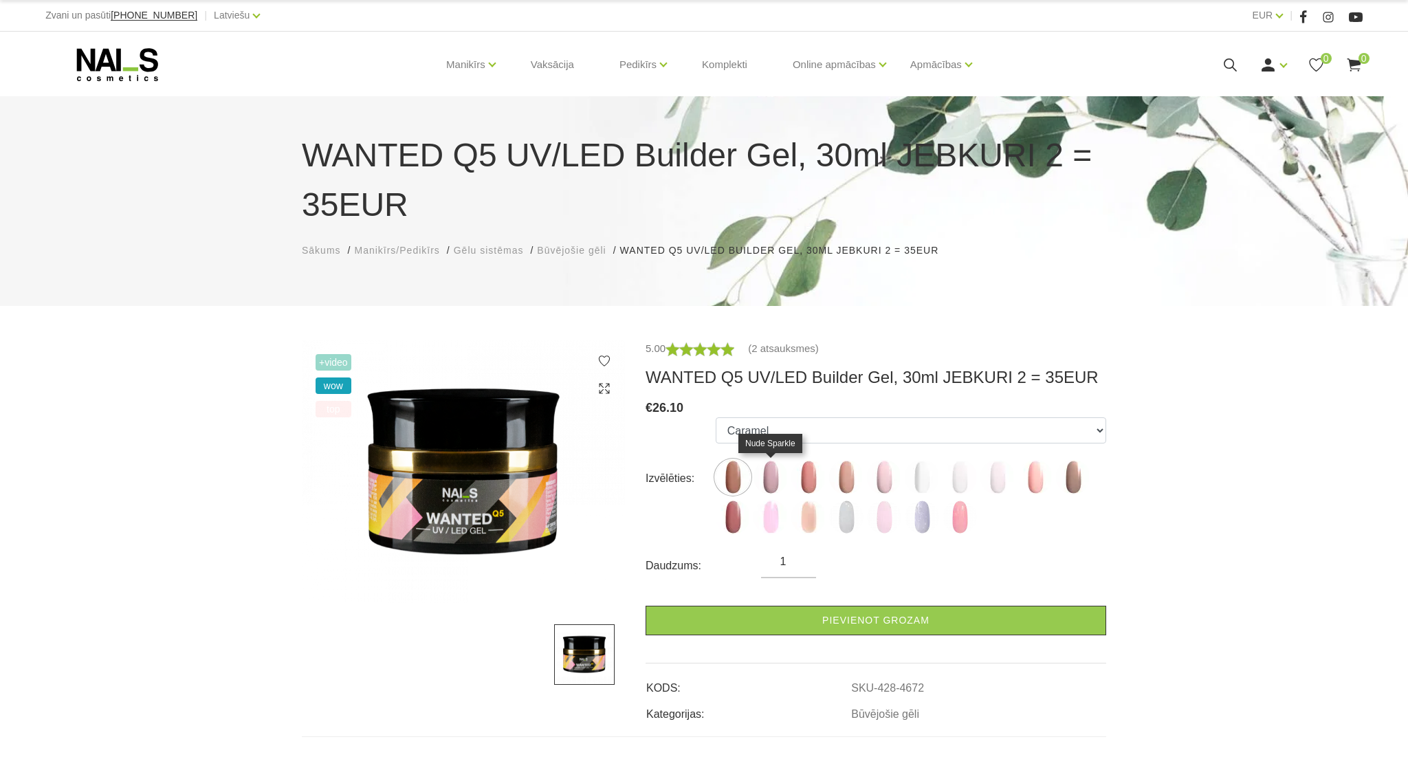
click at [777, 475] on img at bounding box center [770, 477] width 34 height 34
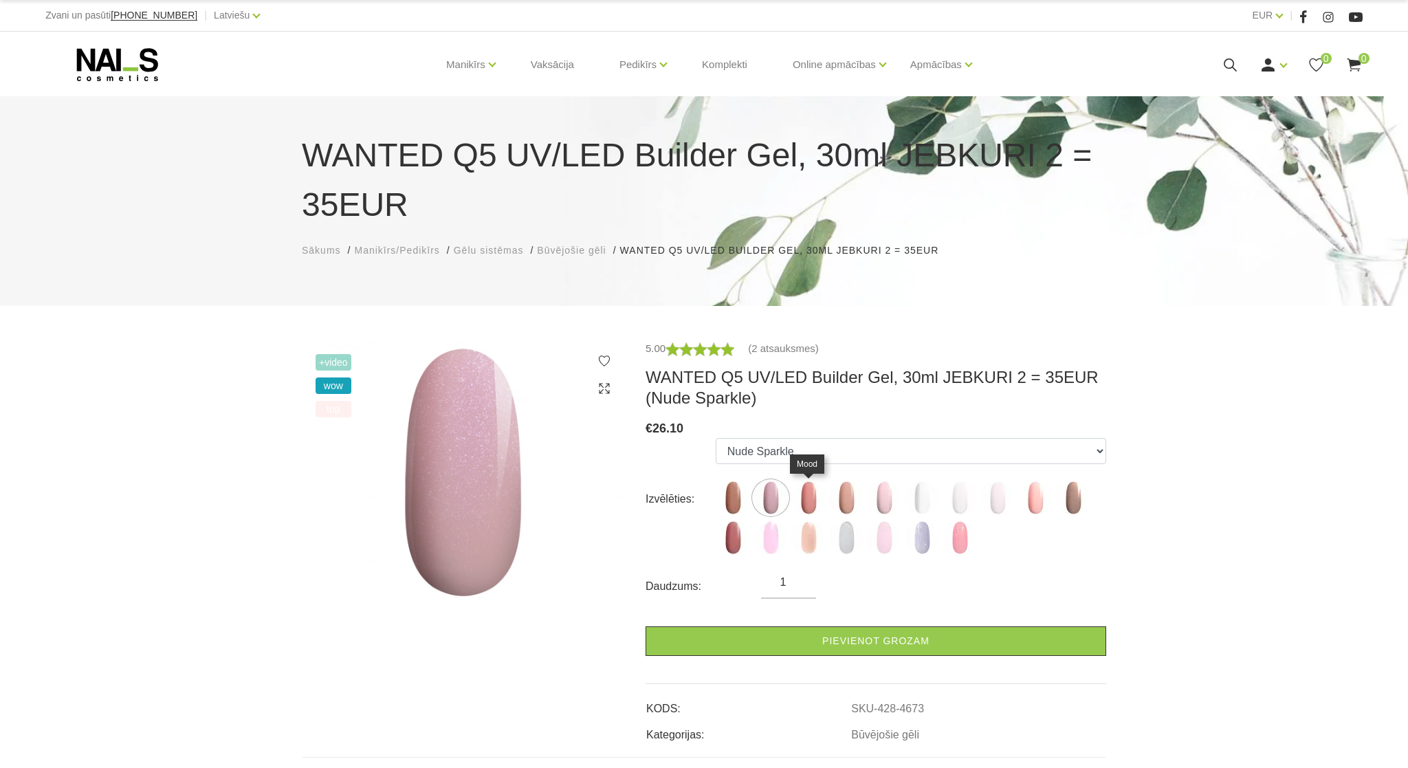
click at [807, 487] on img at bounding box center [808, 497] width 34 height 34
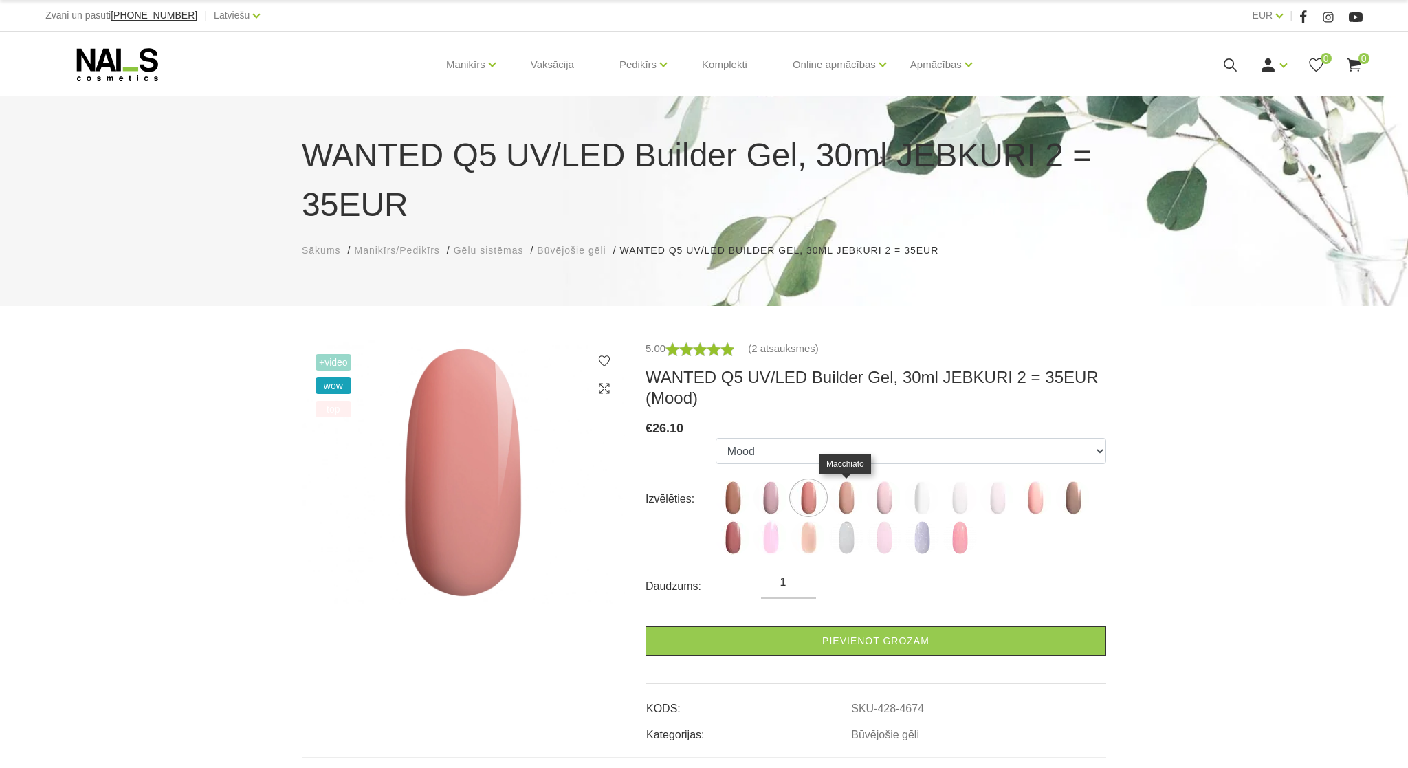
click at [850, 502] on img at bounding box center [846, 497] width 34 height 34
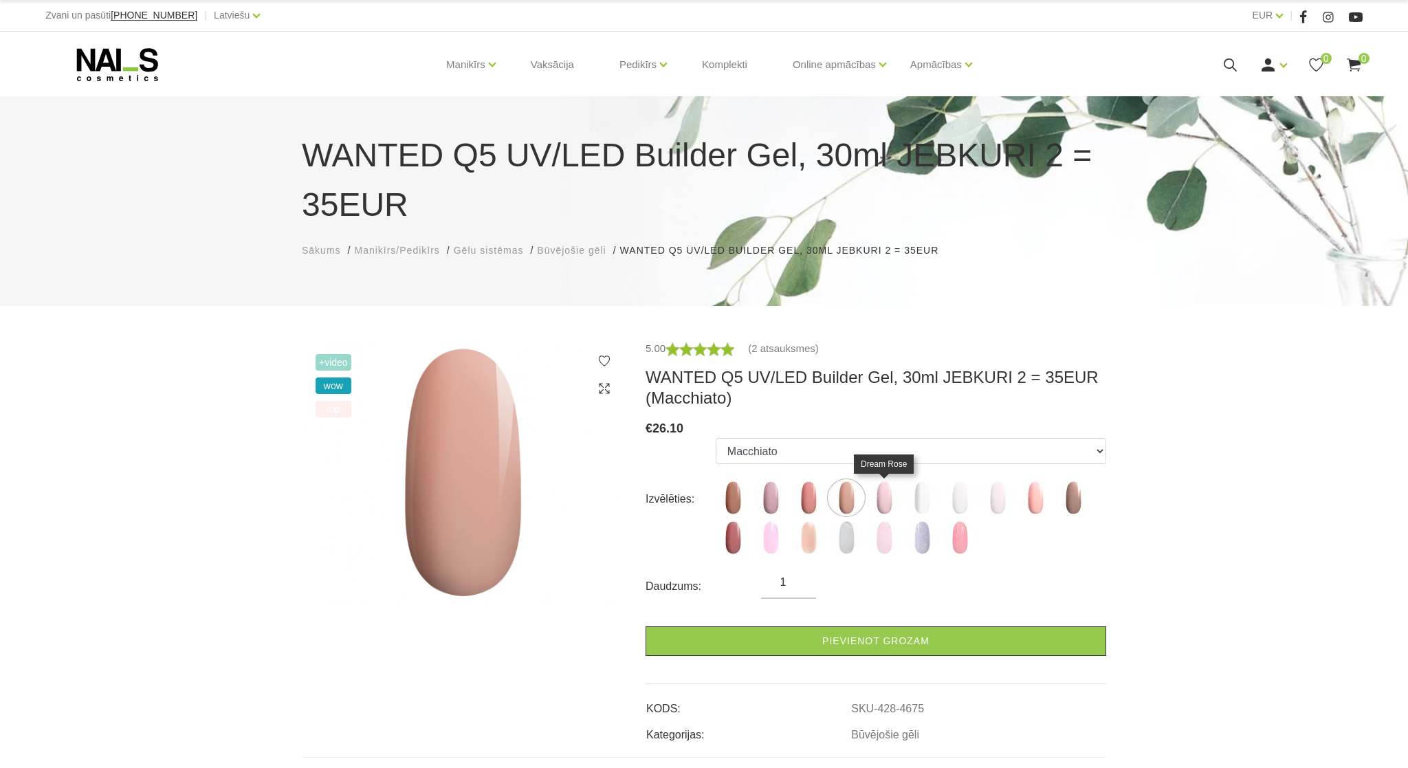
click at [884, 504] on img at bounding box center [884, 497] width 34 height 34
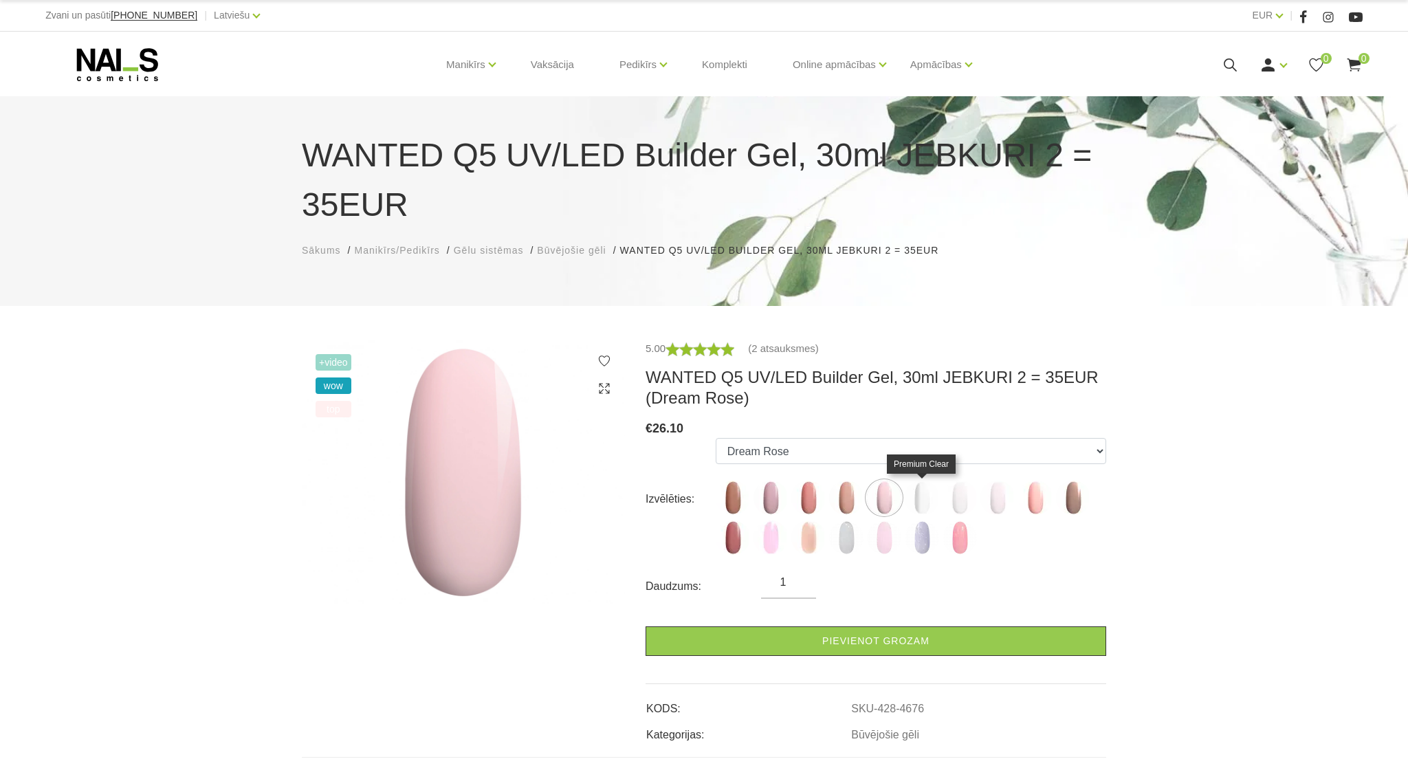
click at [921, 503] on img at bounding box center [922, 497] width 34 height 34
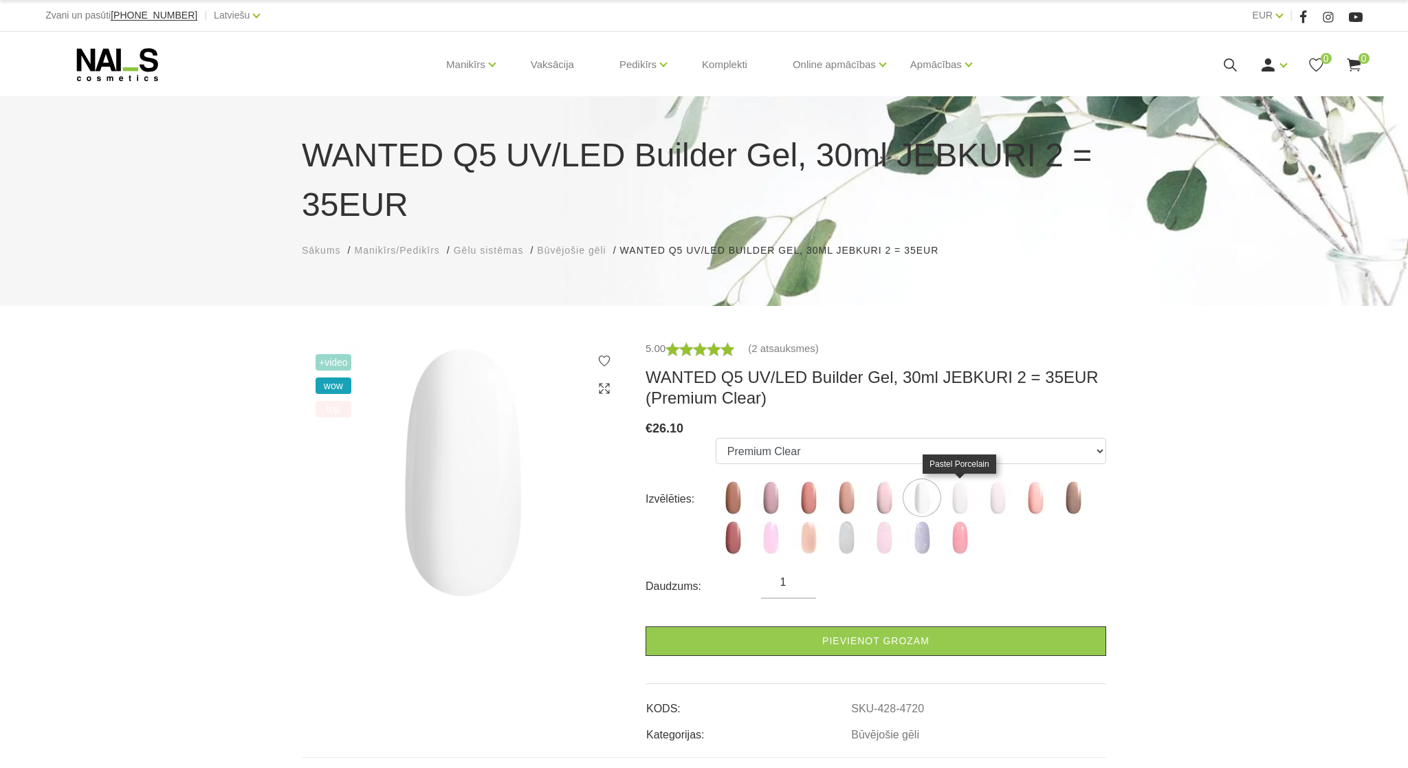
click at [951, 502] on img at bounding box center [959, 497] width 34 height 34
click at [1001, 502] on img at bounding box center [997, 497] width 34 height 34
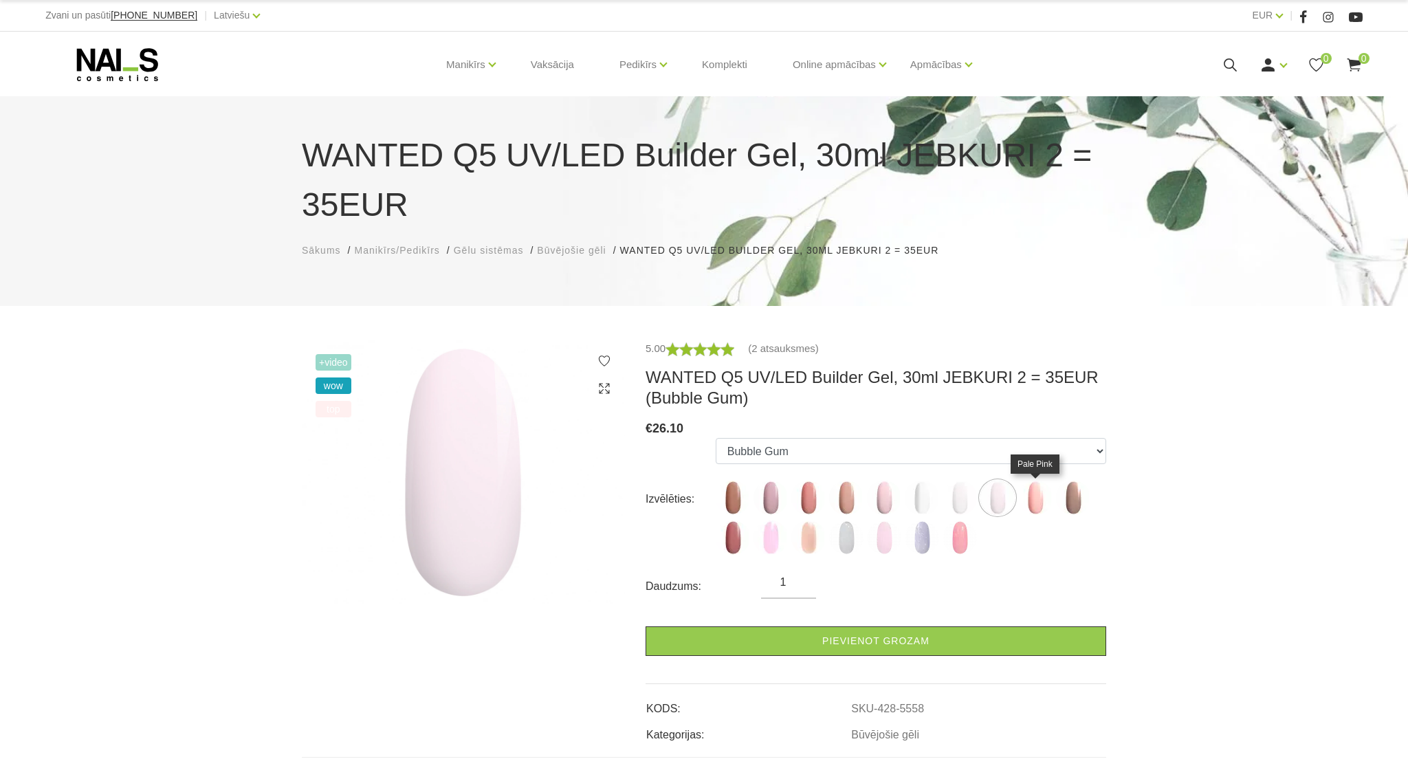
click at [1038, 499] on img at bounding box center [1035, 497] width 34 height 34
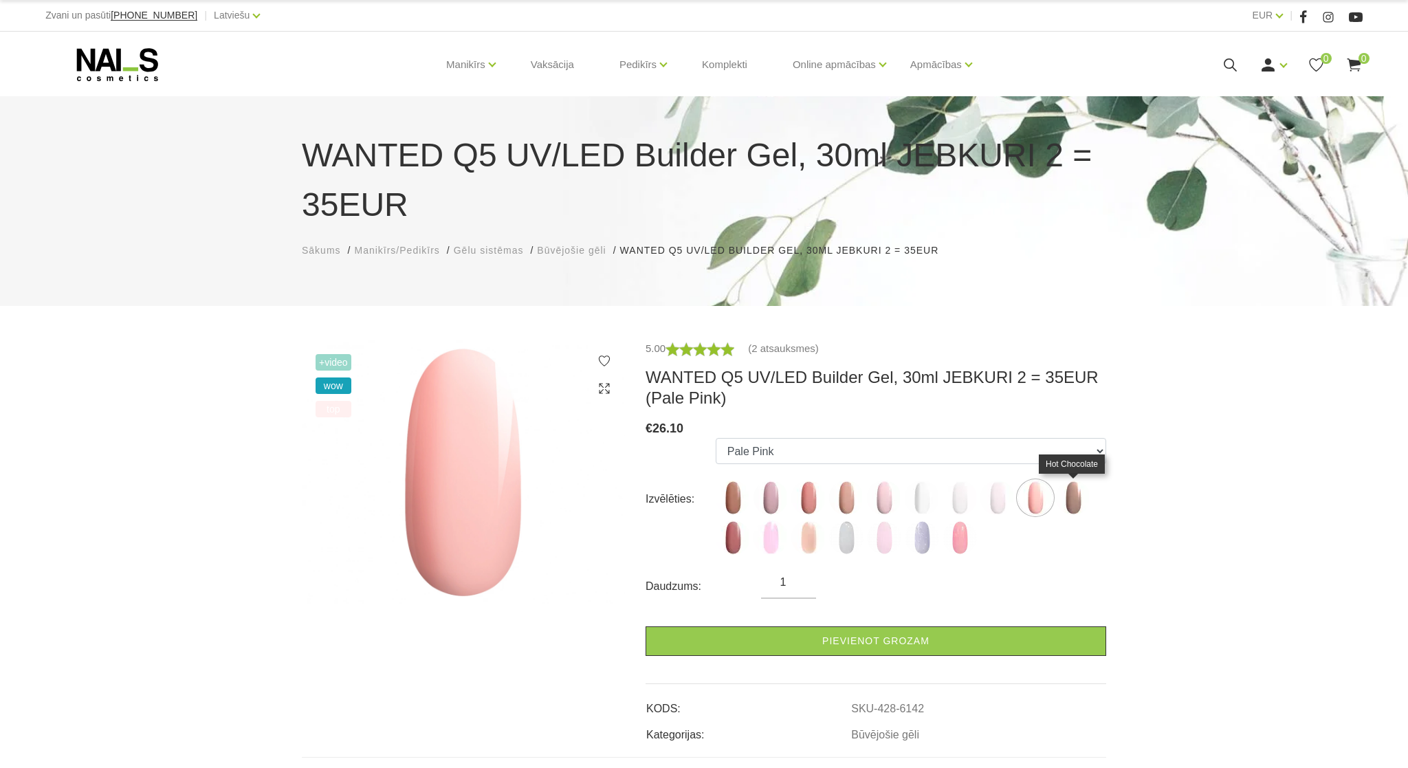
click at [1083, 501] on img at bounding box center [1073, 497] width 34 height 34
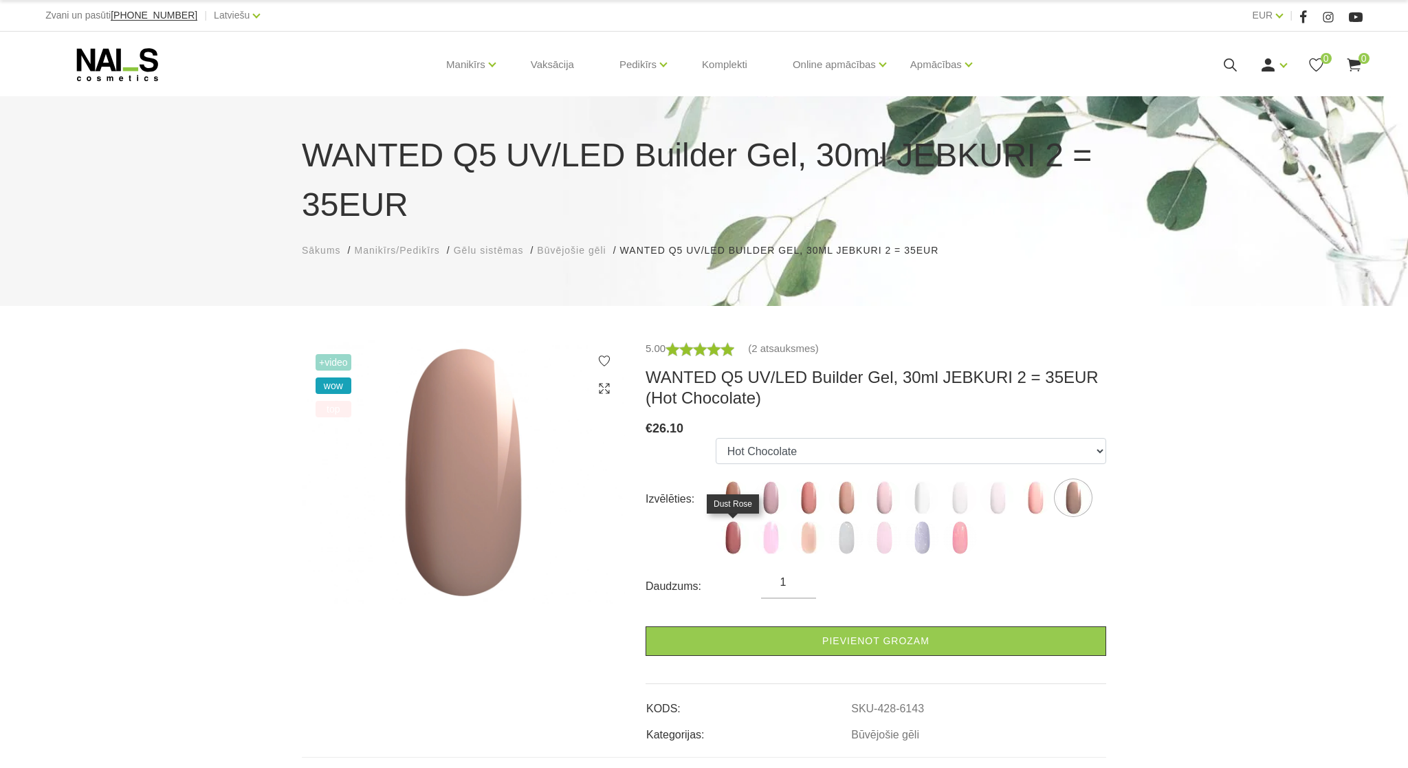
click at [733, 541] on img at bounding box center [732, 537] width 34 height 34
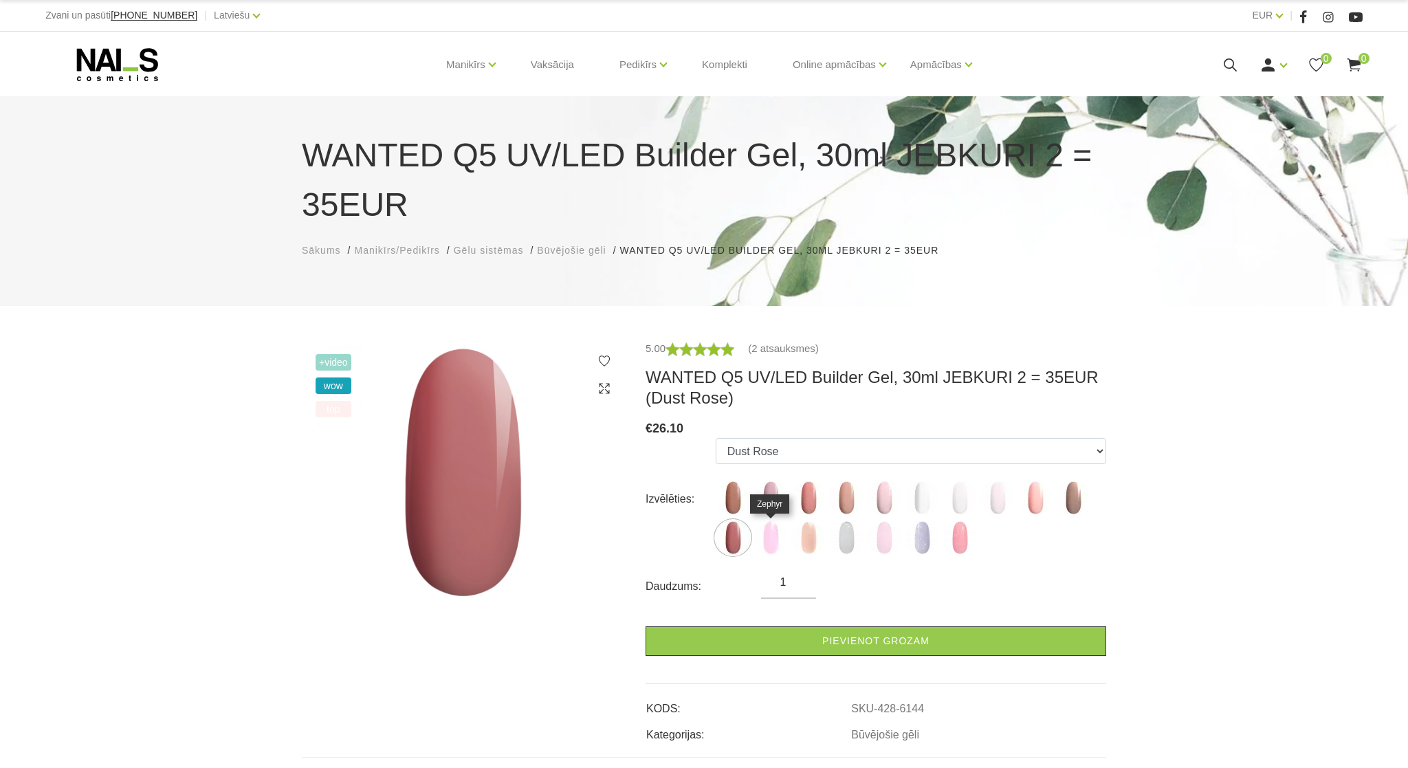
click at [772, 541] on img at bounding box center [770, 537] width 34 height 34
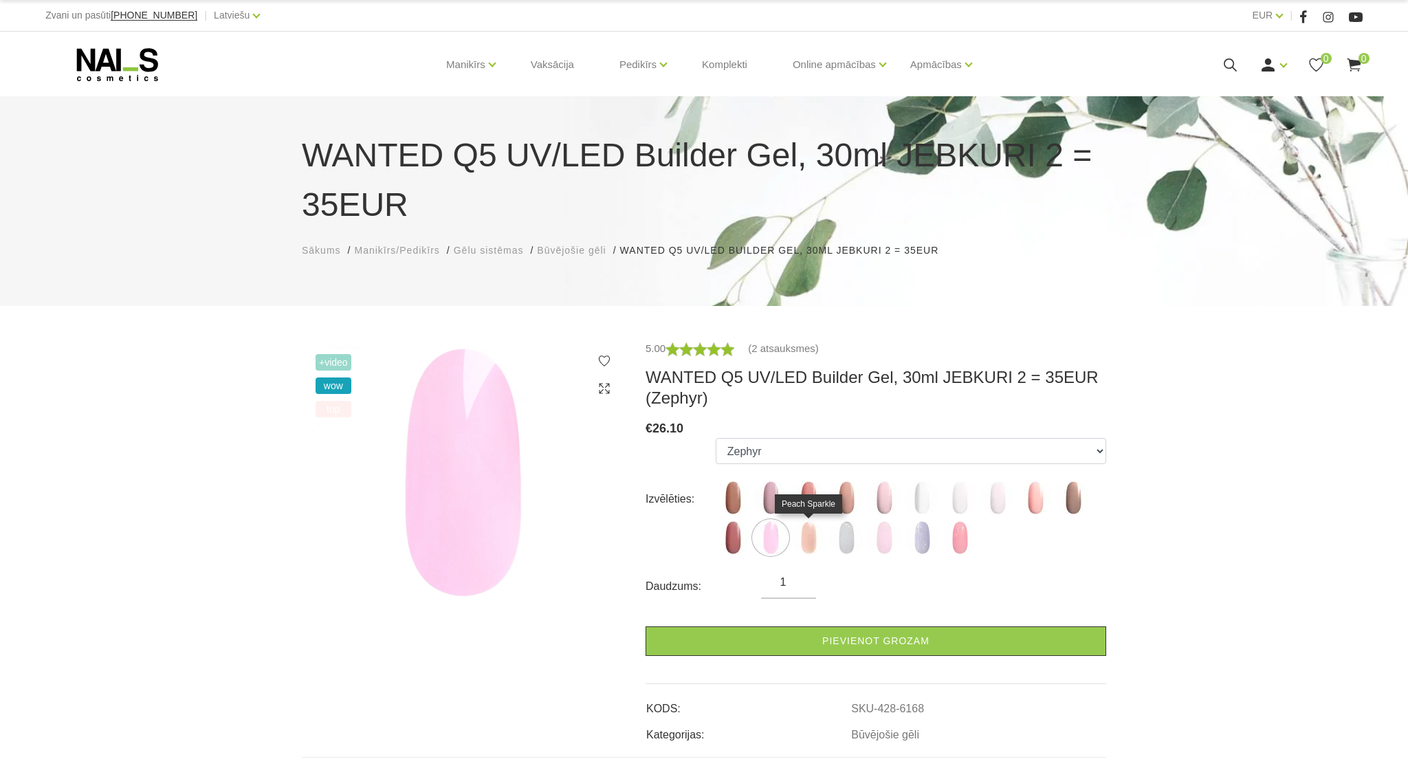
click at [814, 544] on img at bounding box center [808, 537] width 34 height 34
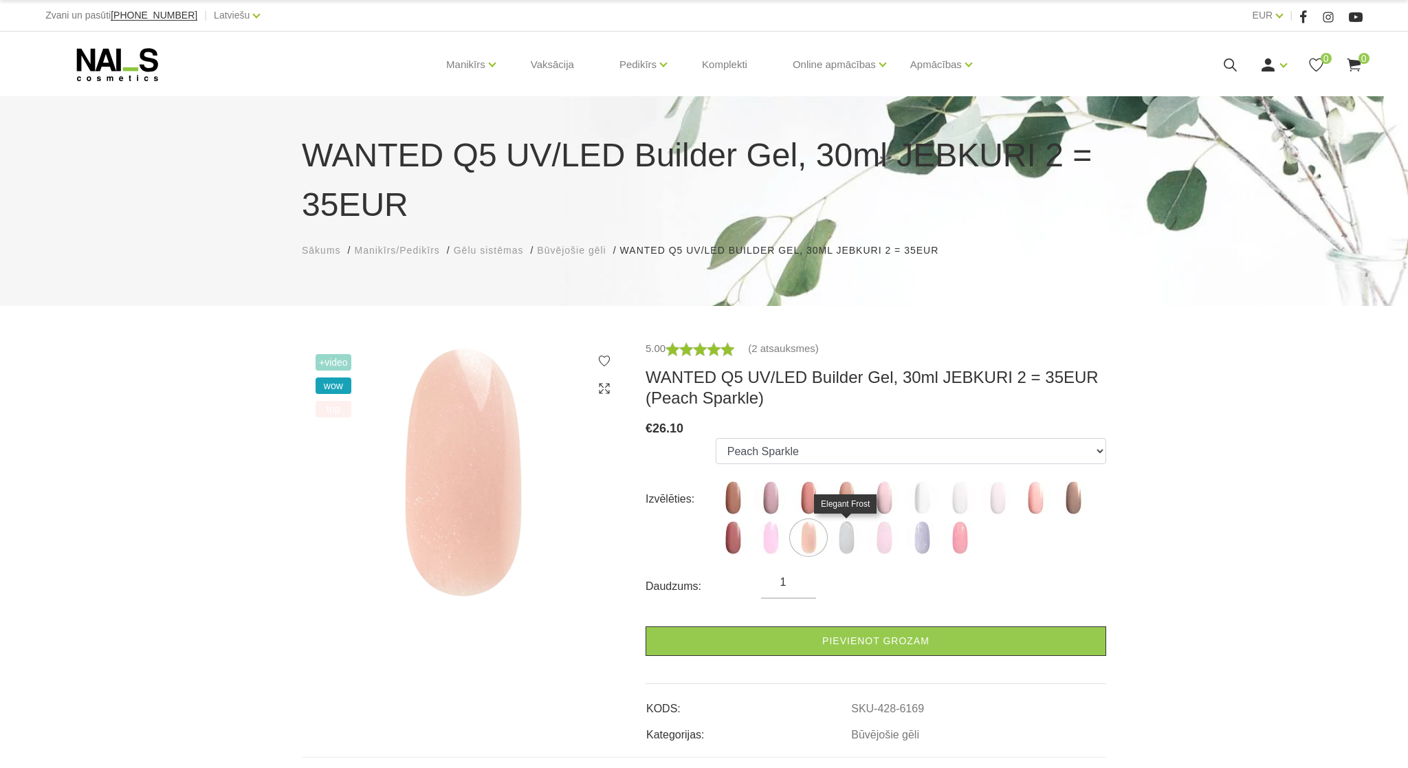
click at [847, 544] on img at bounding box center [846, 537] width 34 height 34
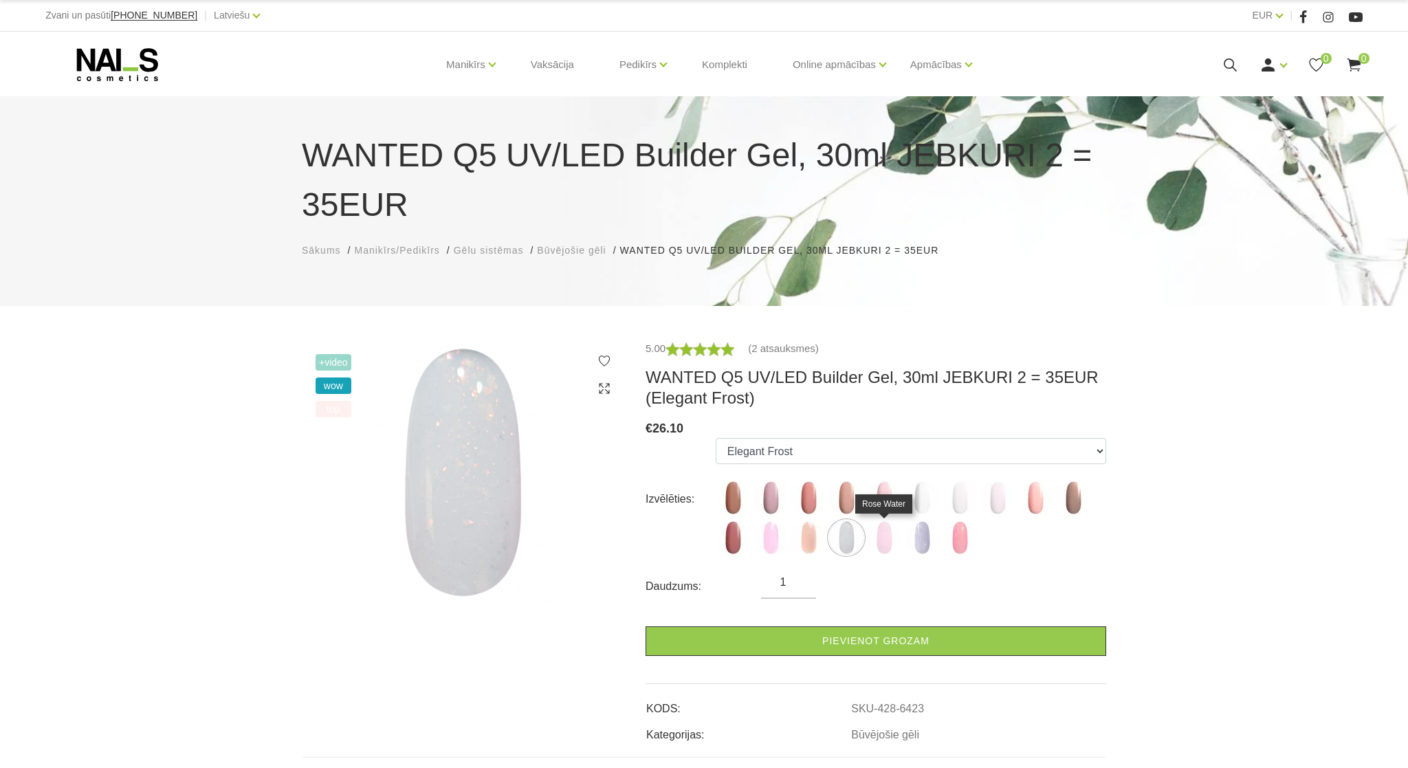
click at [872, 541] on img at bounding box center [884, 537] width 34 height 34
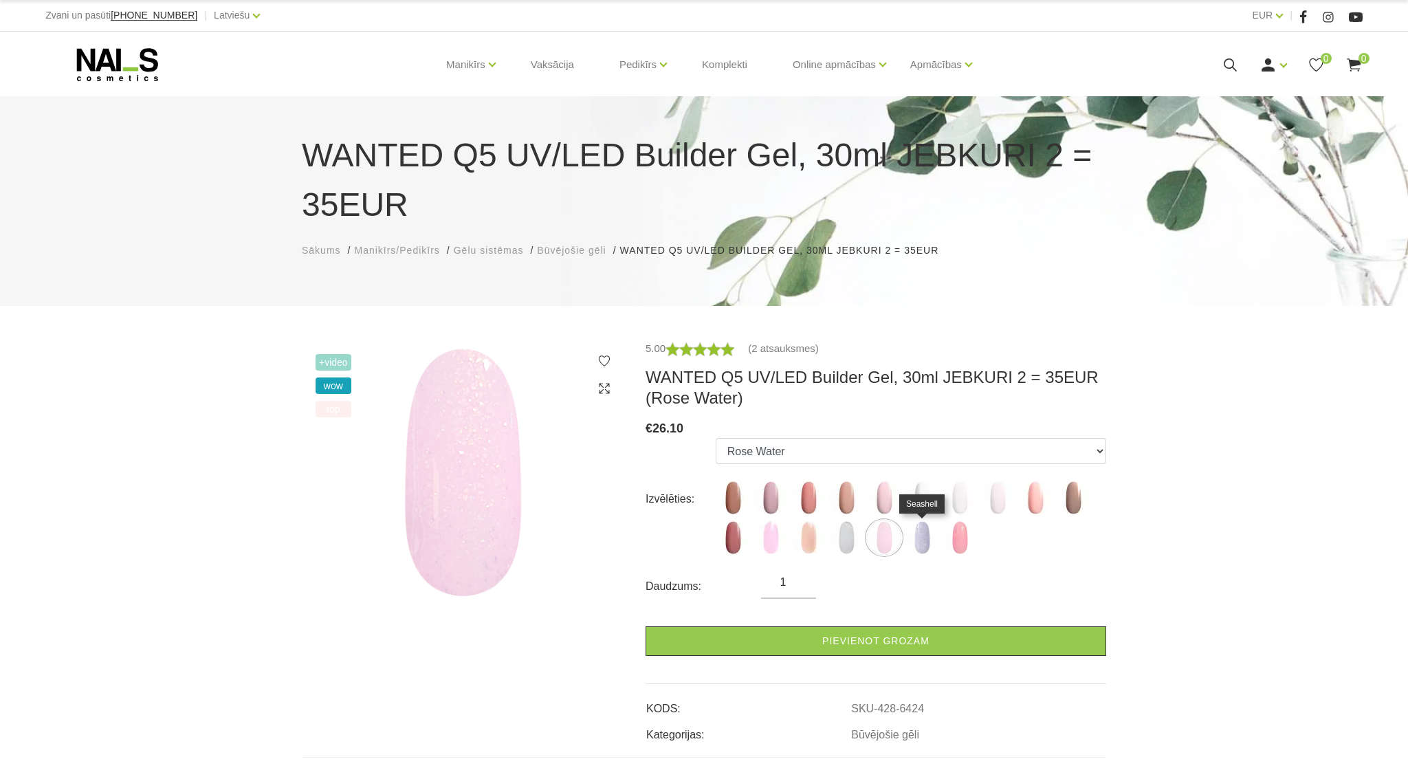
click at [911, 544] on img at bounding box center [922, 537] width 34 height 34
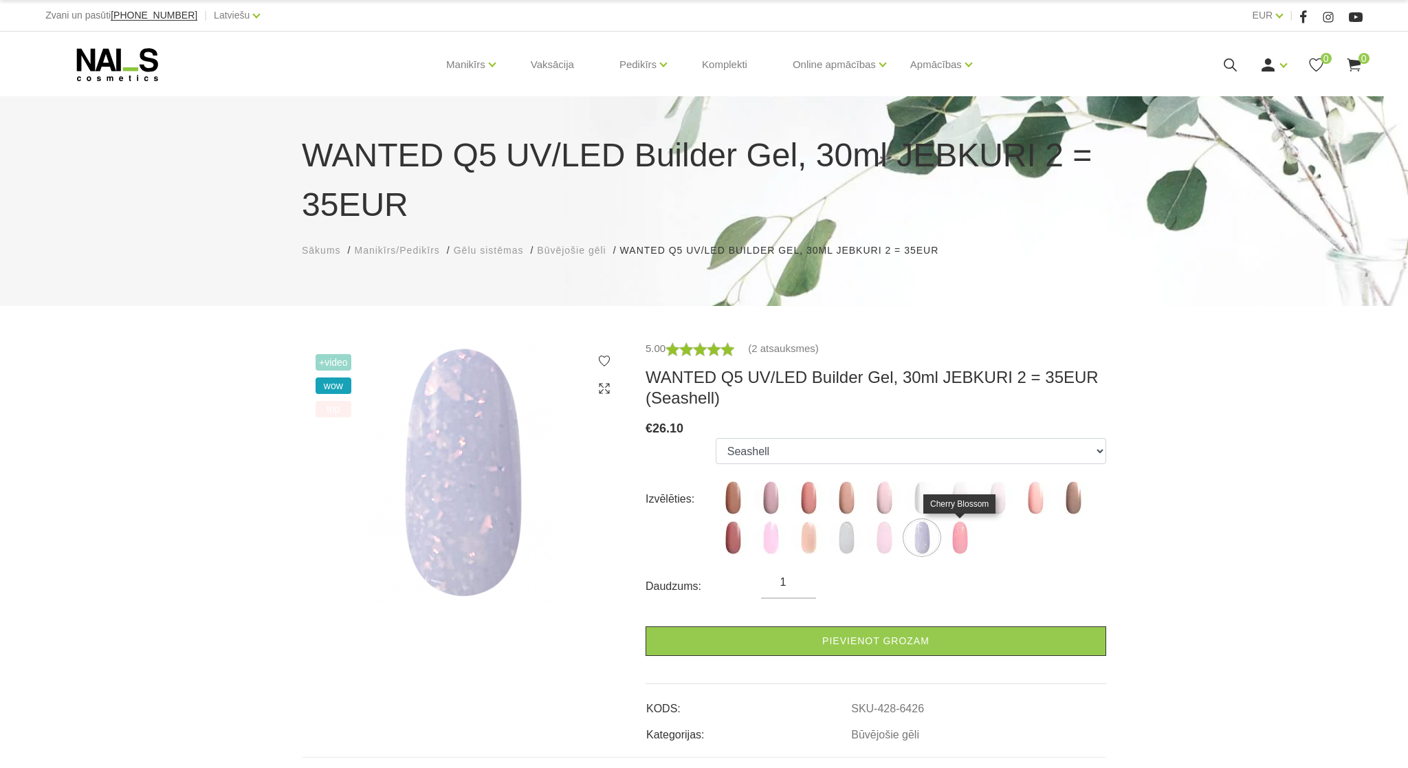
click at [961, 546] on img at bounding box center [959, 537] width 34 height 34
select select "6427"
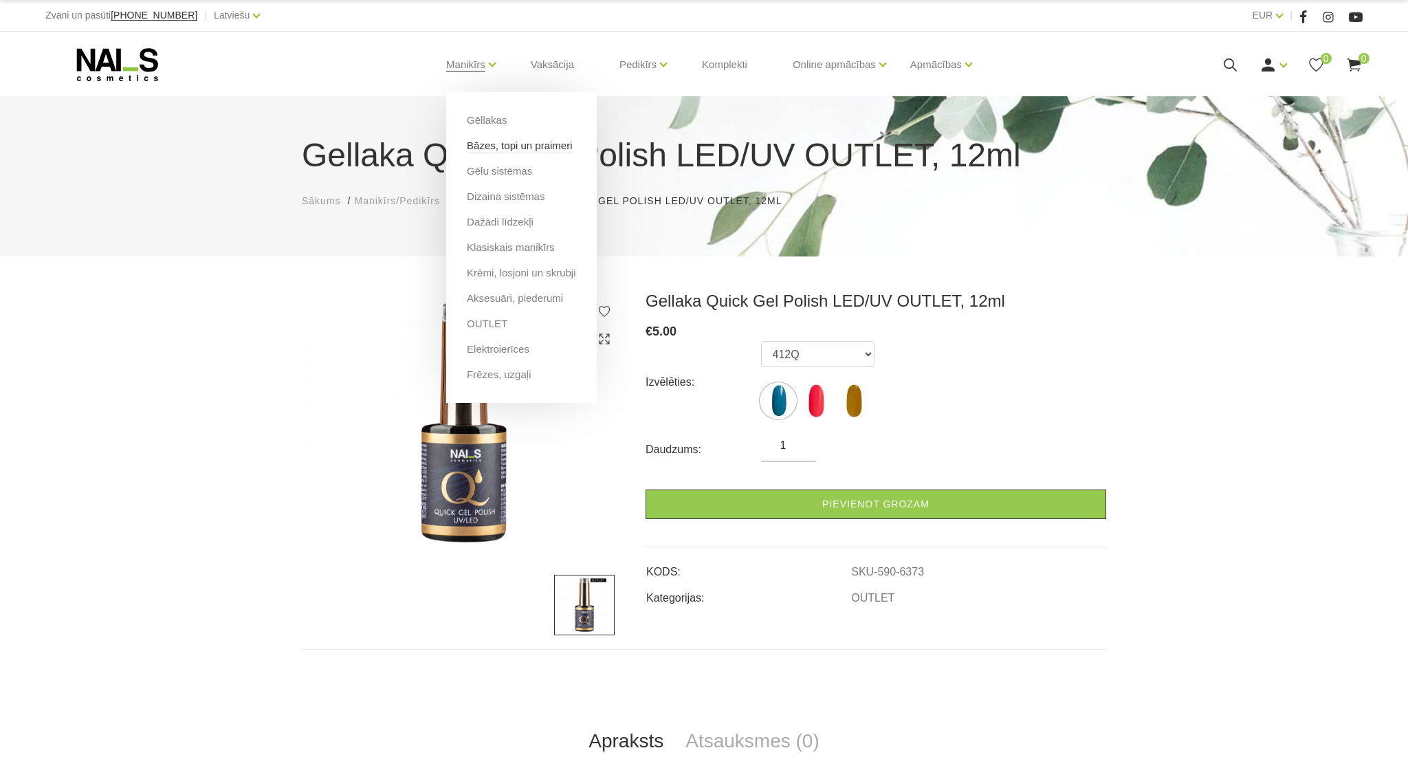
click at [482, 143] on link "Bāzes, topi un praimeri" at bounding box center [519, 145] width 105 height 15
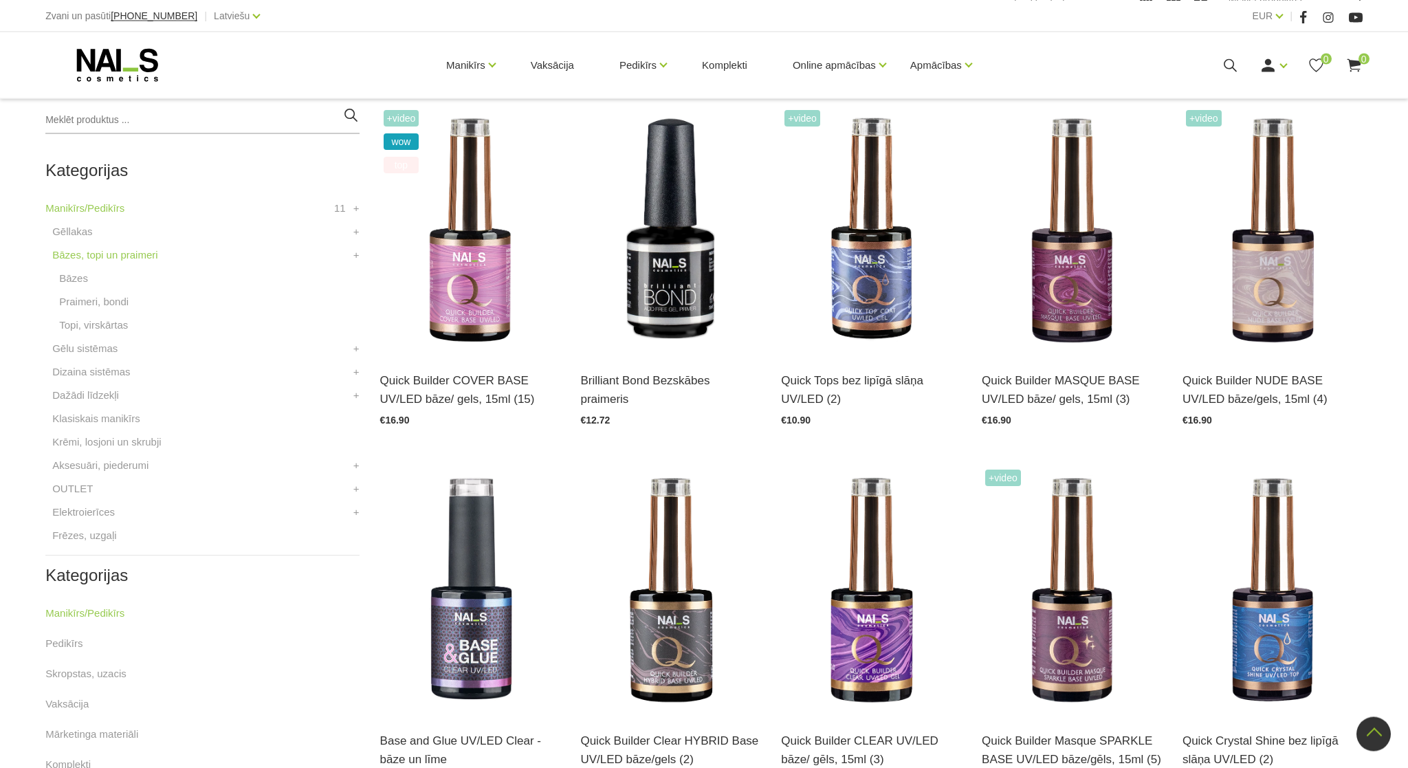
scroll to position [316, 0]
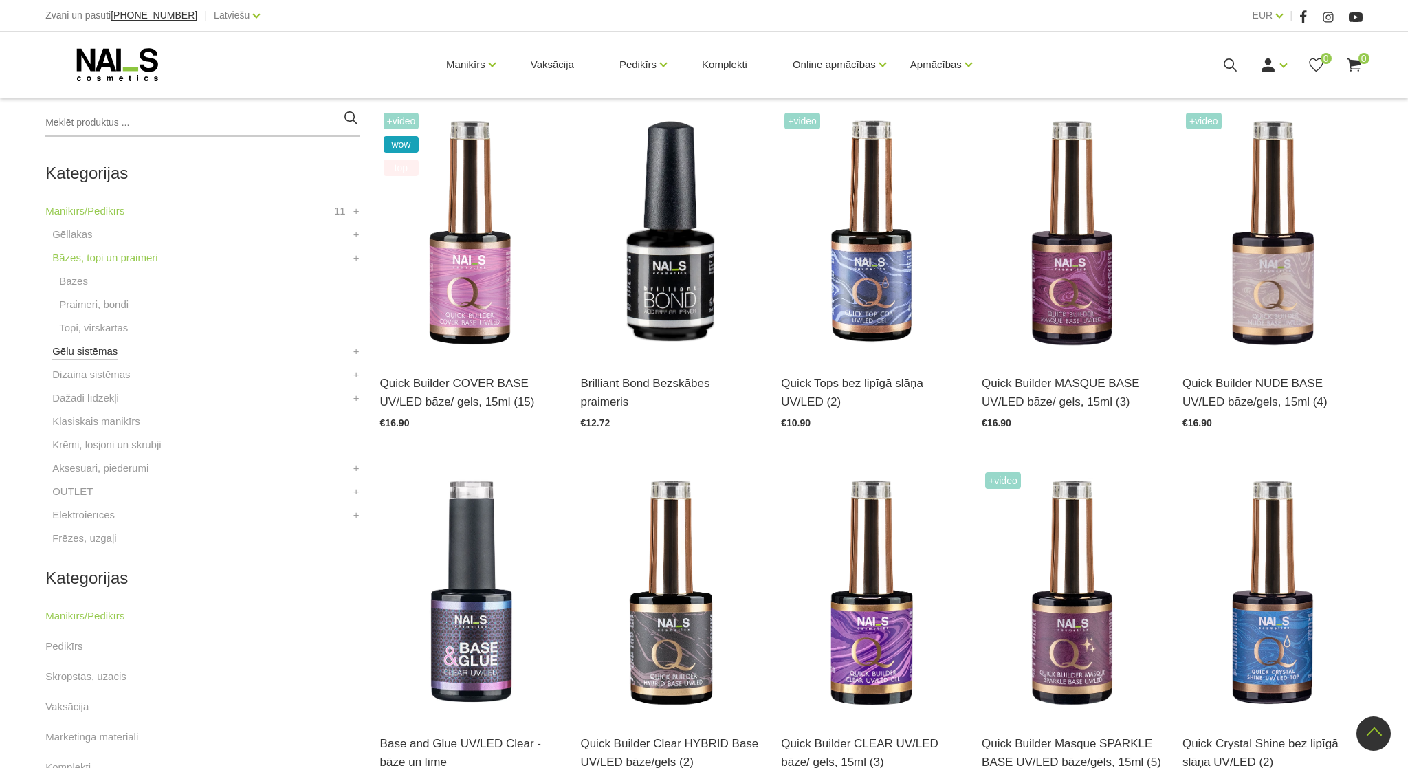
click at [106, 353] on link "Gēlu sistēmas" at bounding box center [84, 351] width 65 height 16
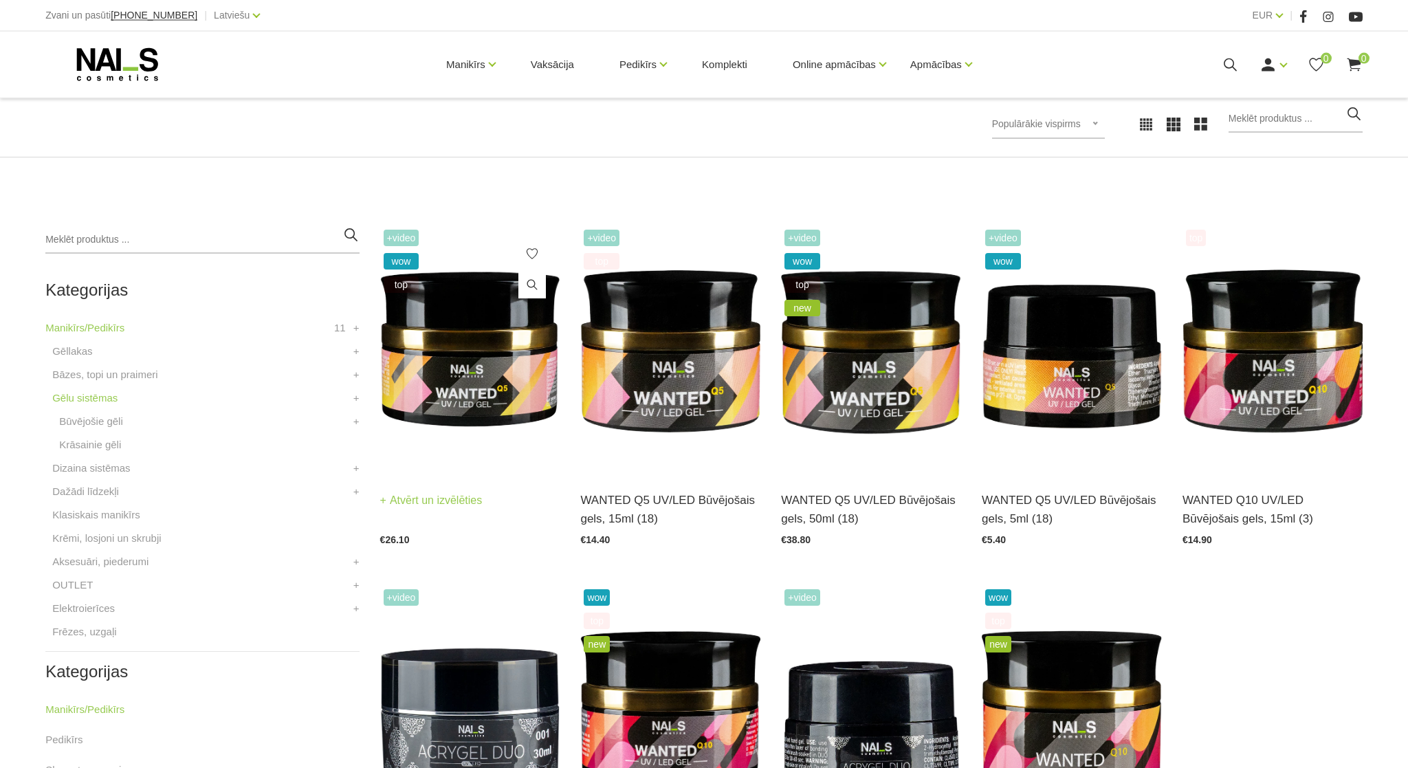
scroll to position [237, 0]
